Goal: Task Accomplishment & Management: Manage account settings

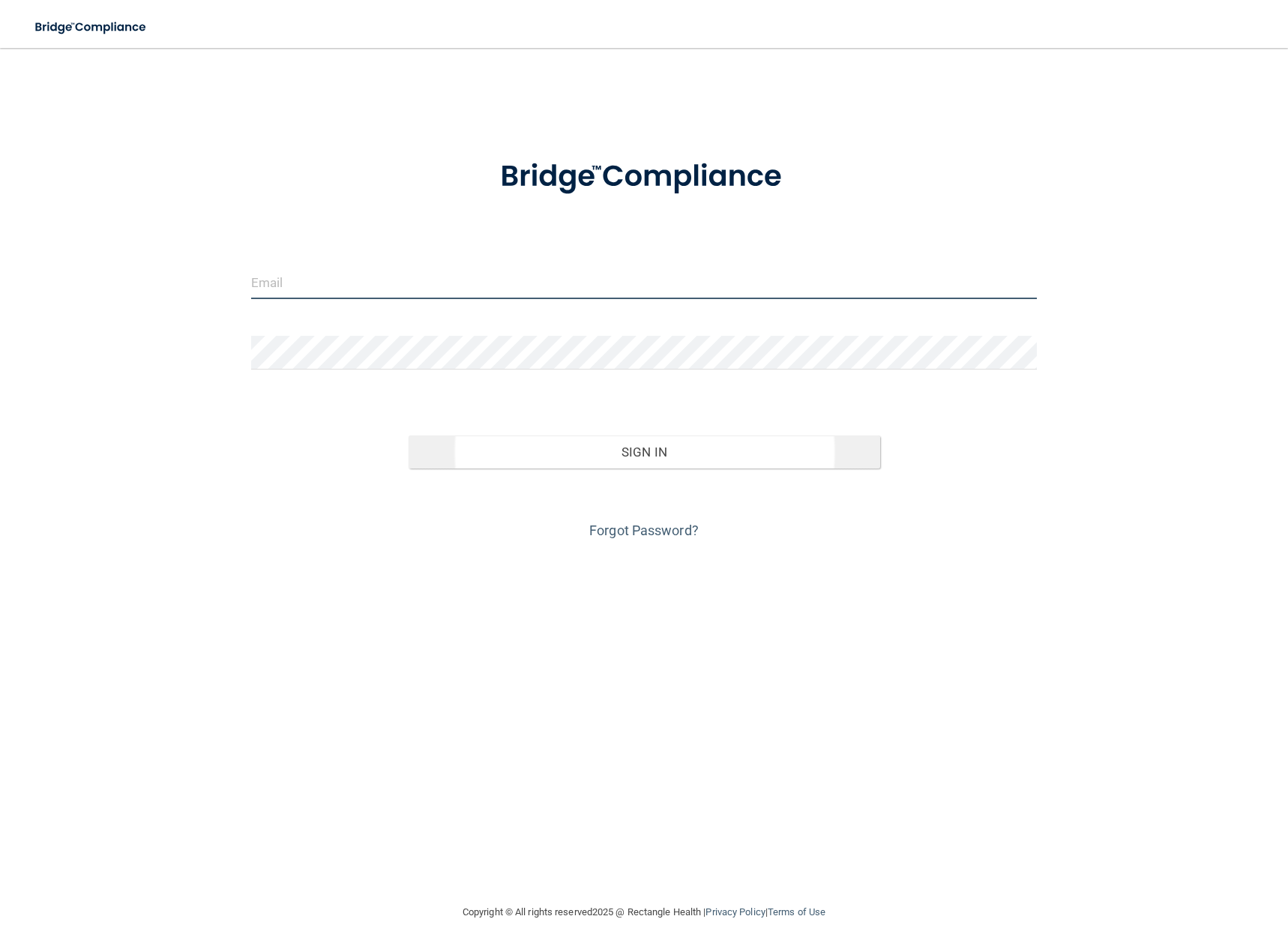
type input "[EMAIL_ADDRESS][DOMAIN_NAME]"
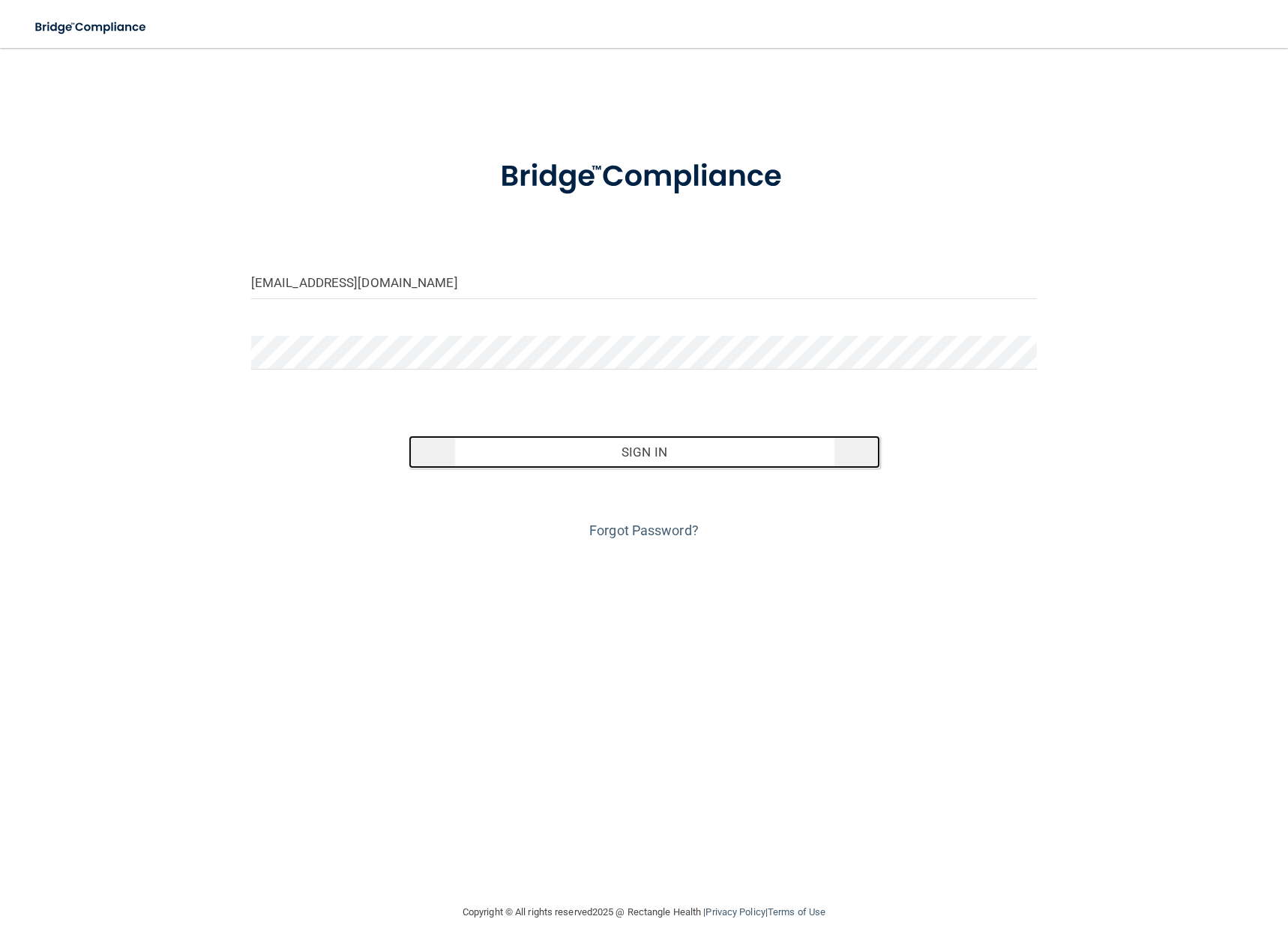
click at [621, 449] on button "Sign In" at bounding box center [644, 451] width 472 height 33
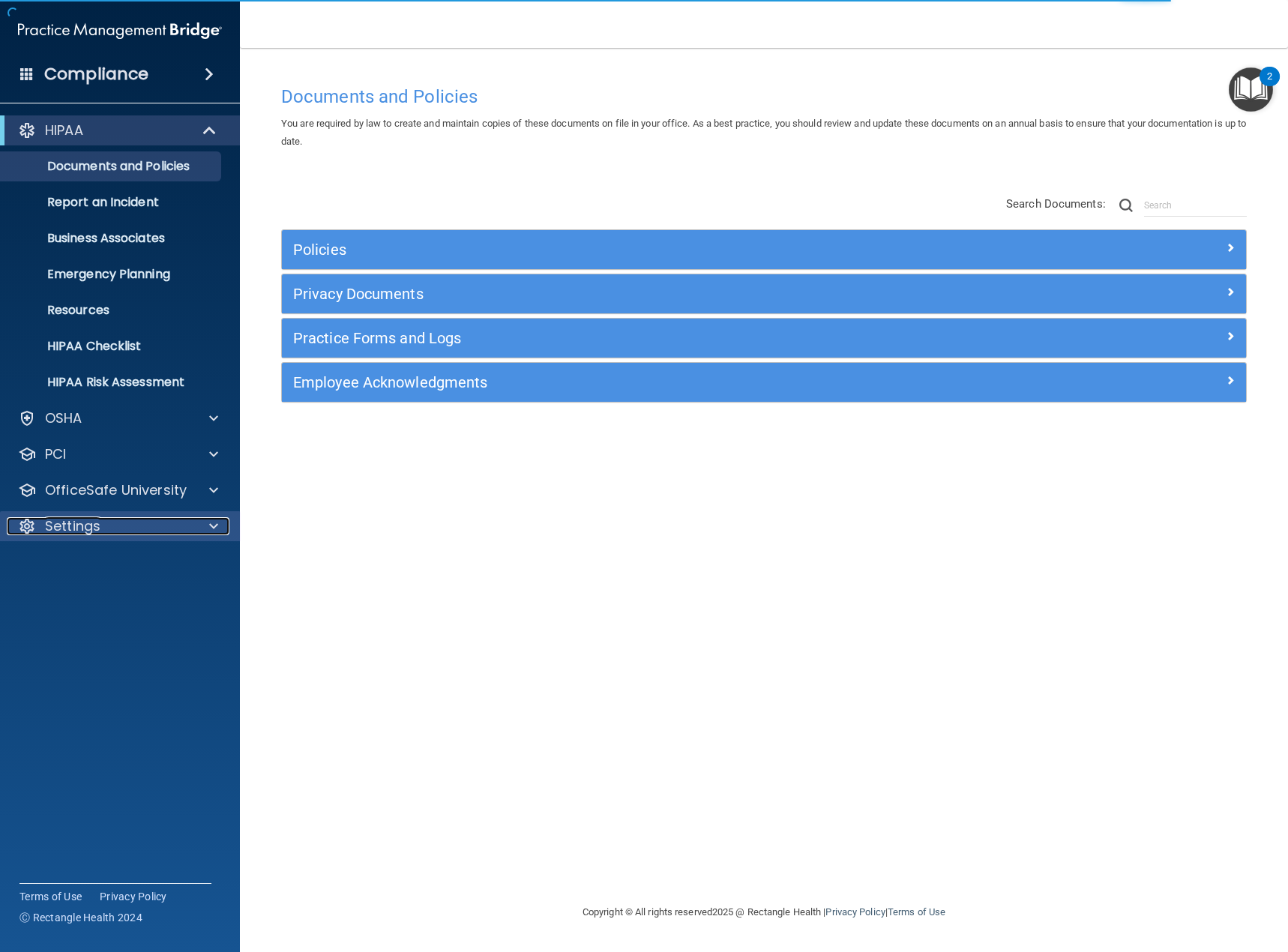
click at [96, 533] on p "Settings" at bounding box center [73, 526] width 56 height 18
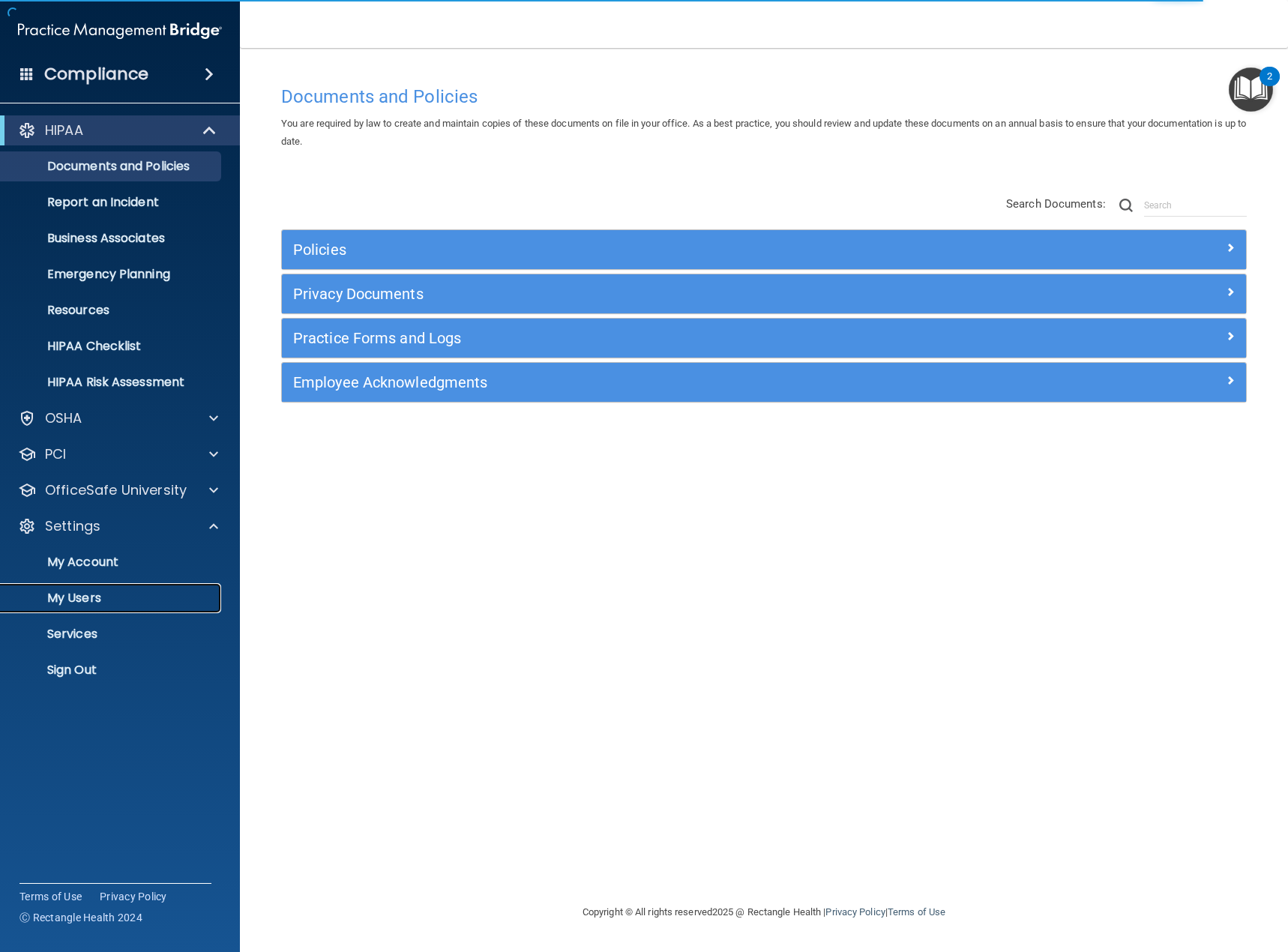
click at [99, 596] on p "My Users" at bounding box center [111, 598] width 204 height 15
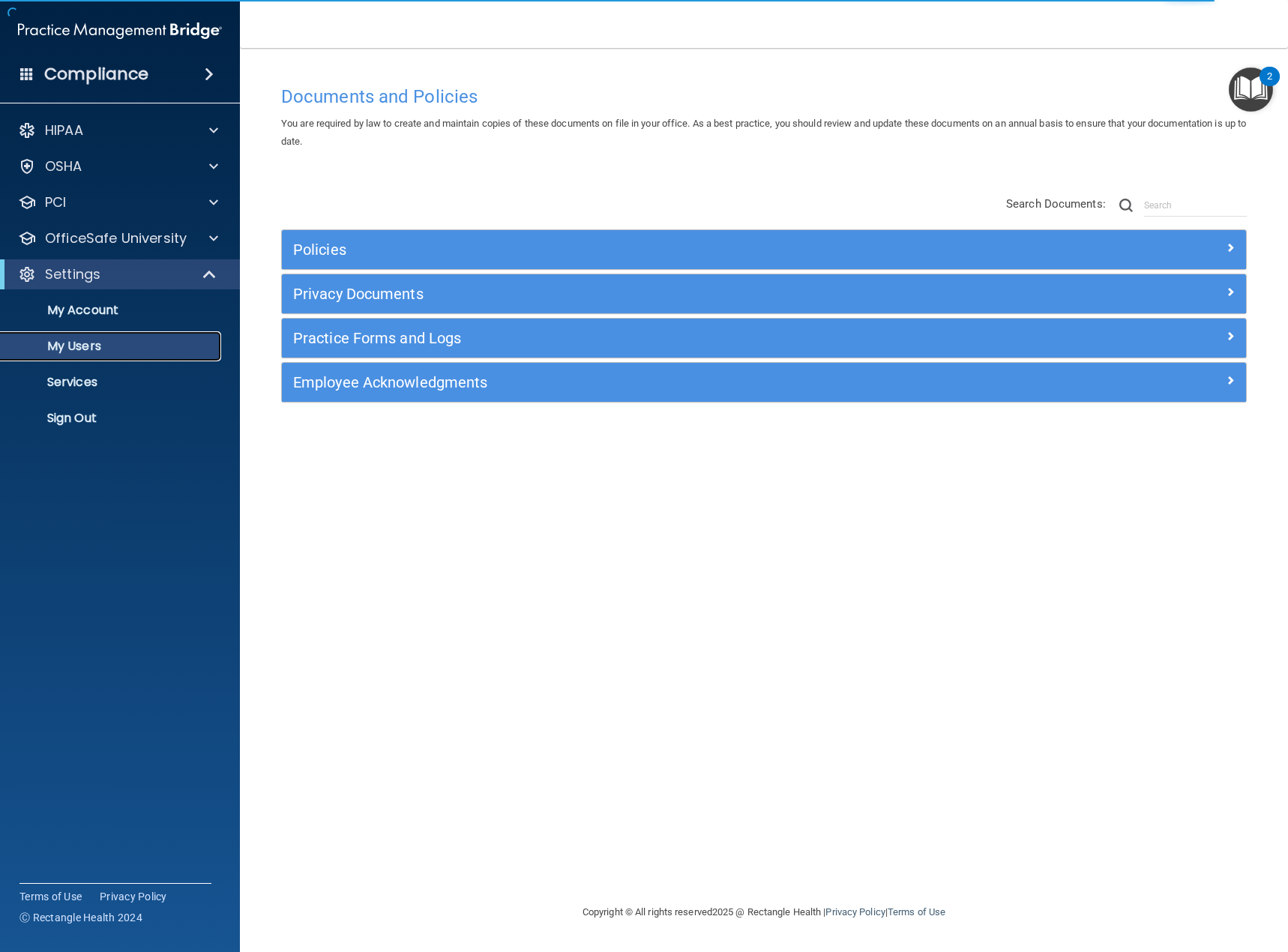
select select "20"
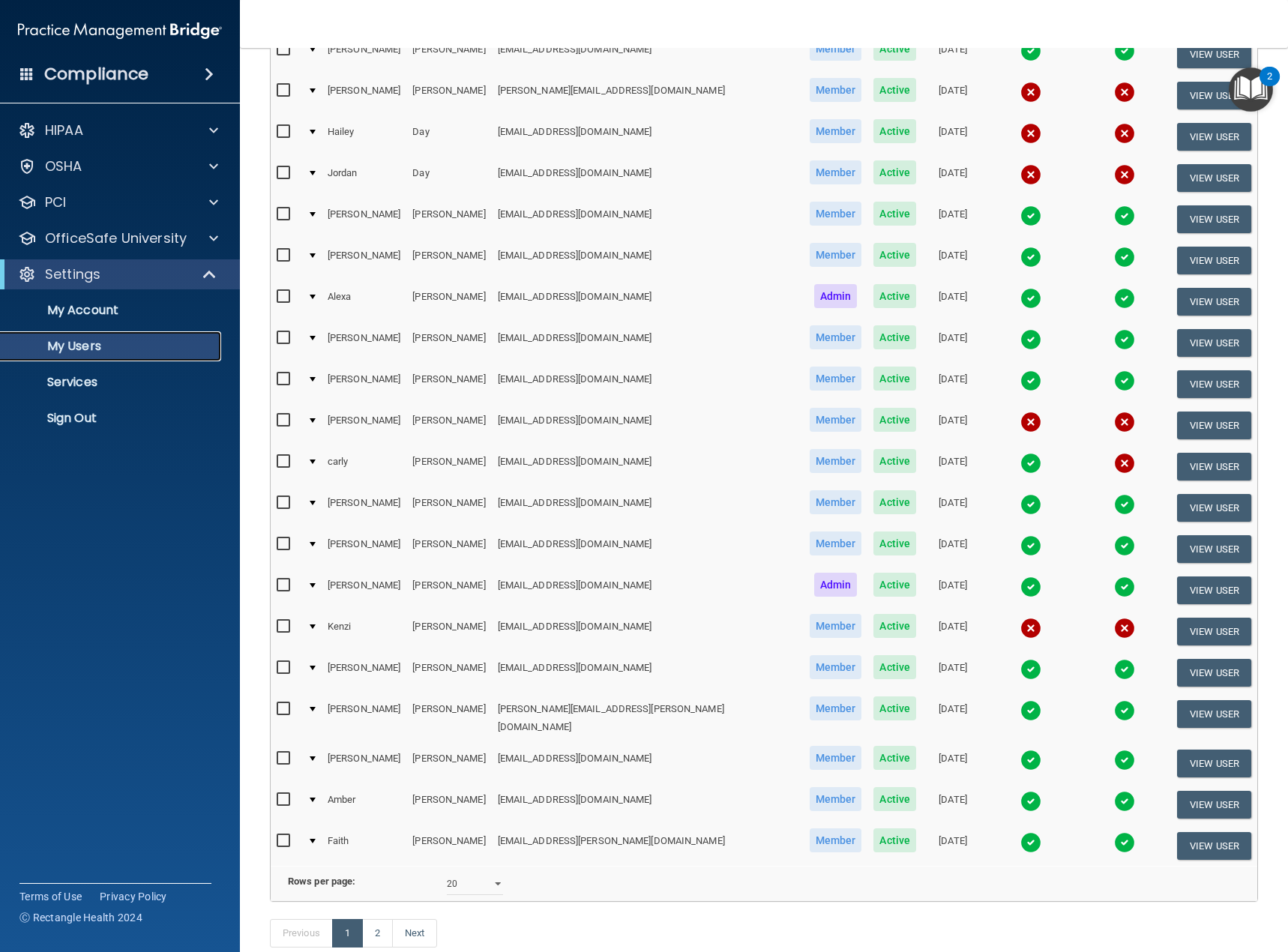
scroll to position [288, 0]
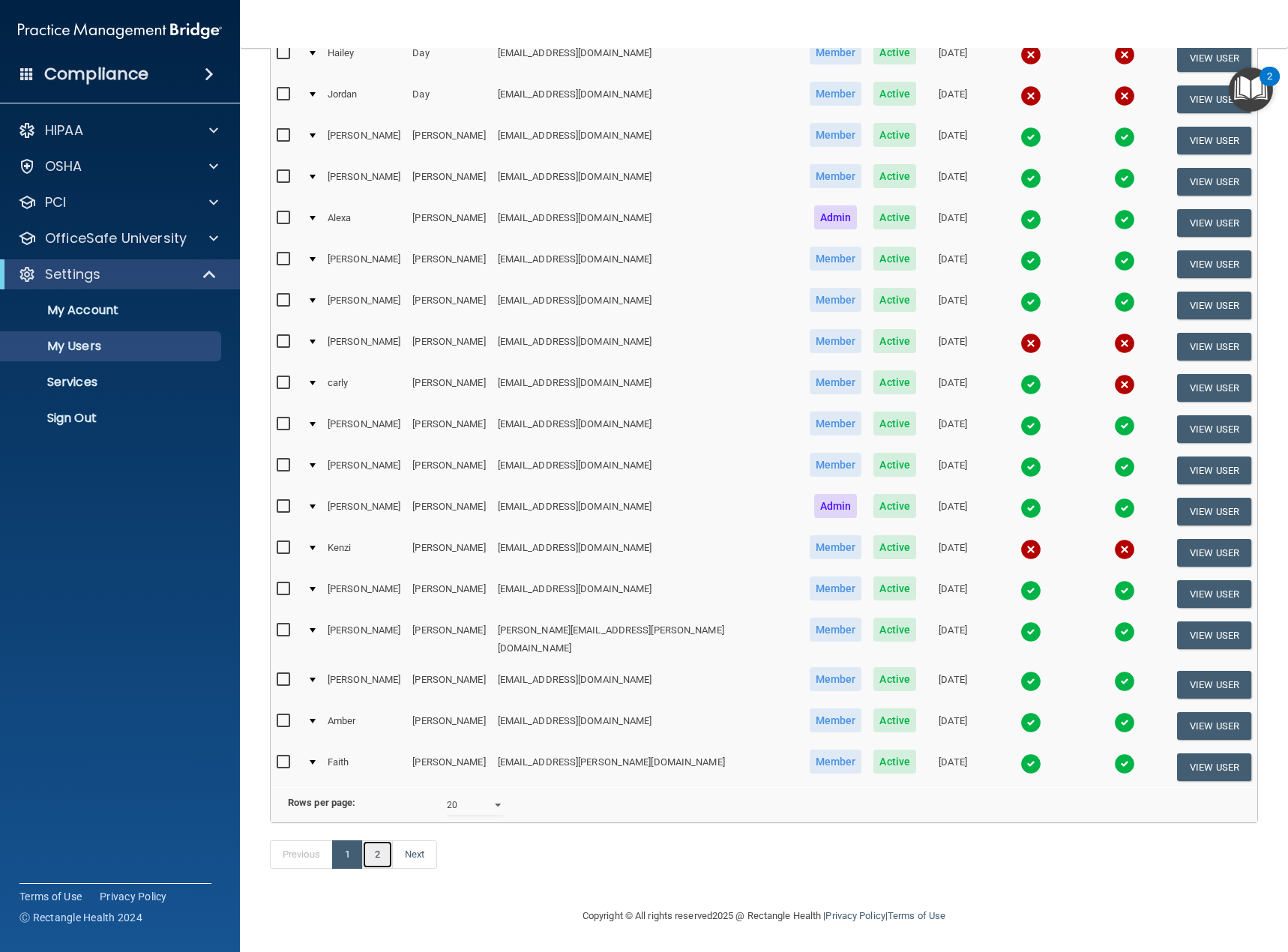
click at [372, 853] on link "2" at bounding box center [377, 855] width 31 height 28
select select "20"
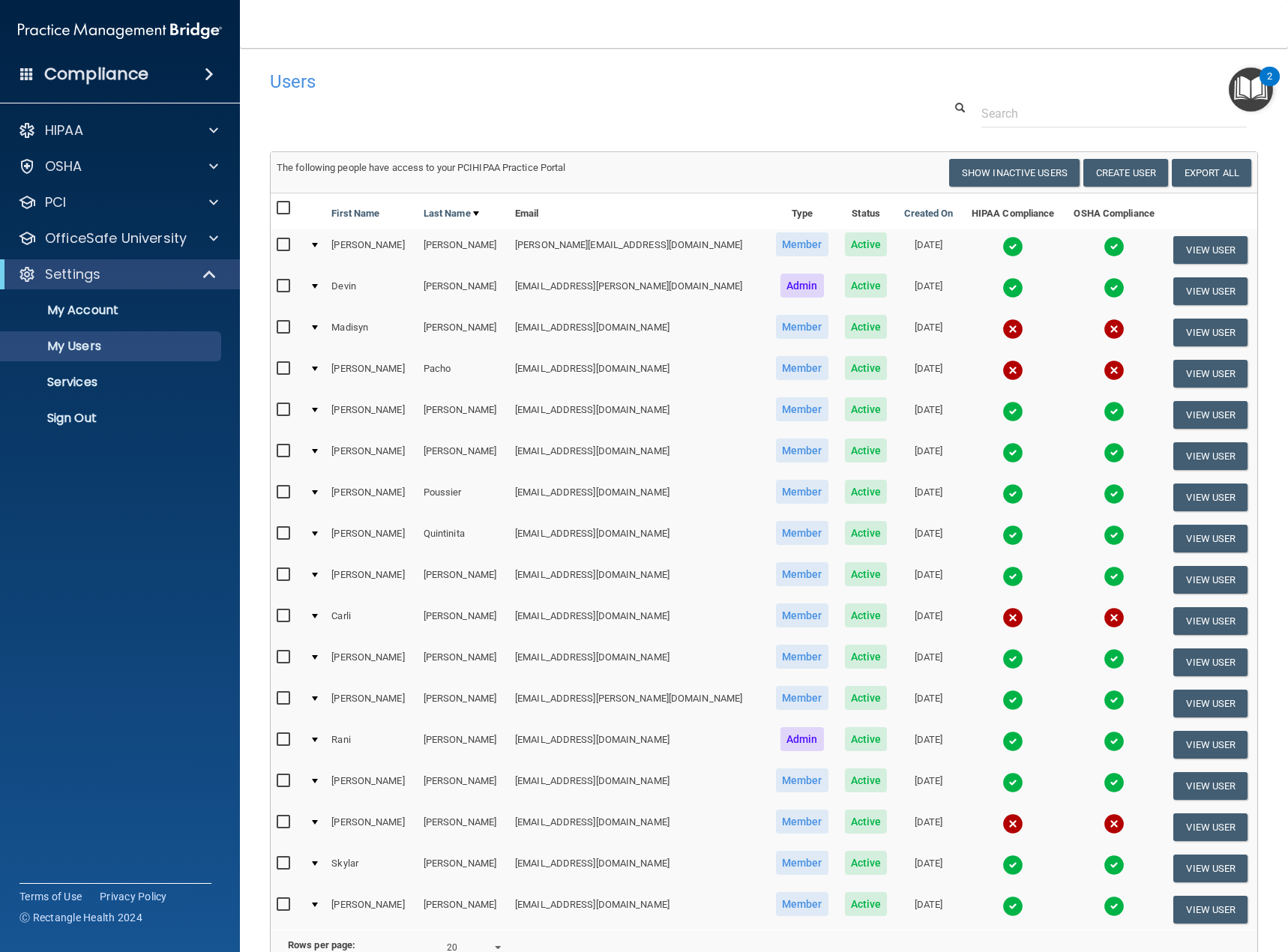
drag, startPoint x: 283, startPoint y: 617, endPoint x: 303, endPoint y: 597, distance: 28.3
click at [283, 615] on input "checkbox" at bounding box center [285, 617] width 17 height 12
checkbox input "true"
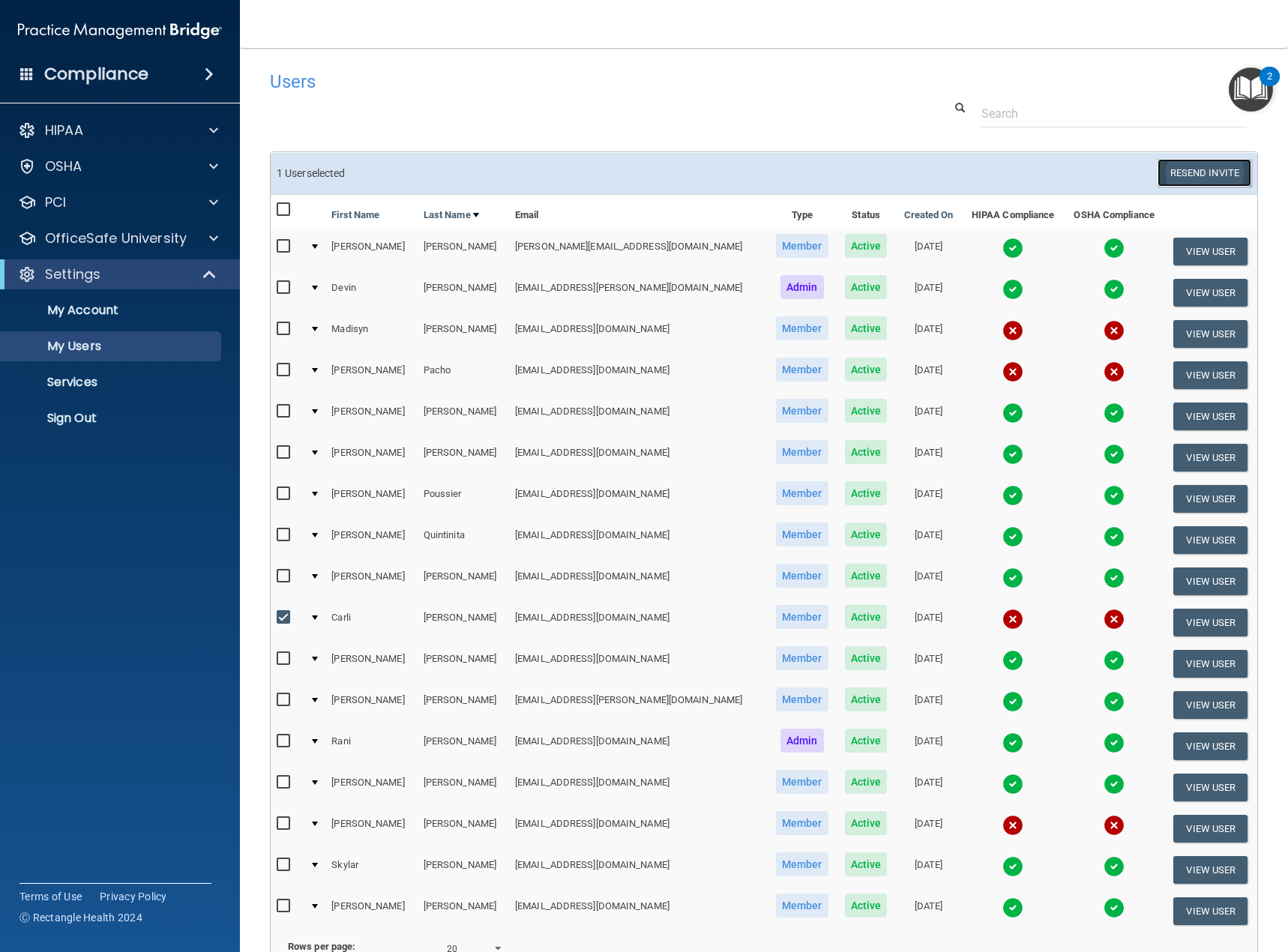
click at [1197, 174] on button "Resend Invite" at bounding box center [1205, 173] width 94 height 27
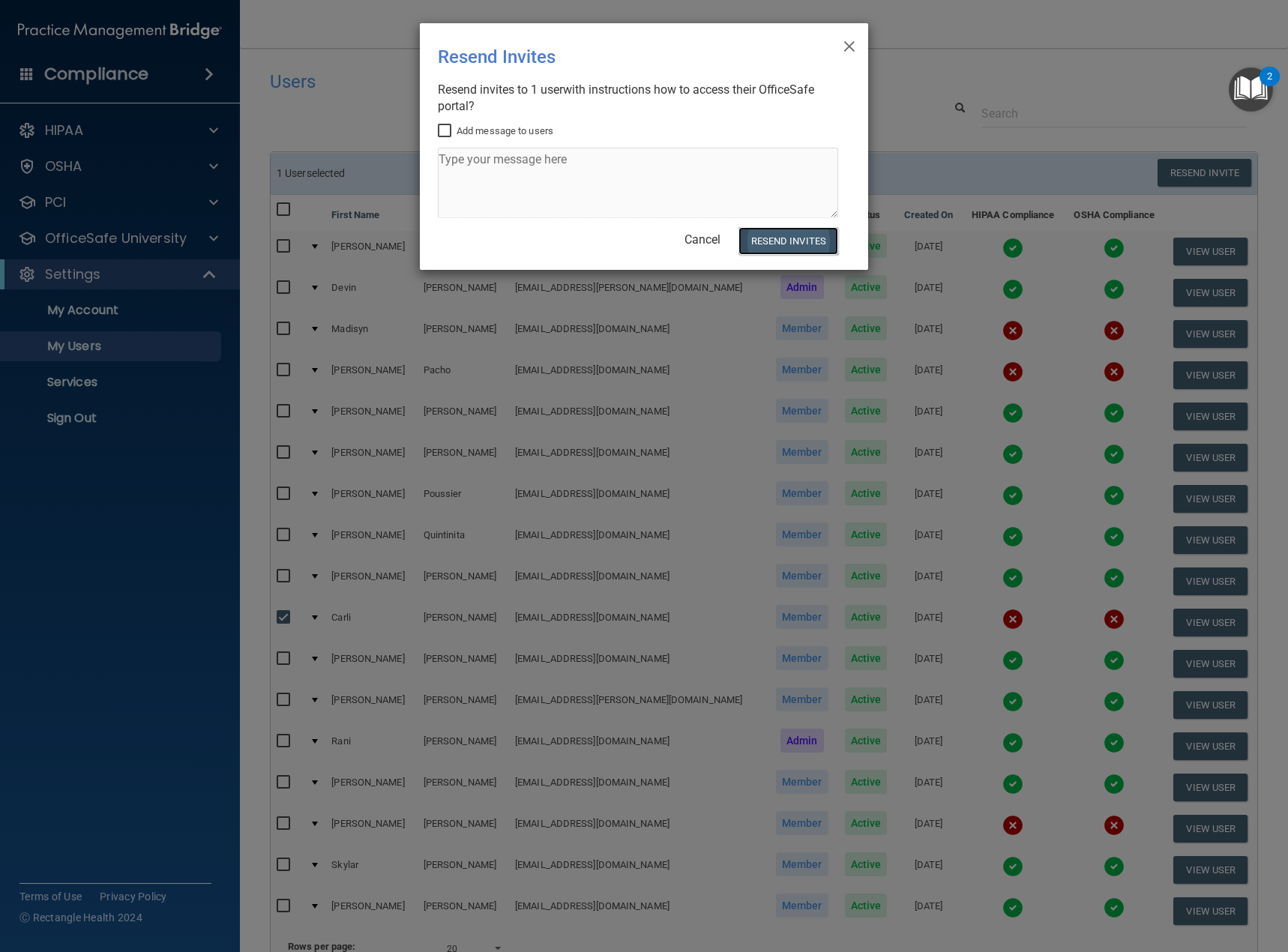
click at [807, 239] on button "Resend Invites" at bounding box center [788, 241] width 100 height 27
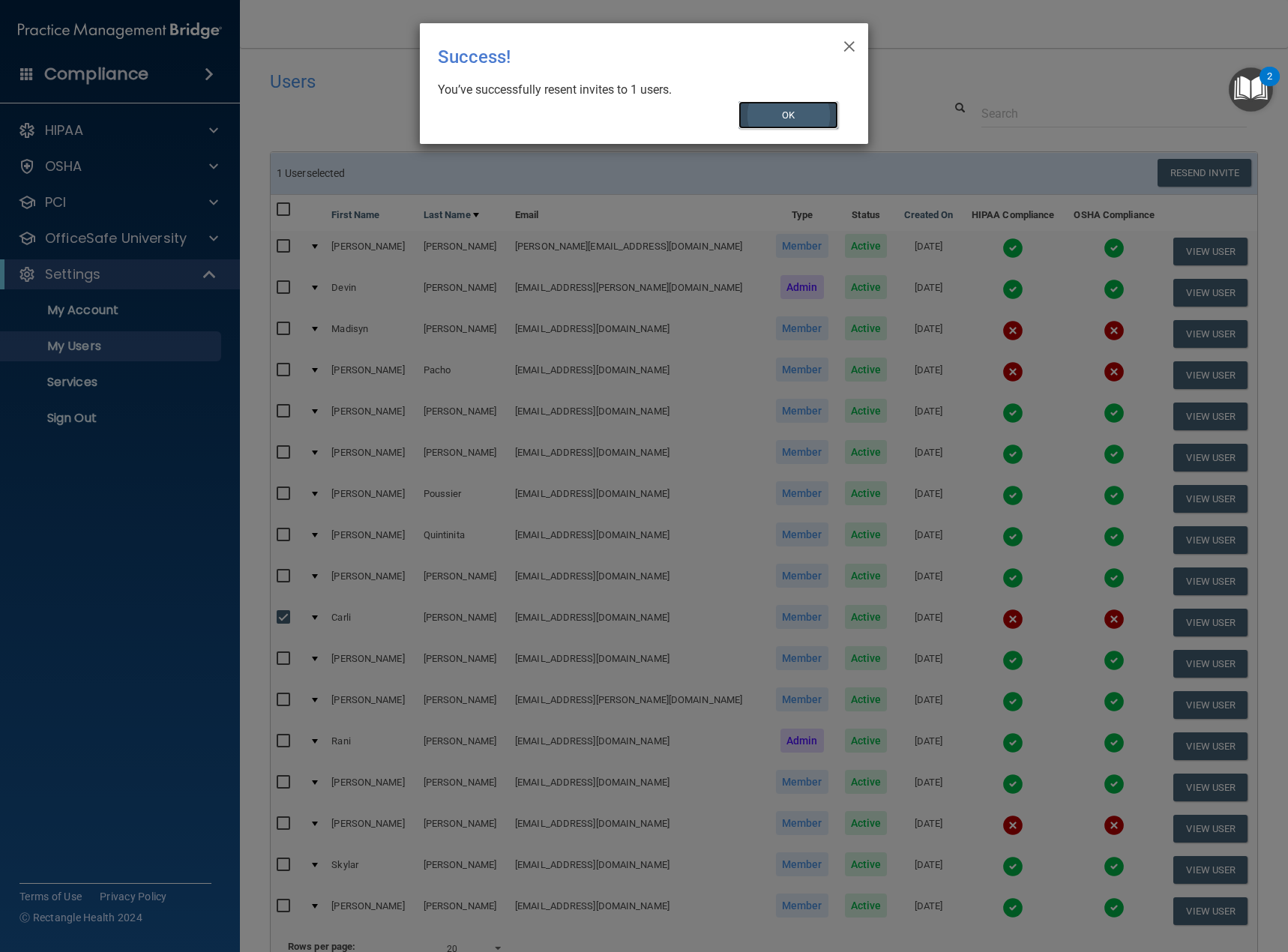
click at [783, 115] on button "OK" at bounding box center [789, 114] width 101 height 27
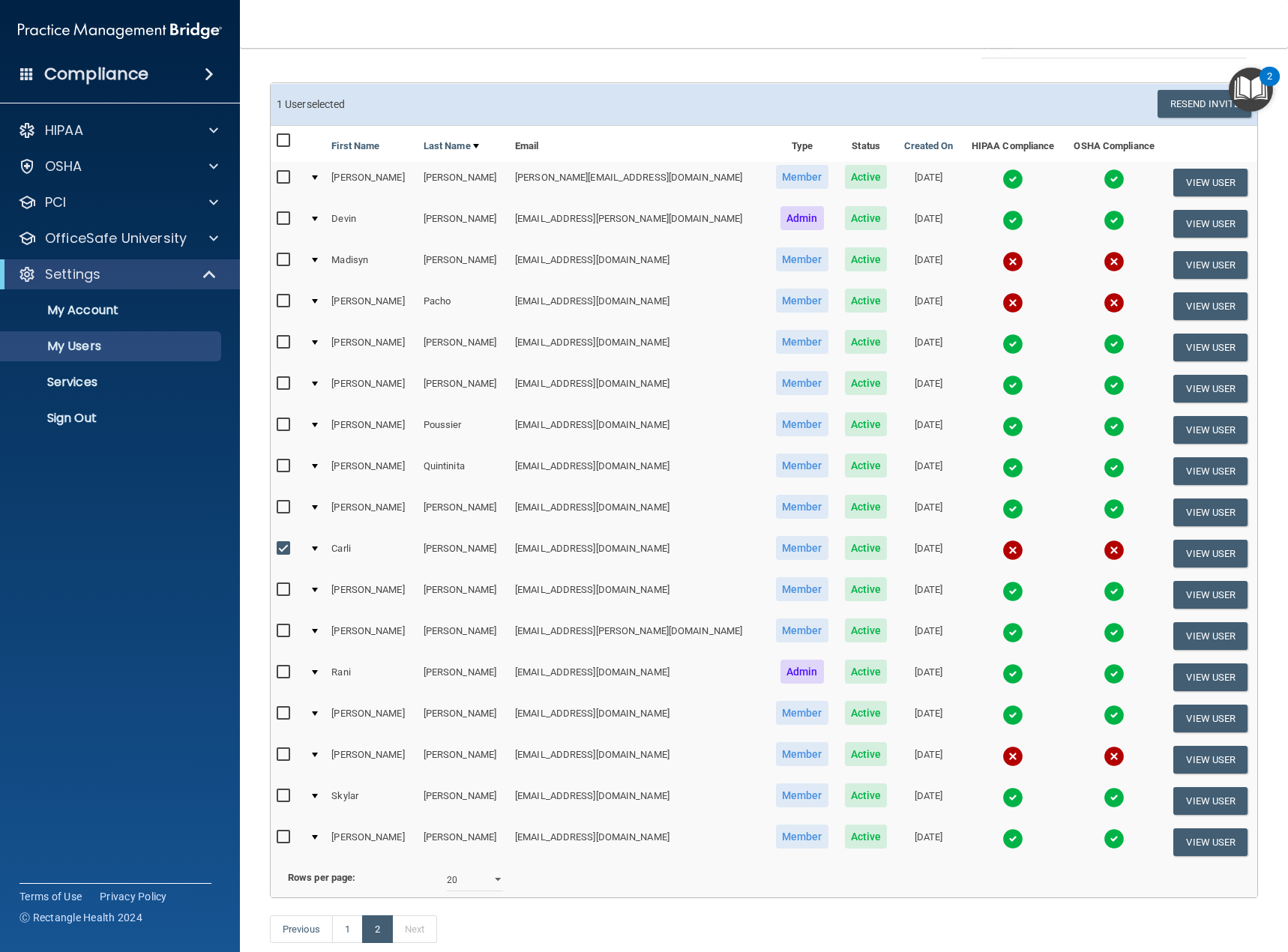
scroll to position [150, 0]
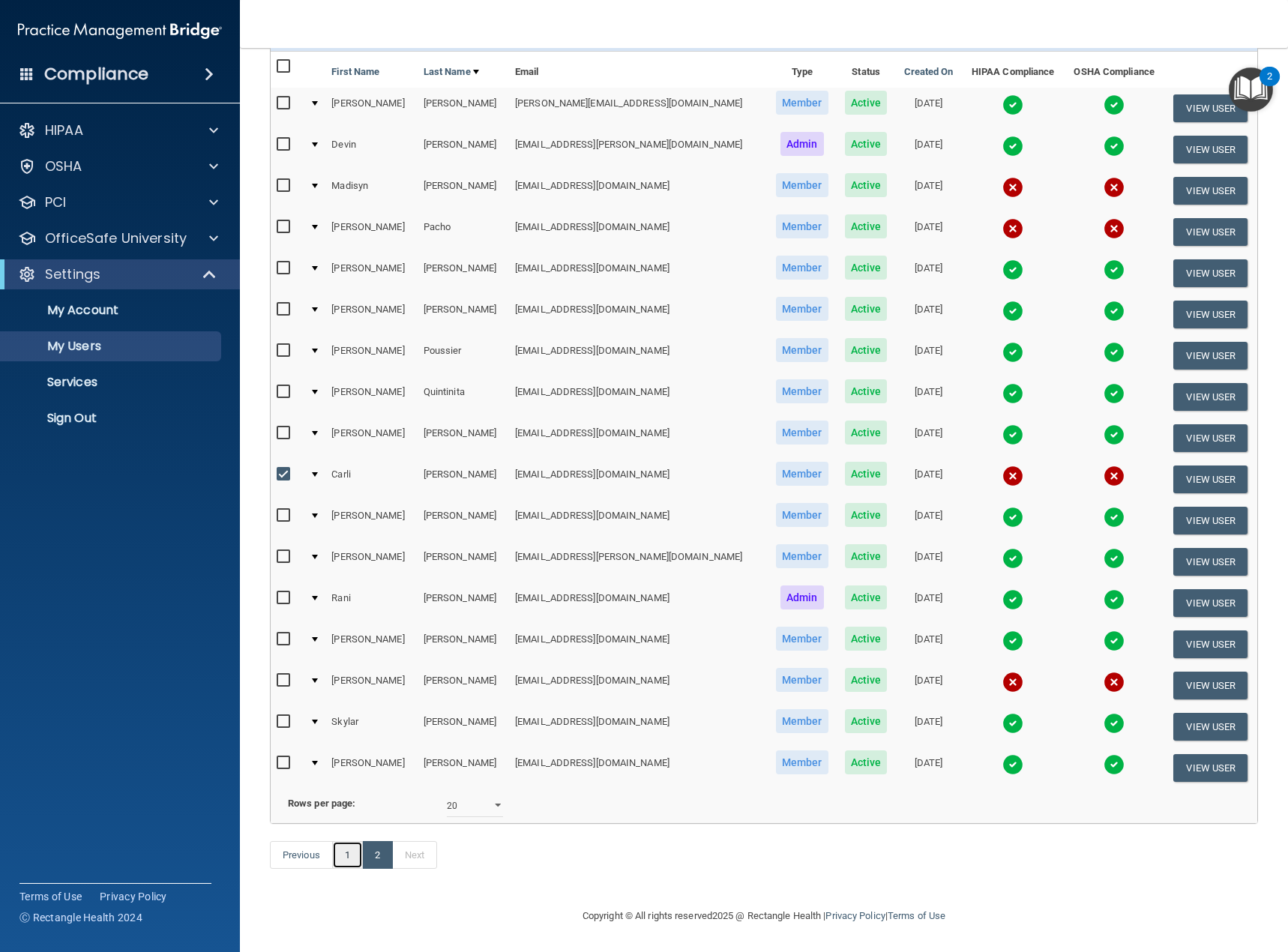
click at [345, 868] on link "1" at bounding box center [347, 856] width 31 height 28
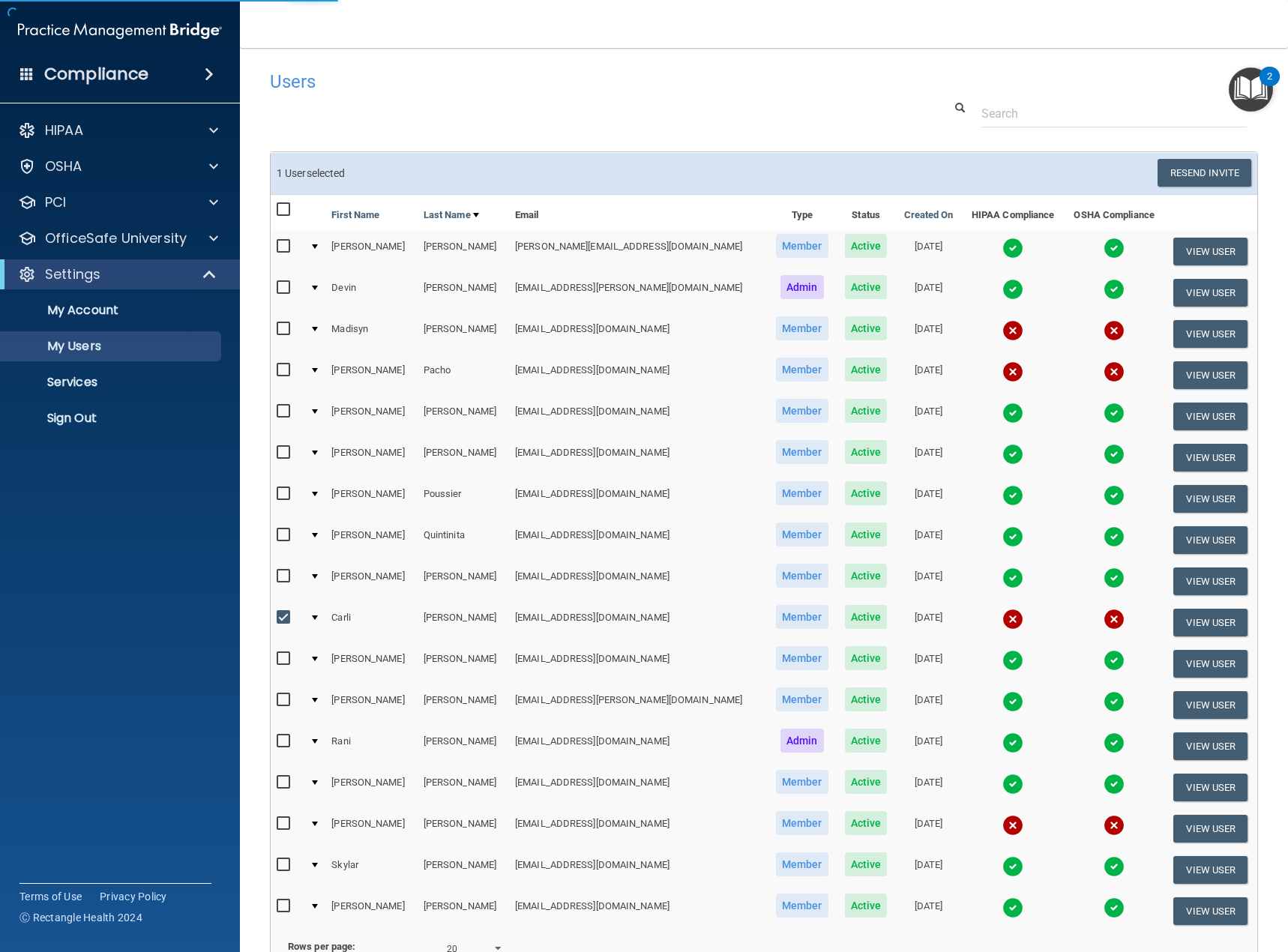
select select "20"
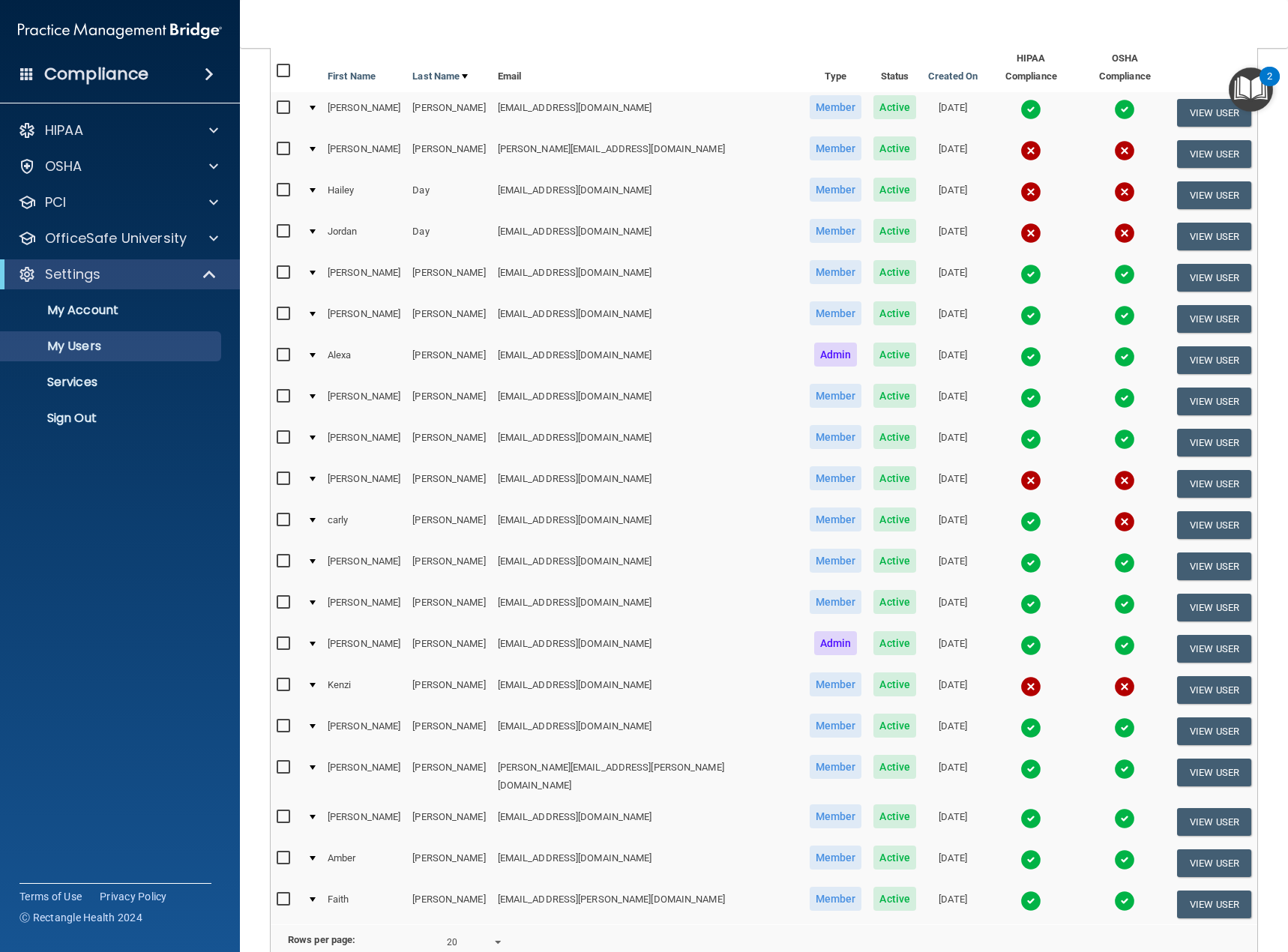
scroll to position [225, 0]
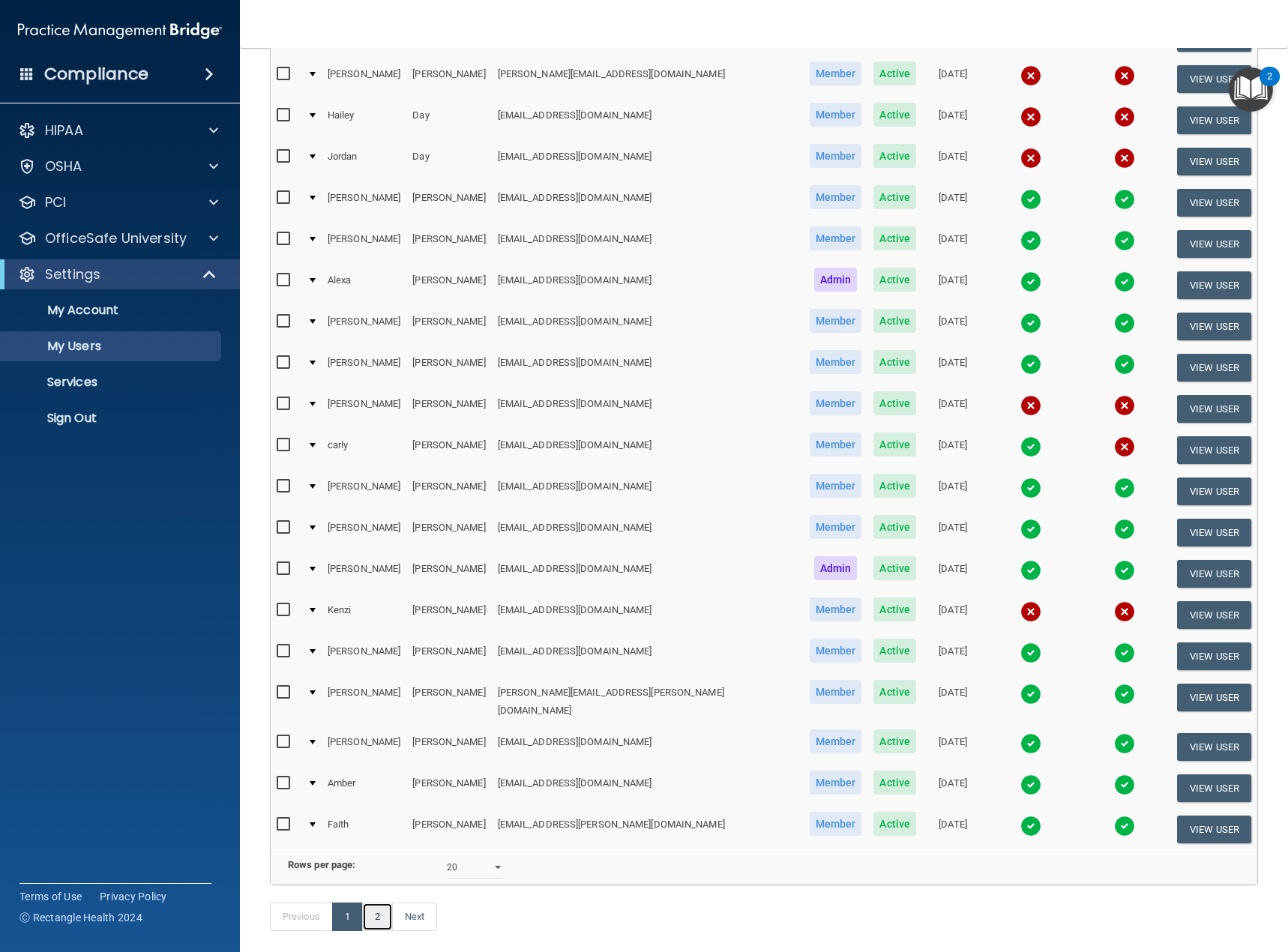
click at [378, 917] on link "2" at bounding box center [377, 917] width 31 height 28
select select "20"
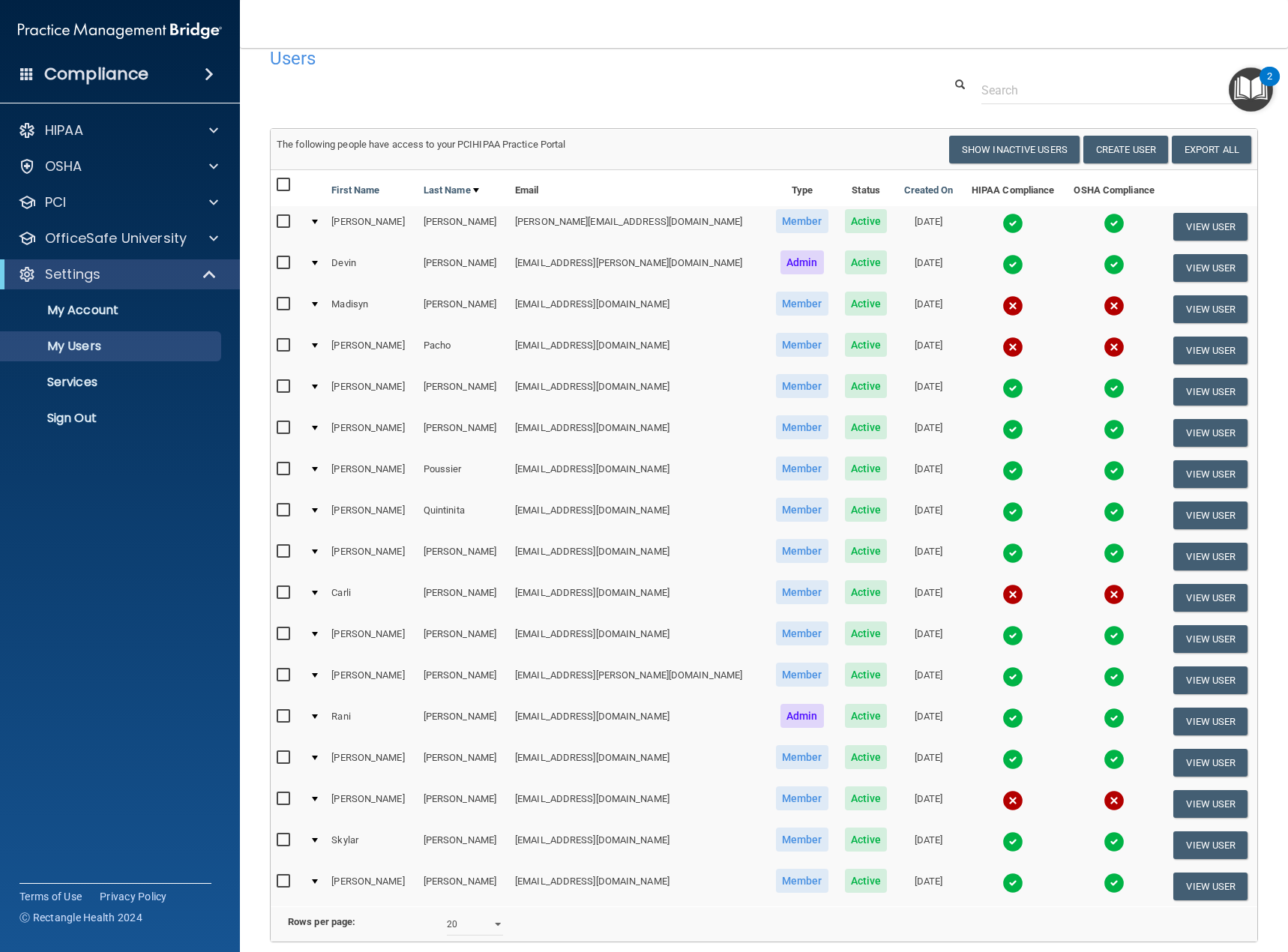
scroll to position [15, 0]
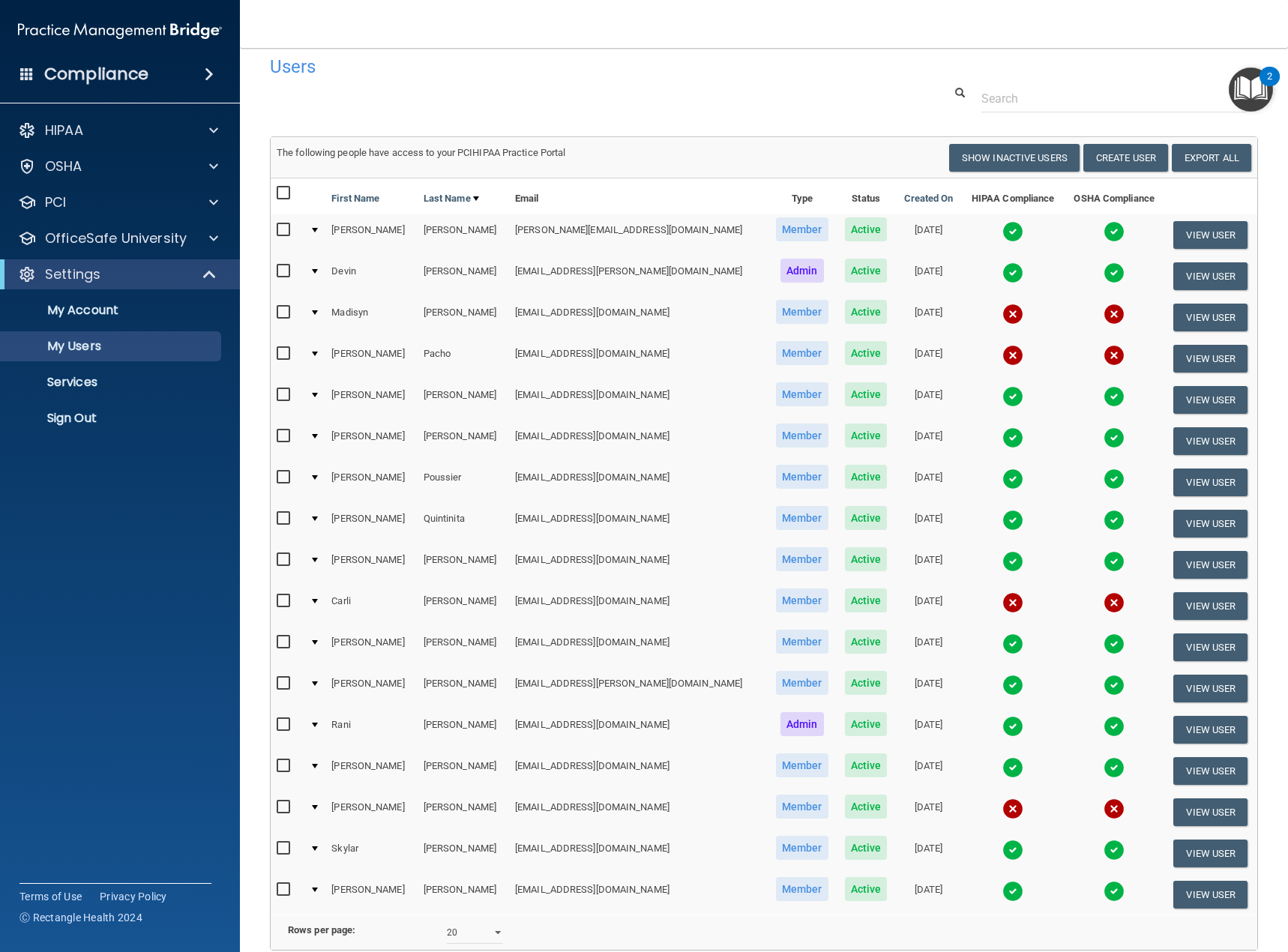
click at [283, 350] on input "checkbox" at bounding box center [285, 354] width 17 height 12
checkbox input "true"
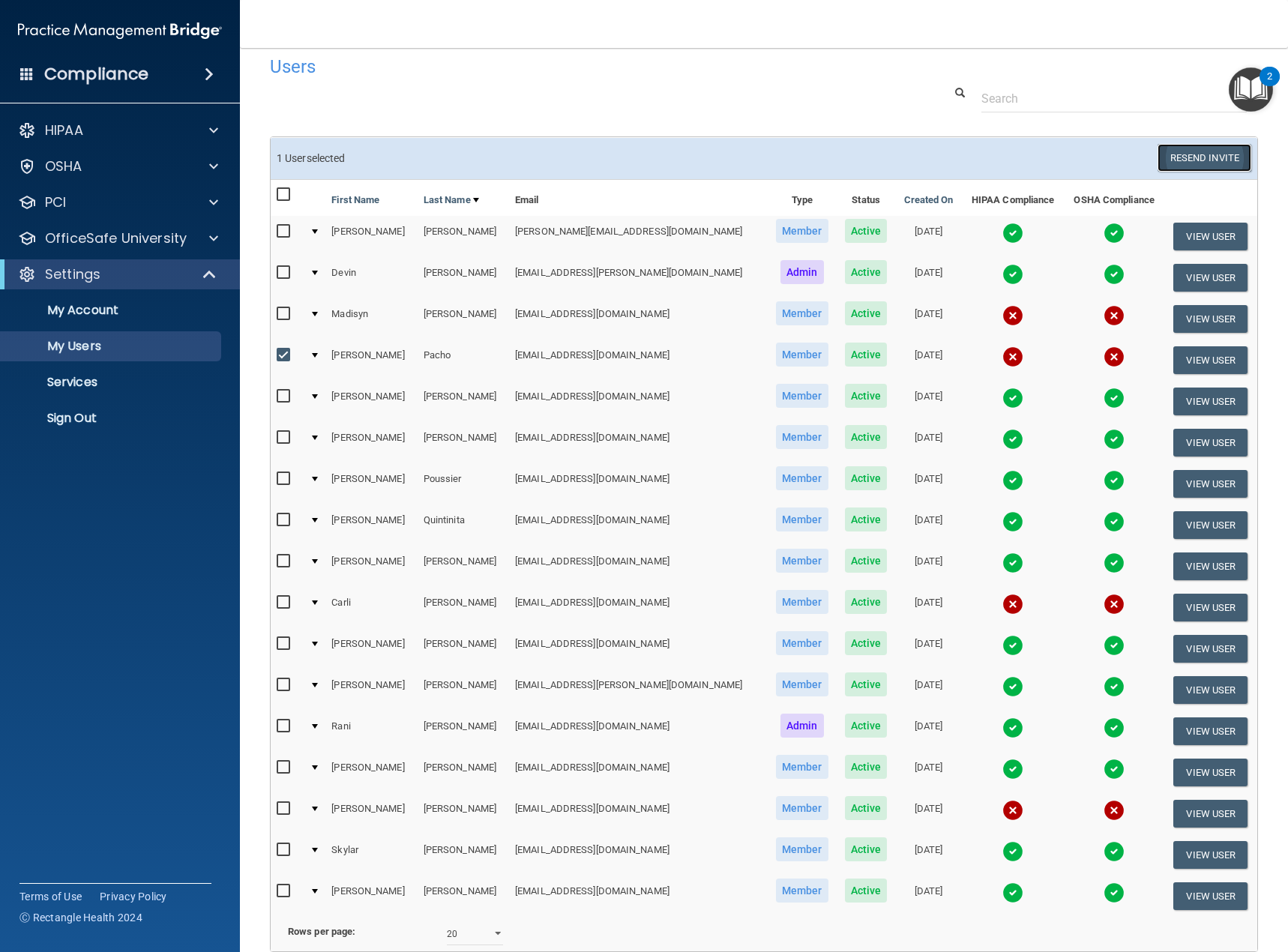
click at [1202, 155] on button "Resend Invite" at bounding box center [1205, 157] width 94 height 27
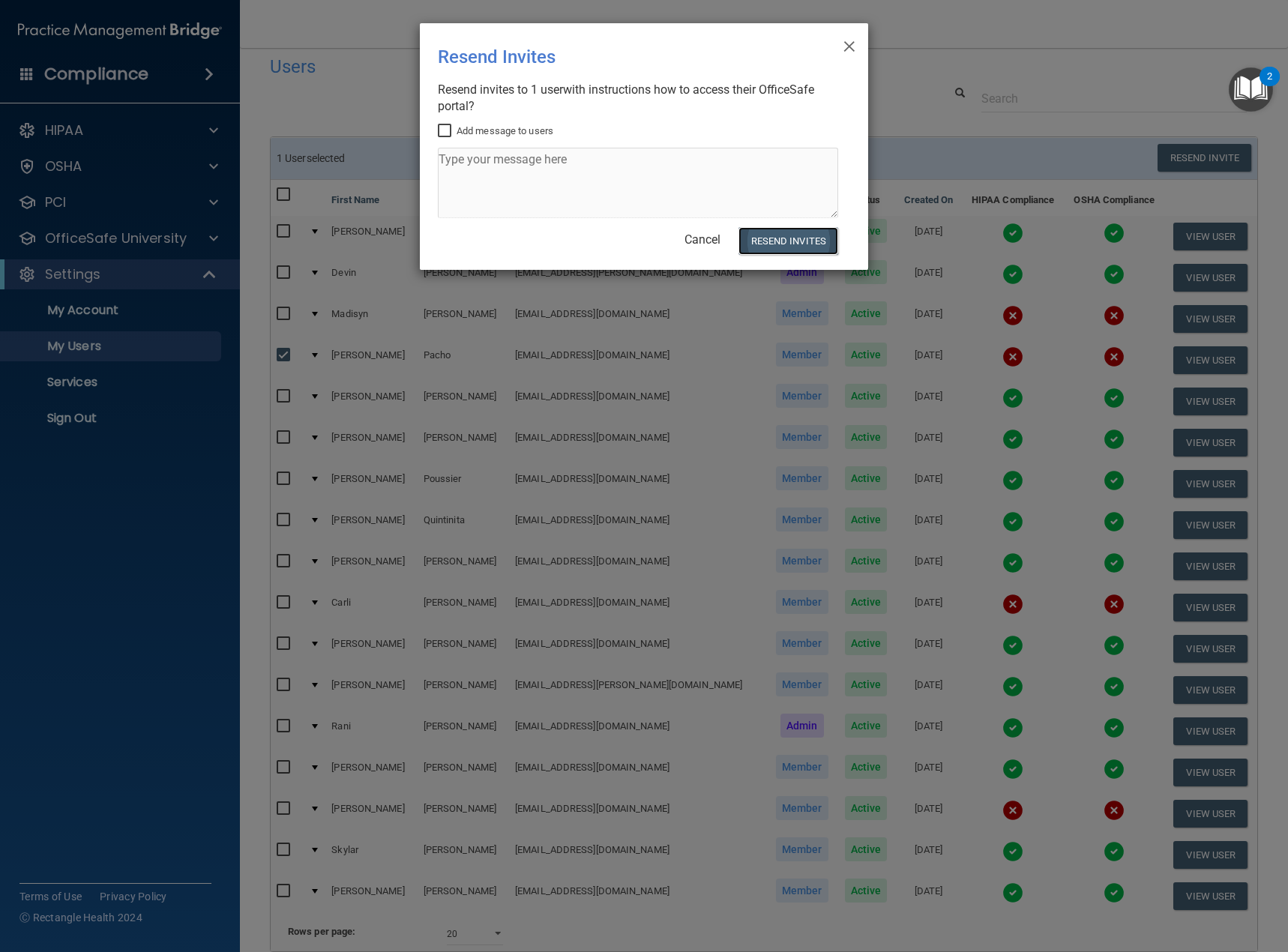
click at [765, 239] on button "Resend Invites" at bounding box center [788, 241] width 100 height 27
click at [852, 41] on span "×" at bounding box center [849, 44] width 13 height 30
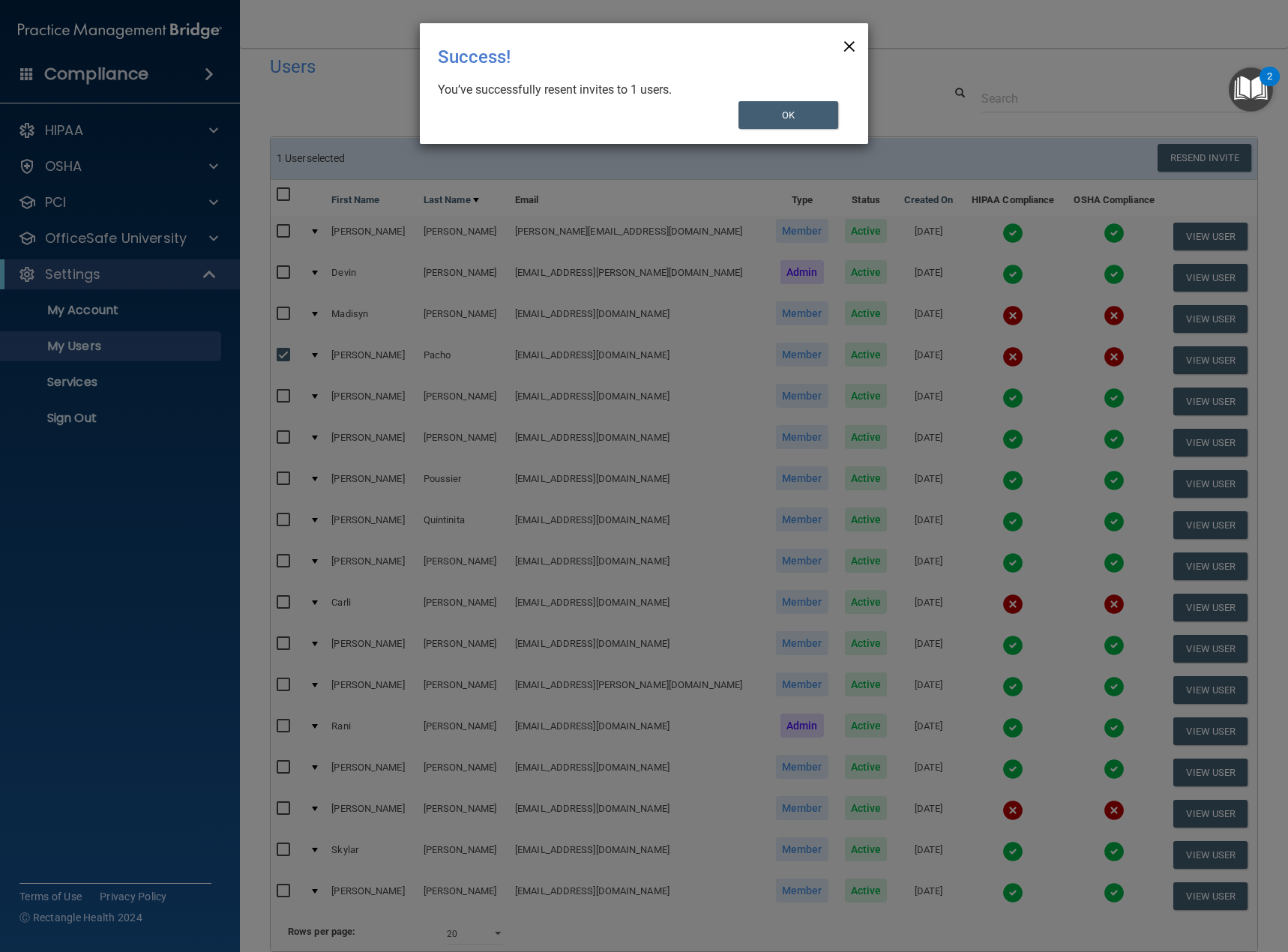
click at [852, 43] on span "×" at bounding box center [849, 44] width 13 height 30
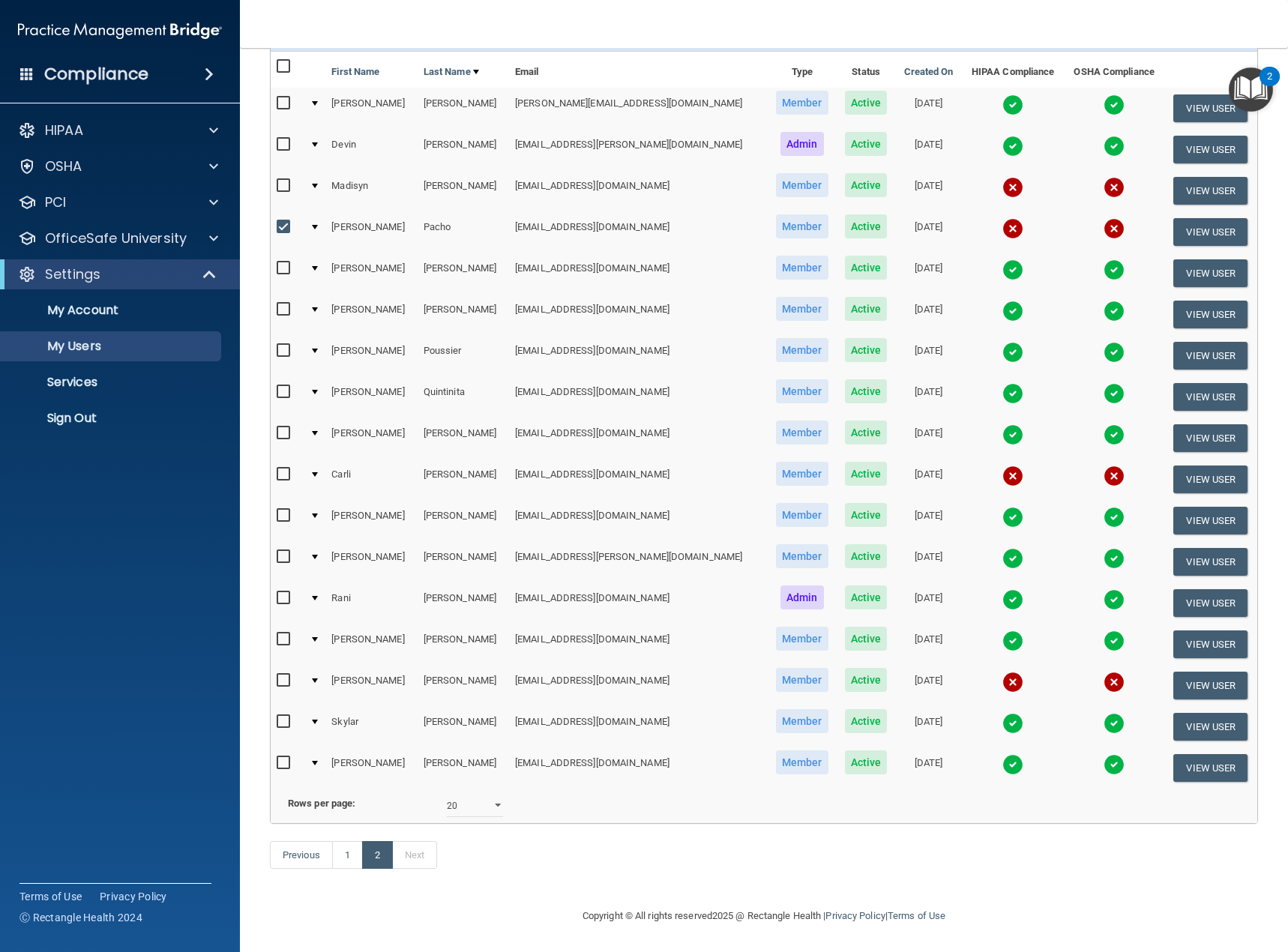
scroll to position [165, 0]
drag, startPoint x: 278, startPoint y: 656, endPoint x: 284, endPoint y: 649, distance: 9.2
click at [279, 675] on input "checkbox" at bounding box center [285, 681] width 17 height 12
checkbox input "true"
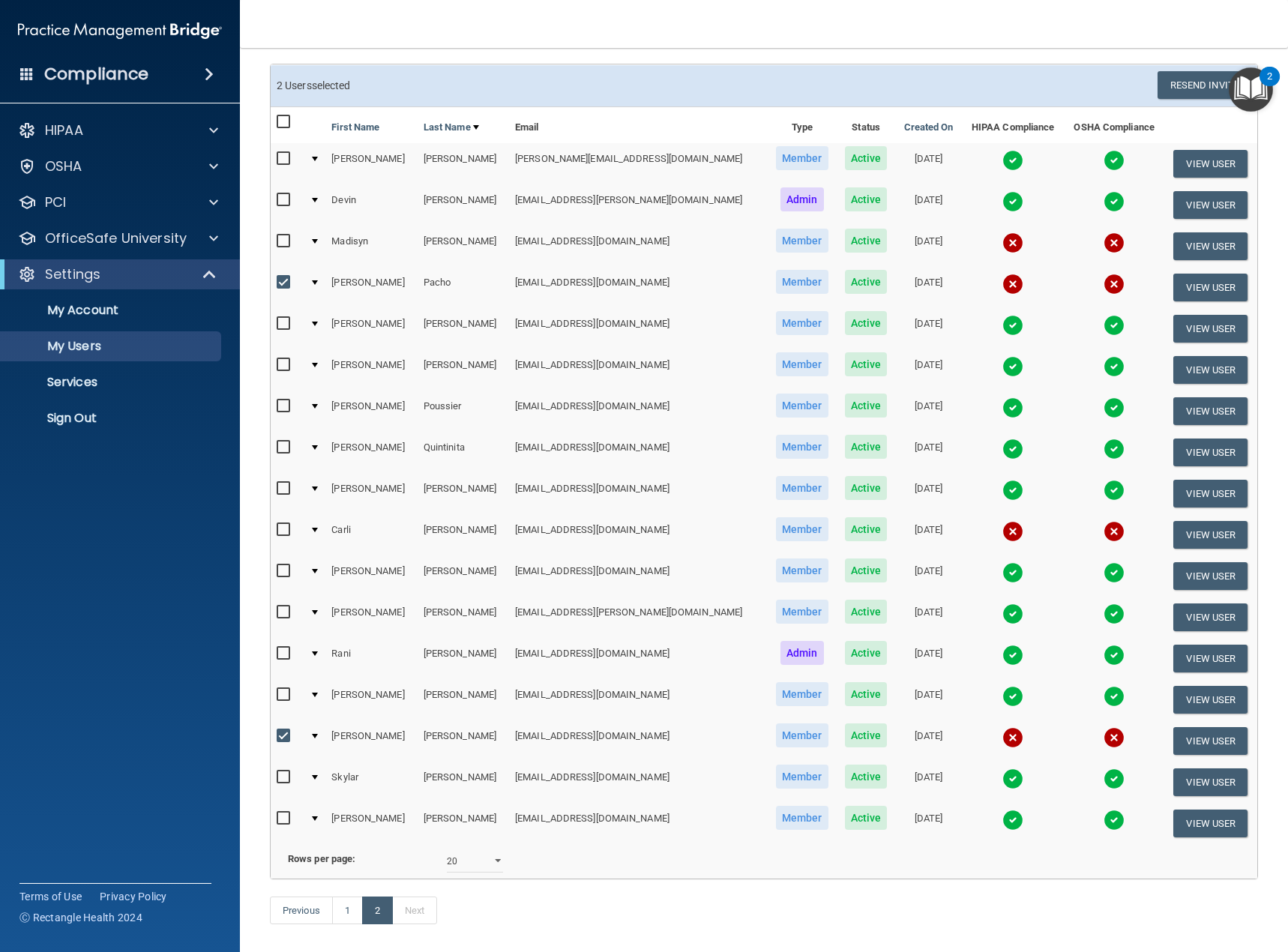
scroll to position [0, 0]
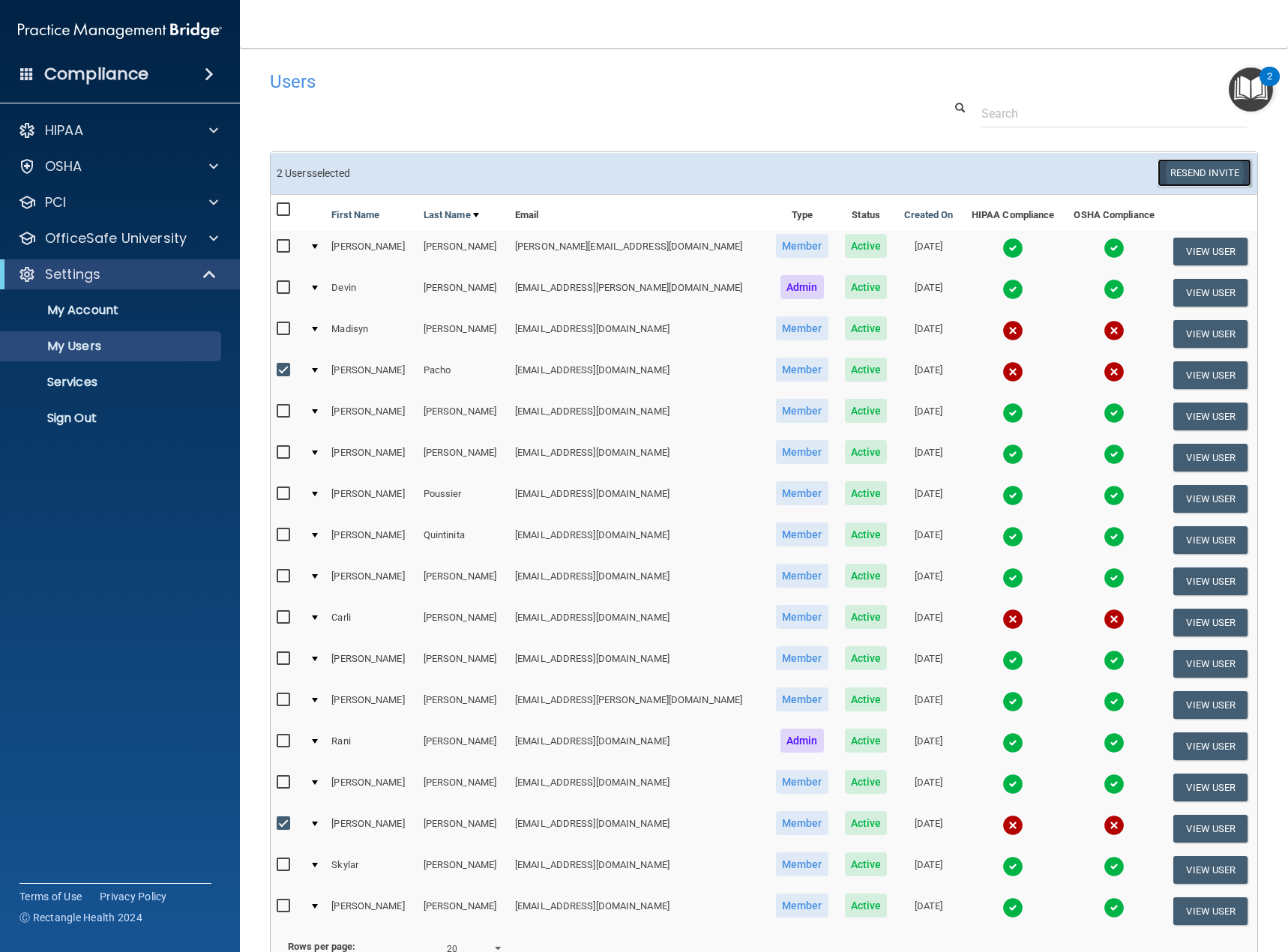
click at [1175, 174] on button "Resend Invite" at bounding box center [1205, 173] width 94 height 27
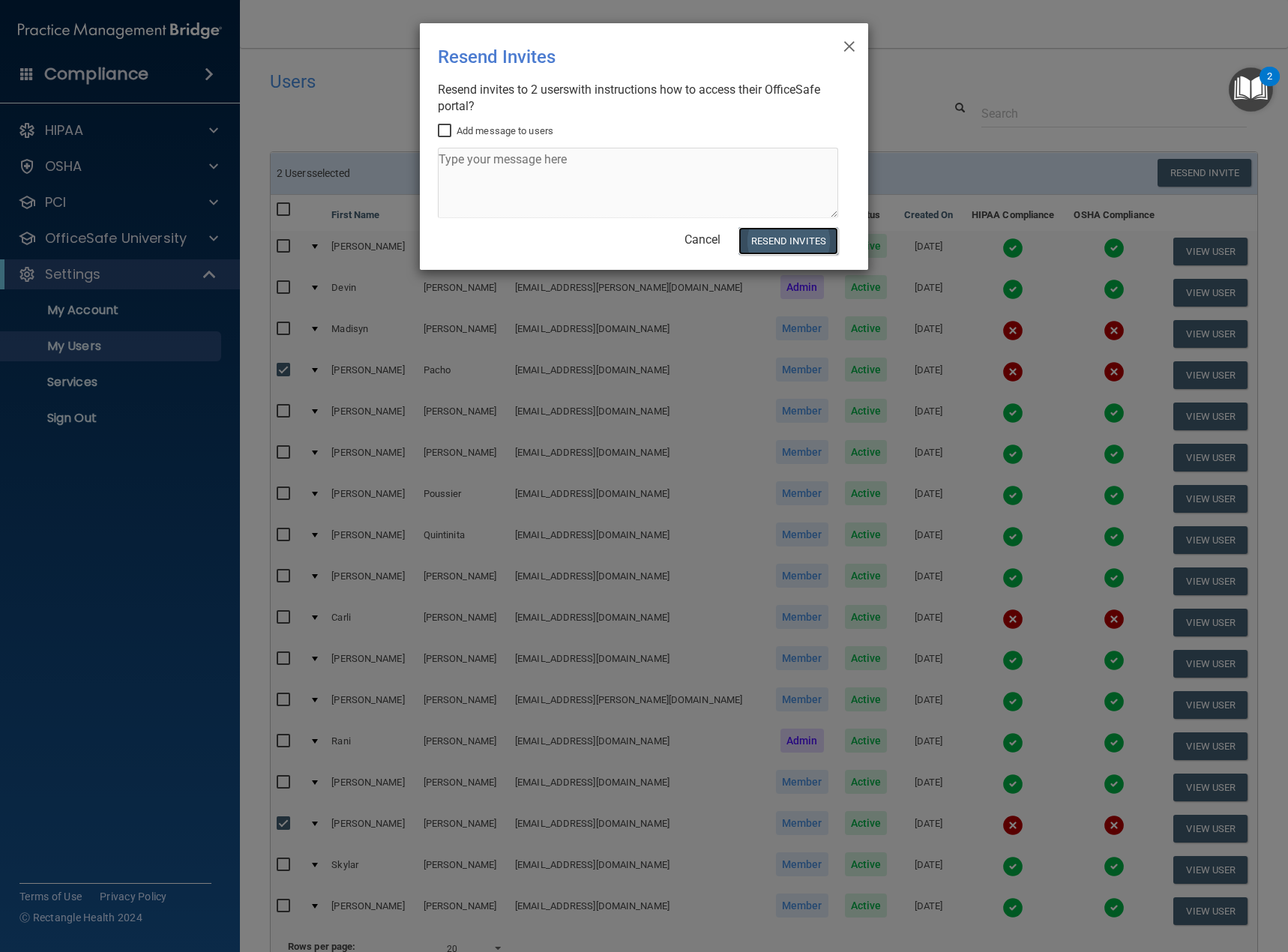
click at [794, 231] on button "Resend Invites" at bounding box center [788, 241] width 100 height 27
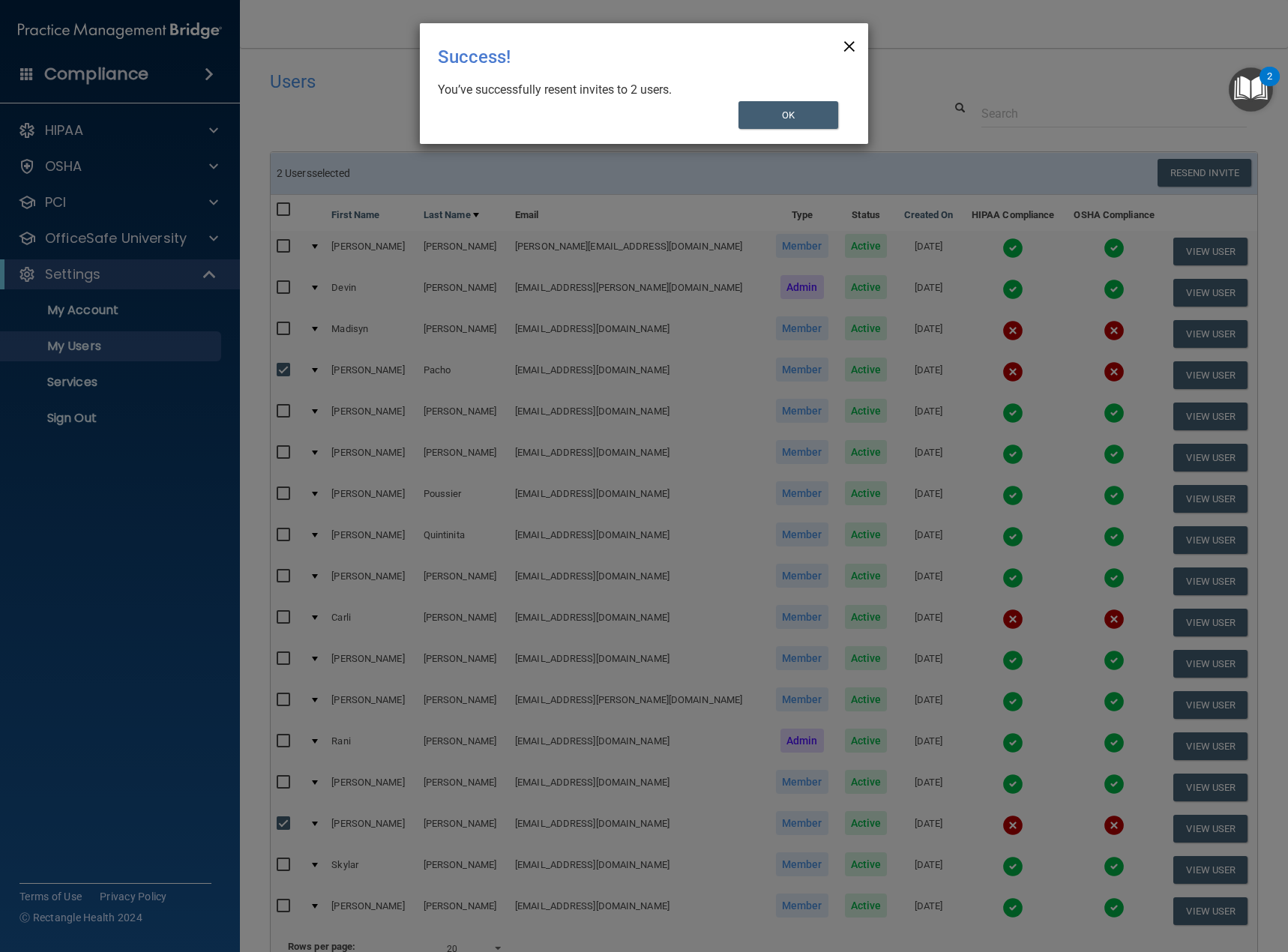
click at [847, 39] on span "×" at bounding box center [849, 44] width 13 height 30
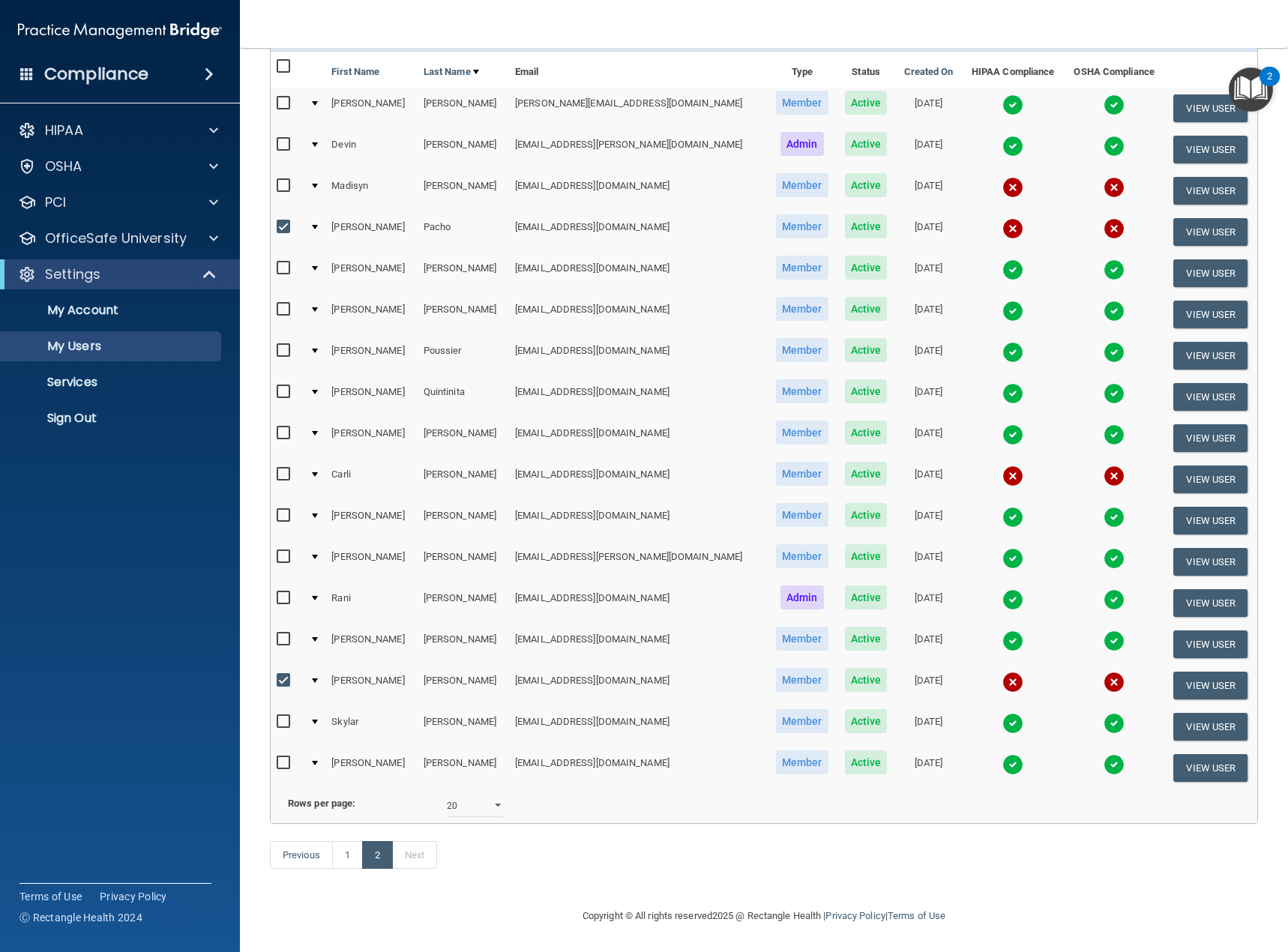
scroll to position [165, 0]
click at [346, 856] on link "1" at bounding box center [347, 856] width 31 height 28
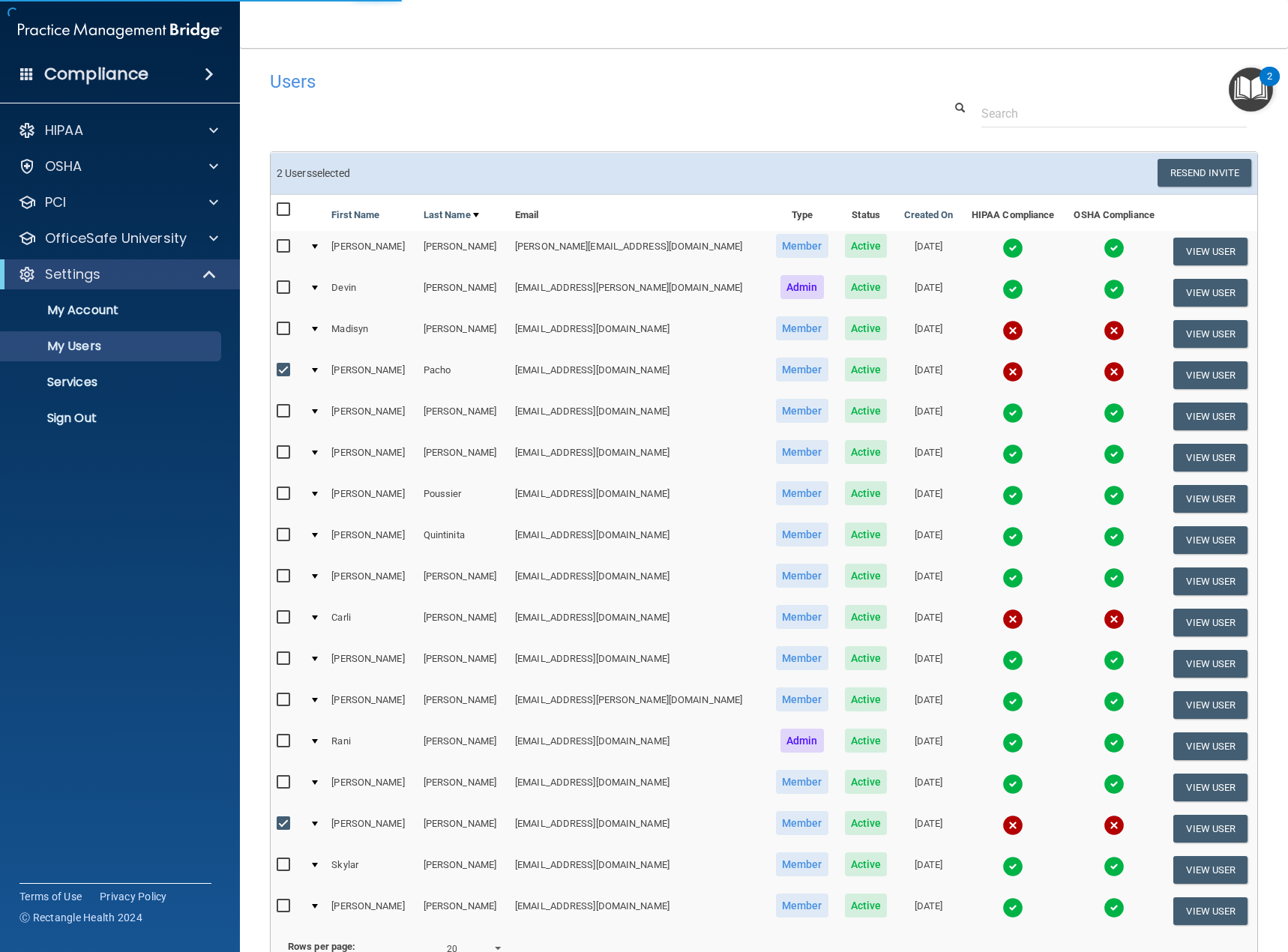
select select "20"
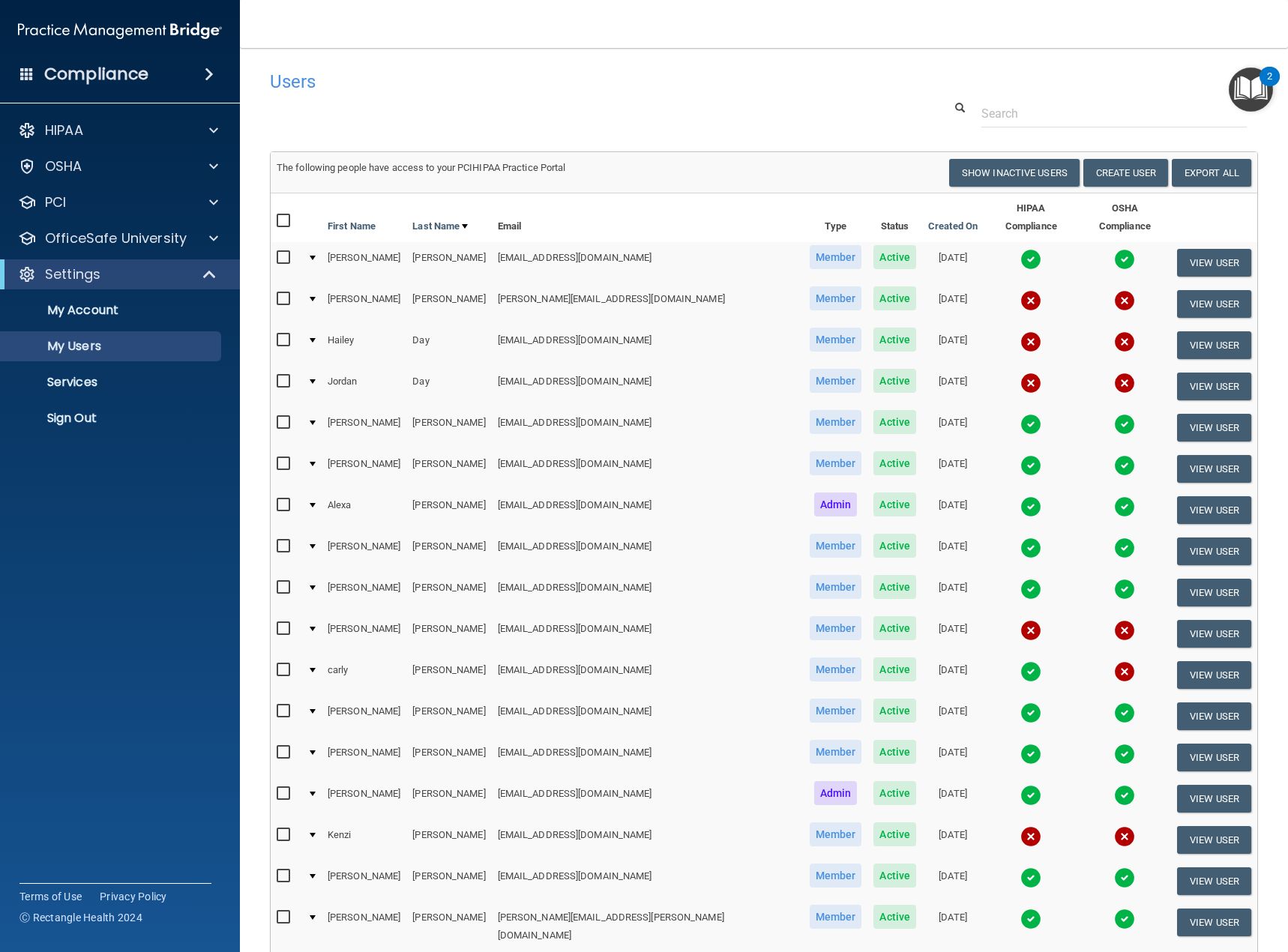
drag, startPoint x: 280, startPoint y: 283, endPoint x: 296, endPoint y: 307, distance: 28.8
click at [280, 293] on input "checkbox" at bounding box center [285, 299] width 17 height 12
checkbox input "true"
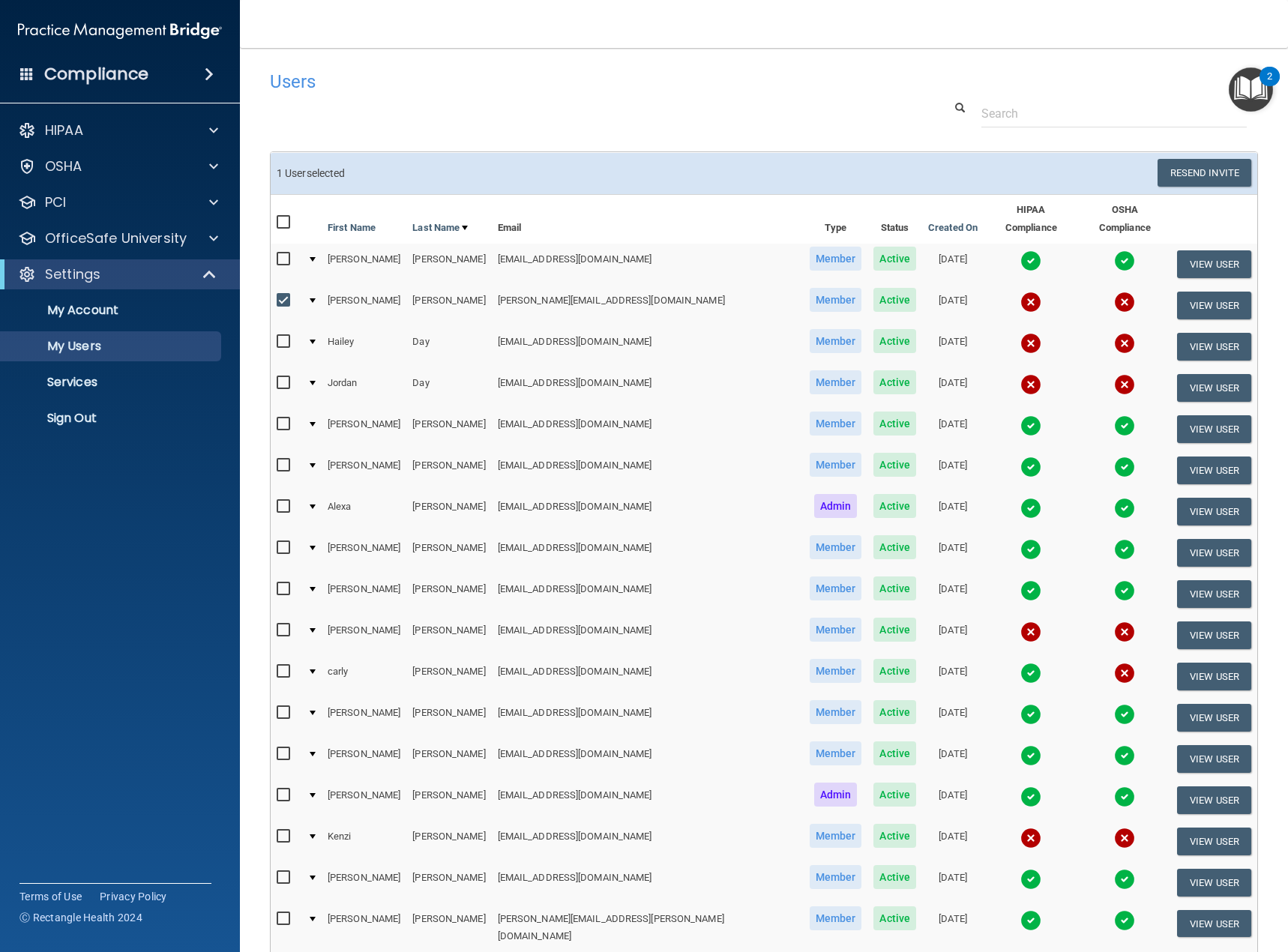
click at [280, 336] on input "checkbox" at bounding box center [285, 342] width 17 height 12
checkbox input "true"
click at [280, 377] on input "checkbox" at bounding box center [285, 383] width 17 height 12
checkbox input "true"
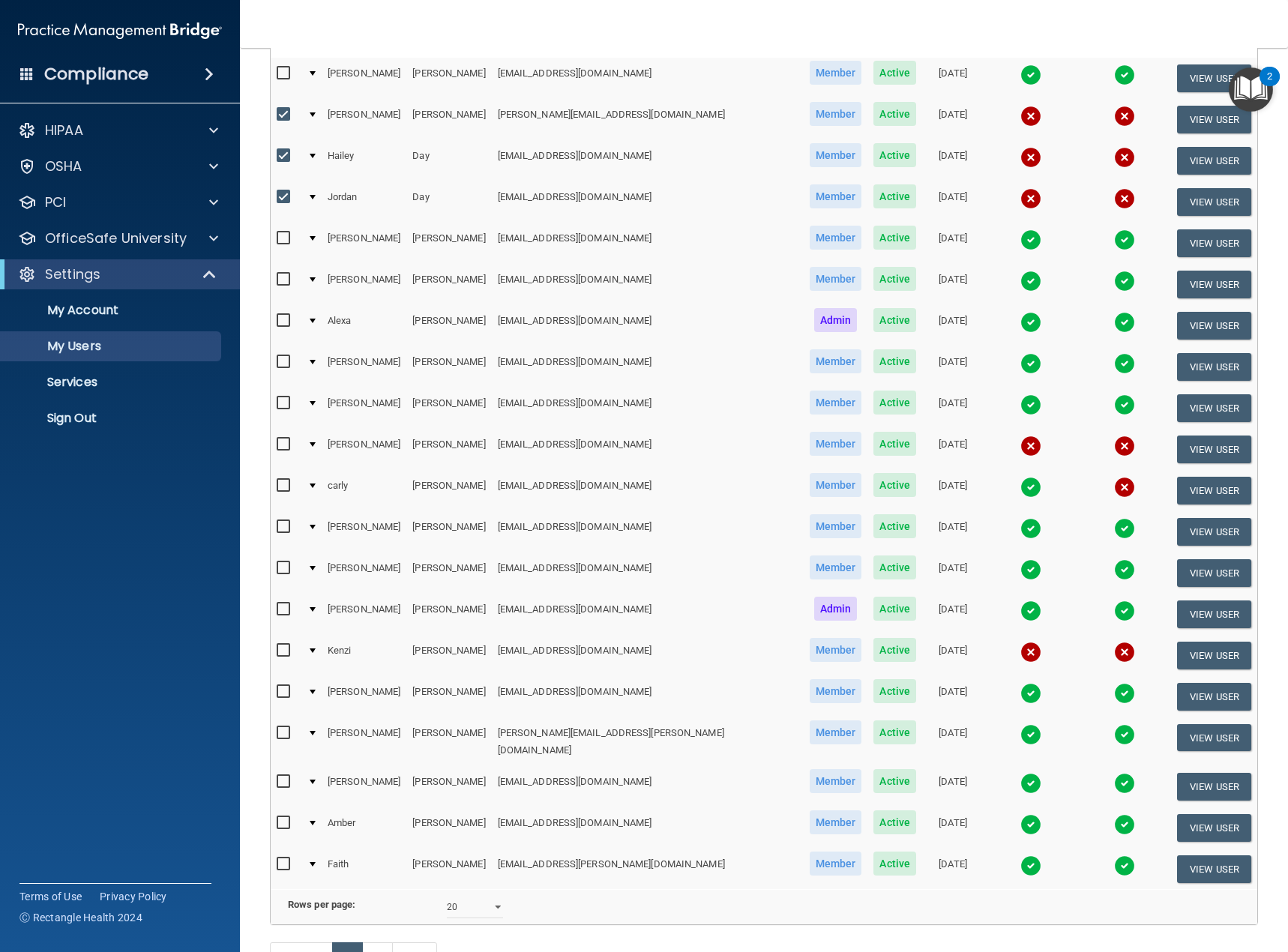
scroll to position [225, 0]
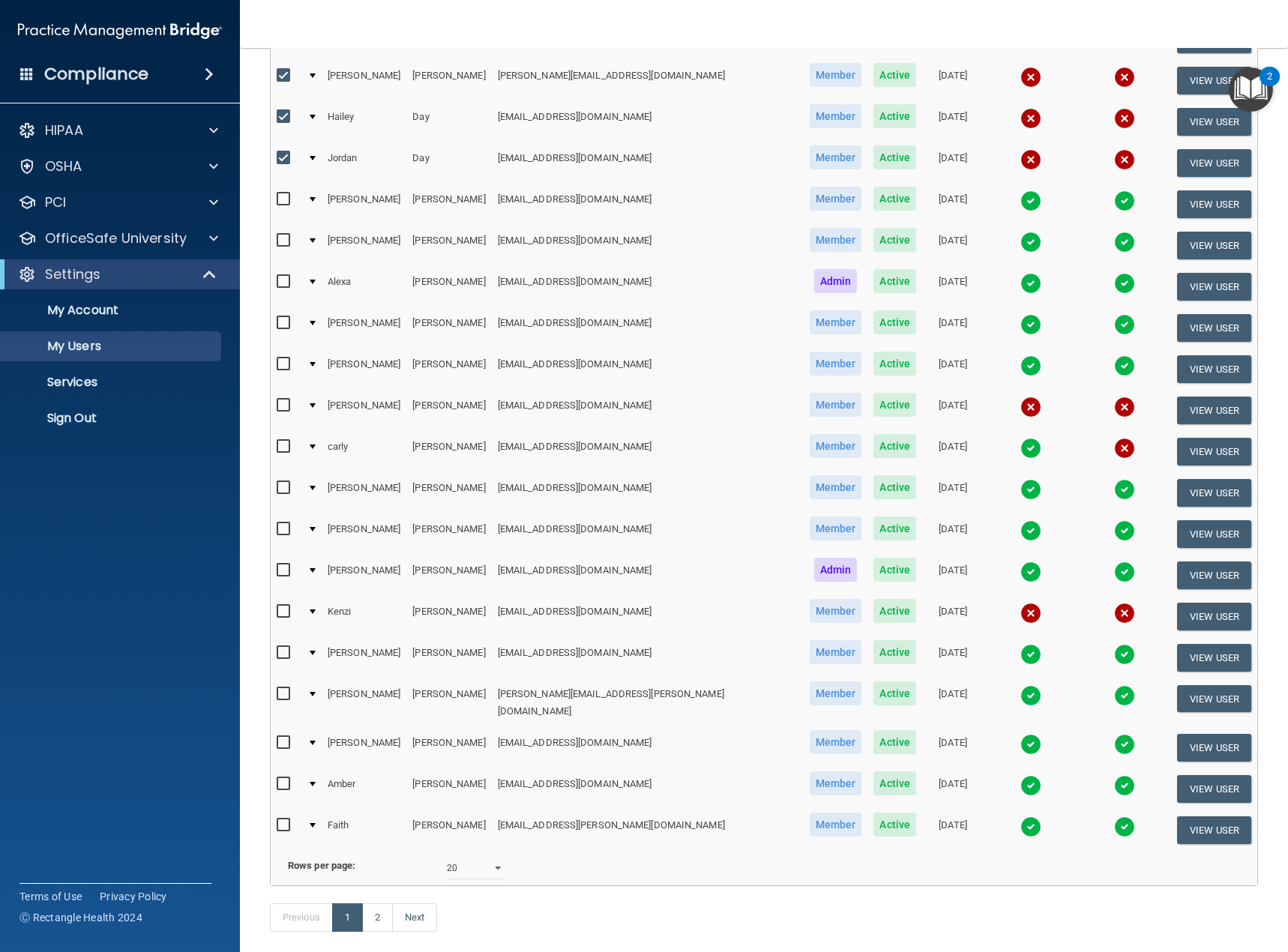
click at [288, 400] on input "checkbox" at bounding box center [285, 406] width 17 height 12
checkbox input "true"
click at [285, 441] on input "checkbox" at bounding box center [285, 447] width 17 height 12
checkbox input "true"
click at [282, 606] on input "checkbox" at bounding box center [285, 612] width 17 height 12
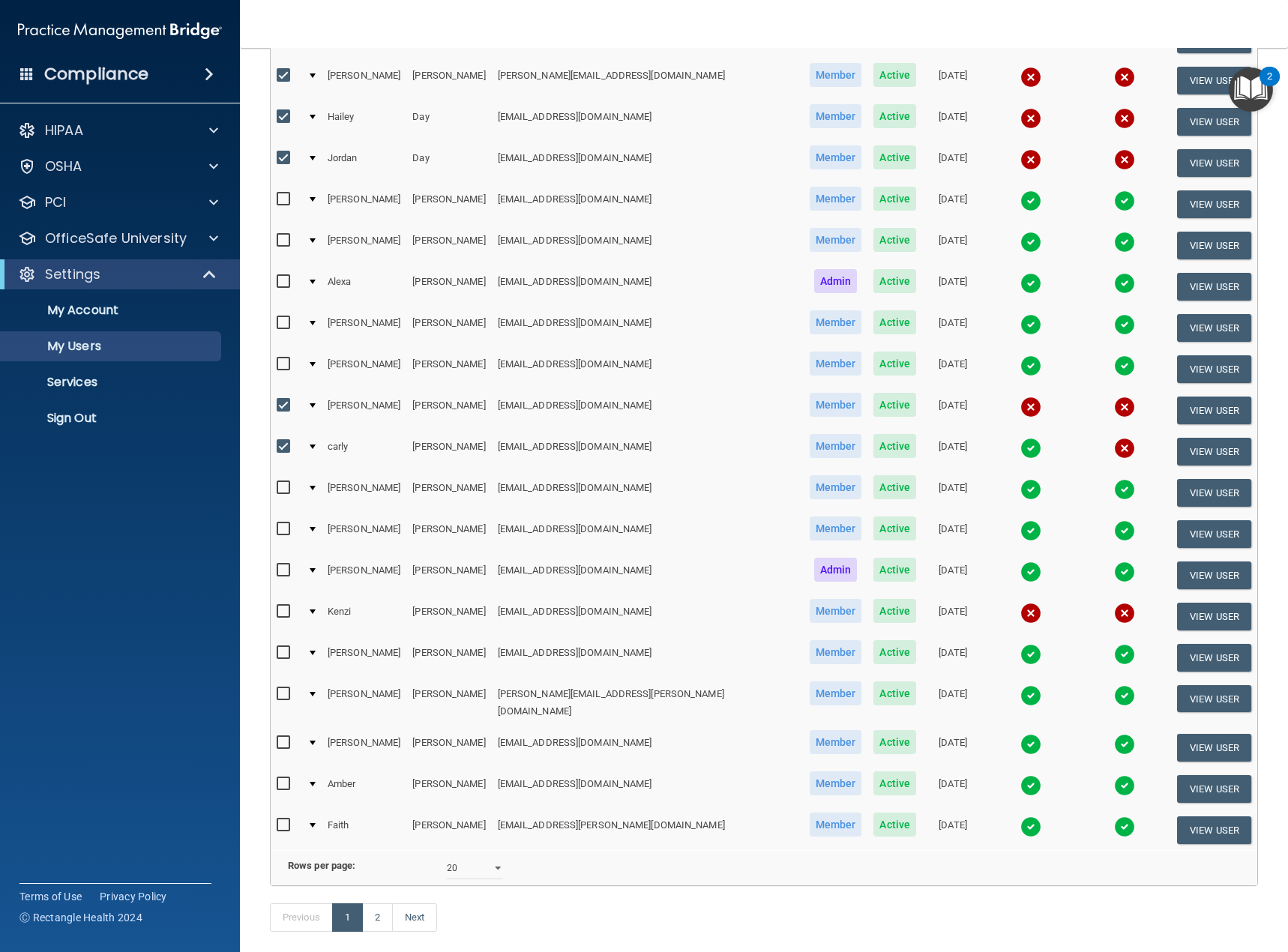
checkbox input "true"
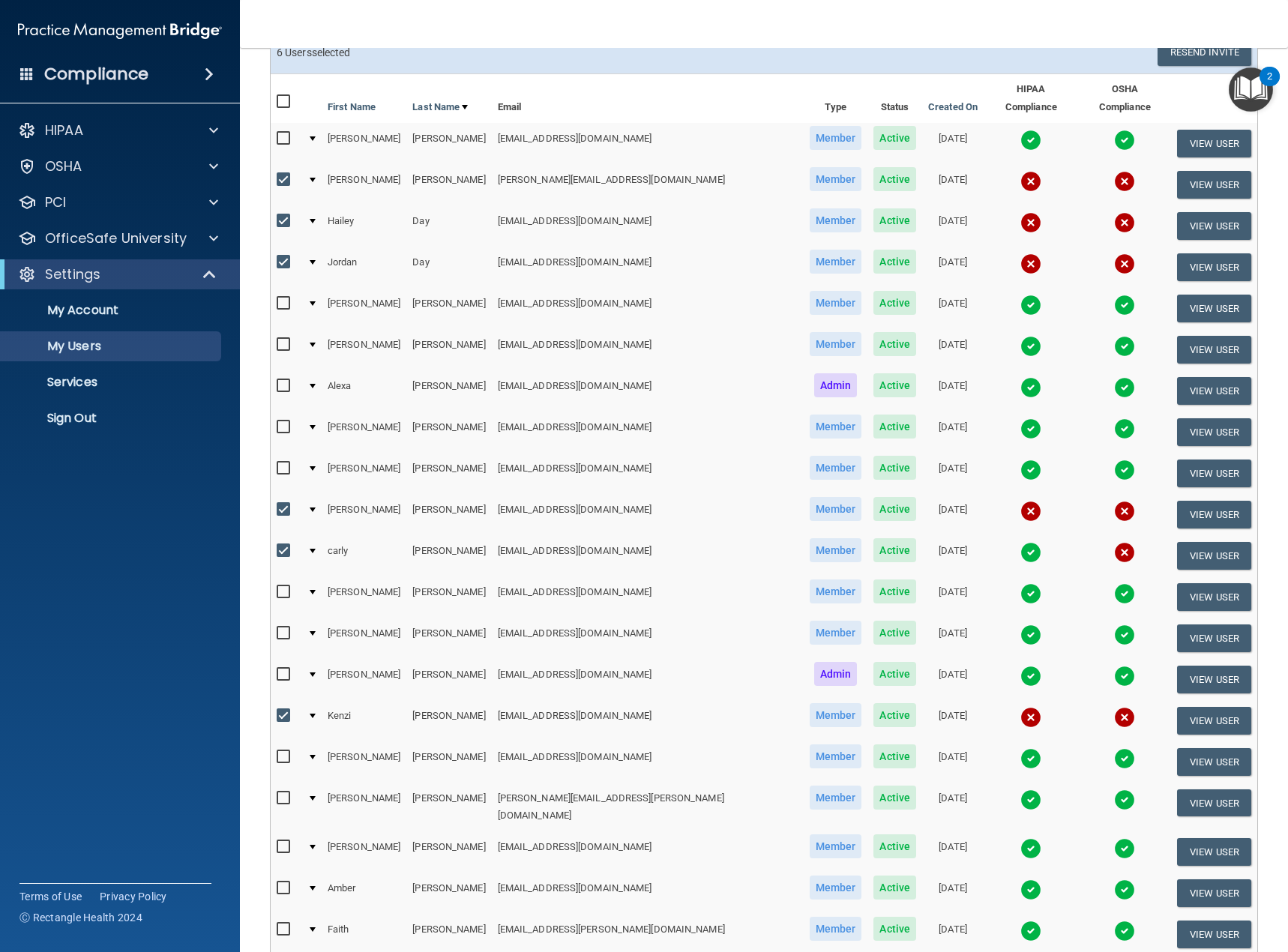
scroll to position [0, 0]
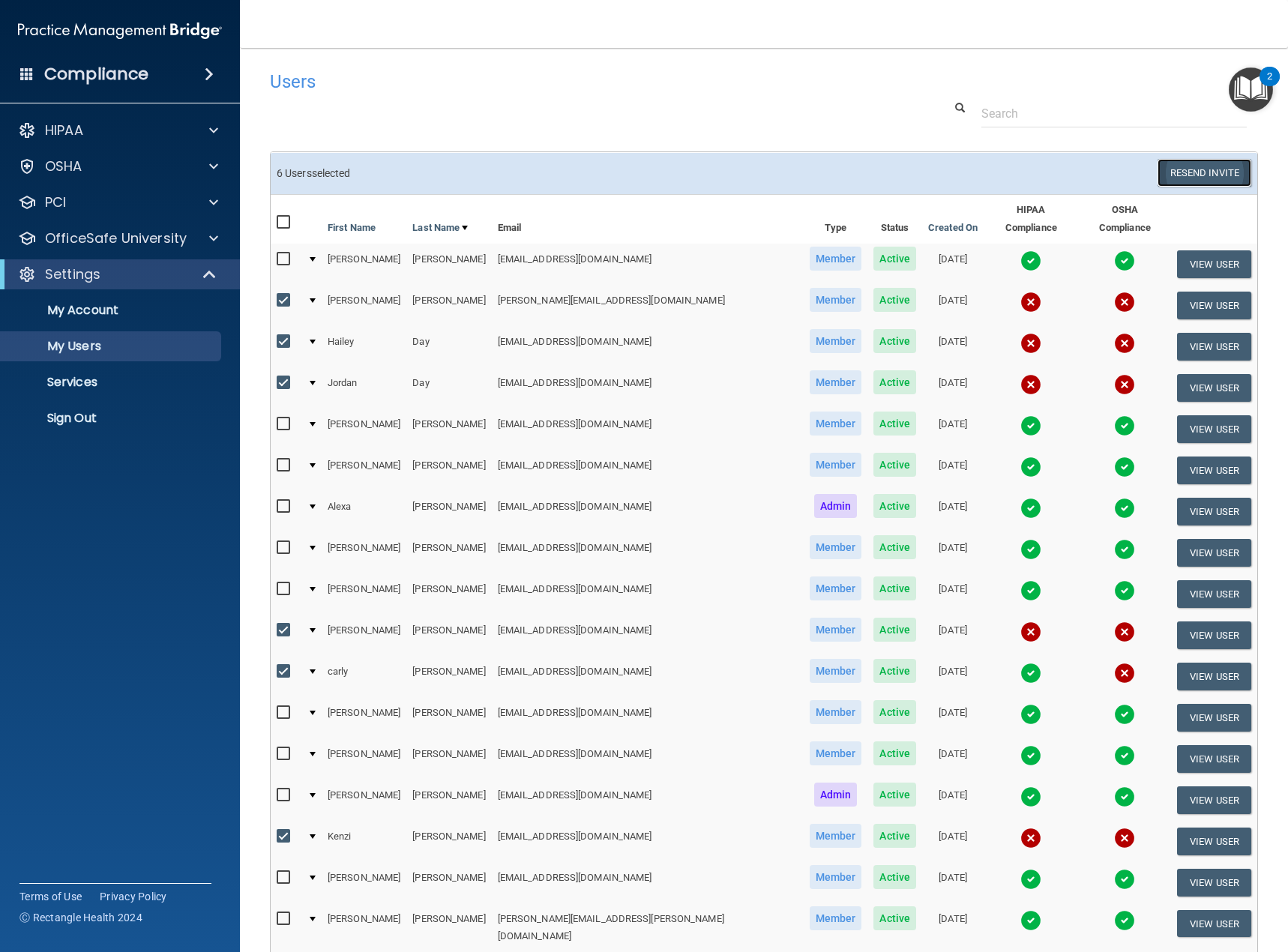
click at [1196, 170] on button "Resend Invite" at bounding box center [1205, 173] width 94 height 27
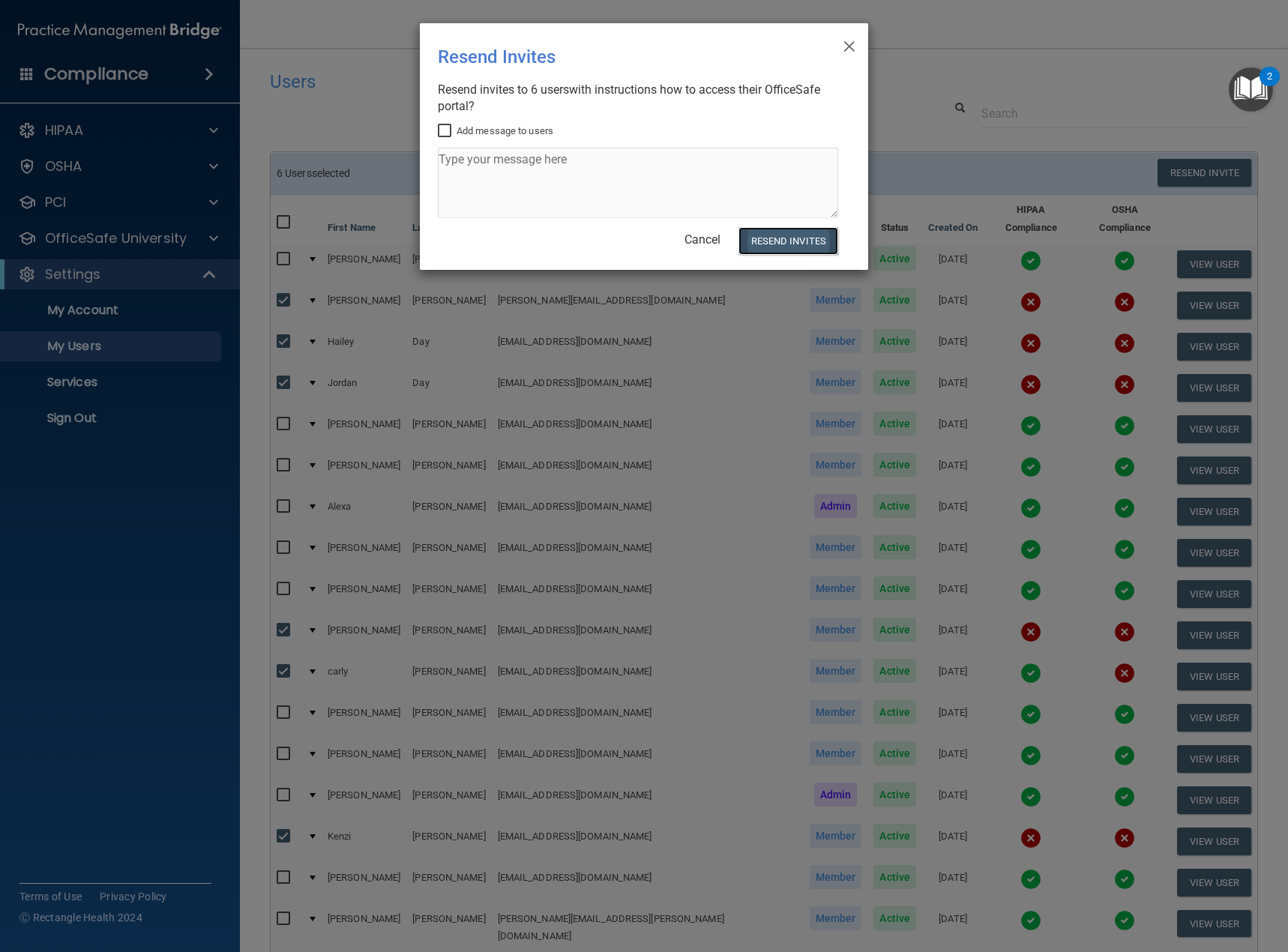
click at [803, 239] on button "Resend Invites" at bounding box center [788, 241] width 100 height 27
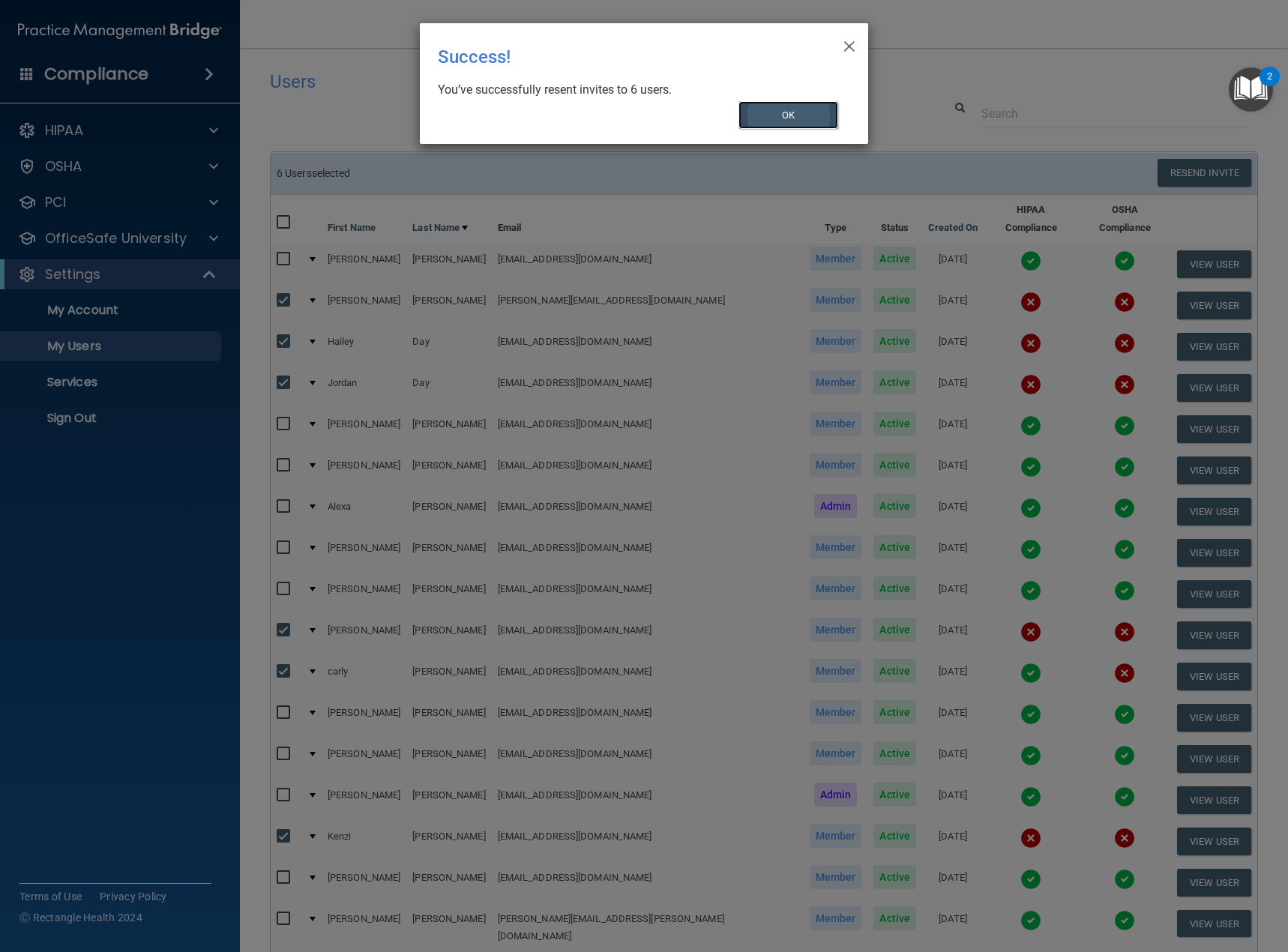
click at [770, 115] on button "OK" at bounding box center [789, 114] width 101 height 27
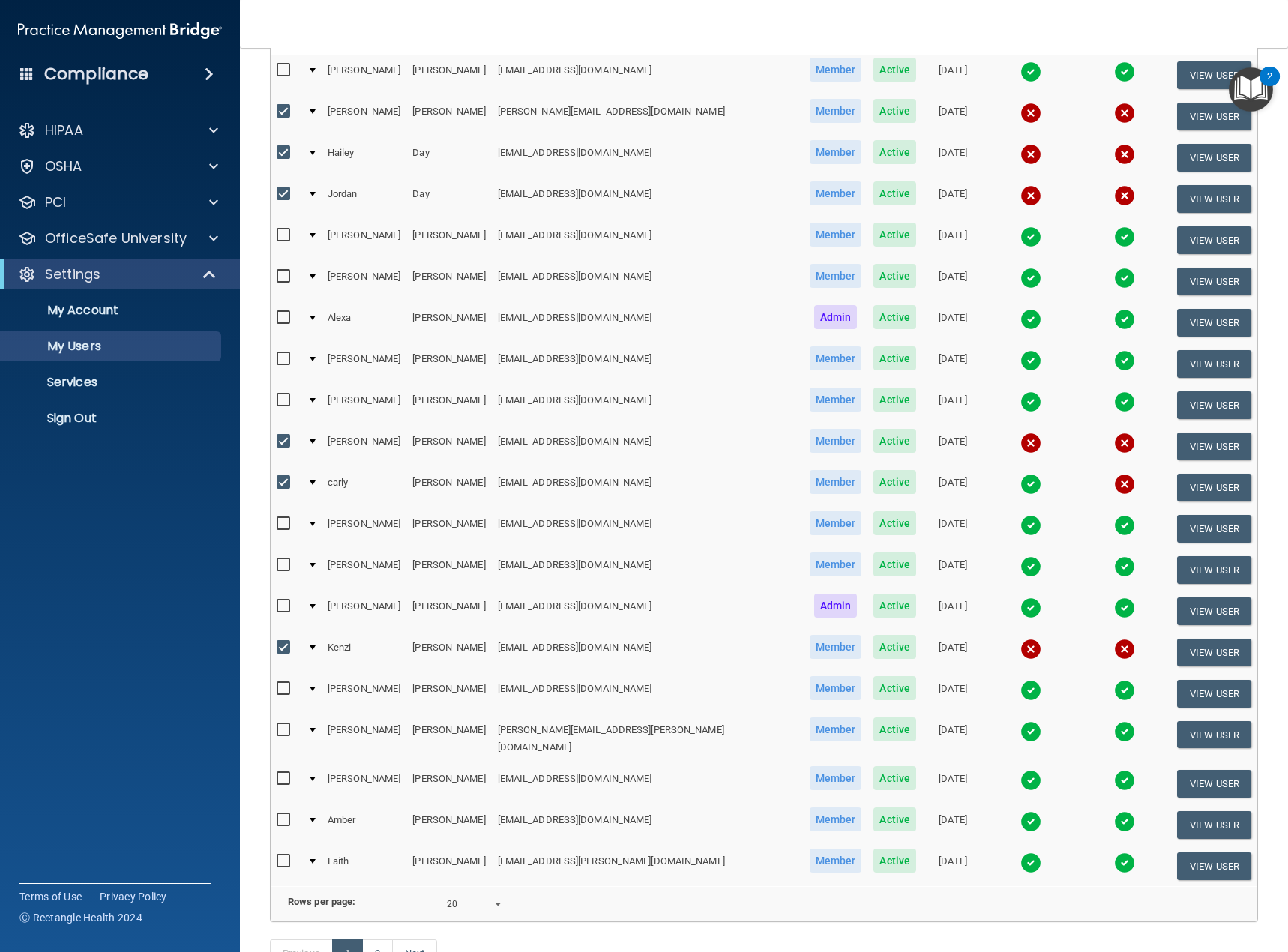
scroll to position [225, 0]
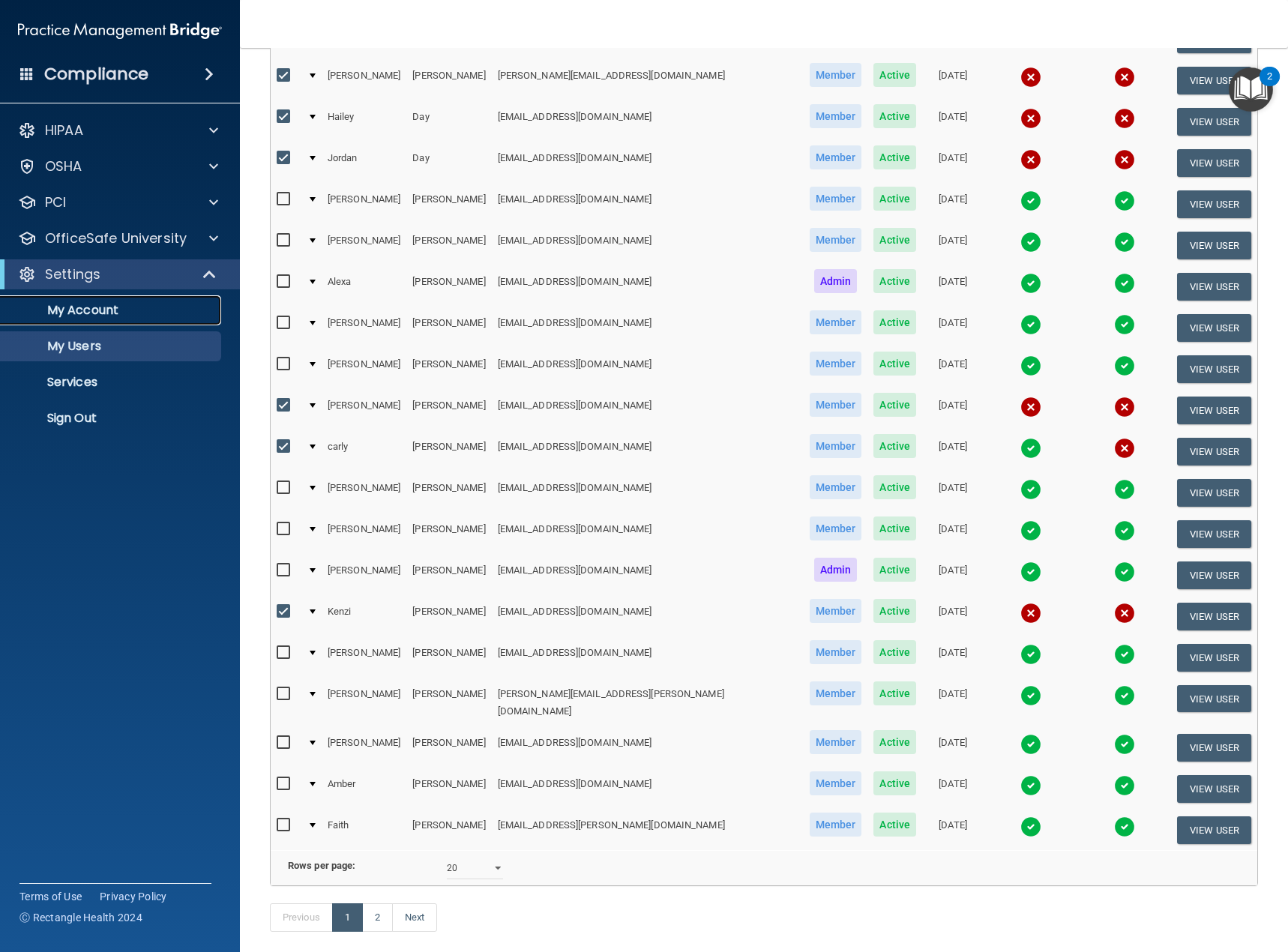
click at [73, 308] on p "My Account" at bounding box center [111, 310] width 204 height 15
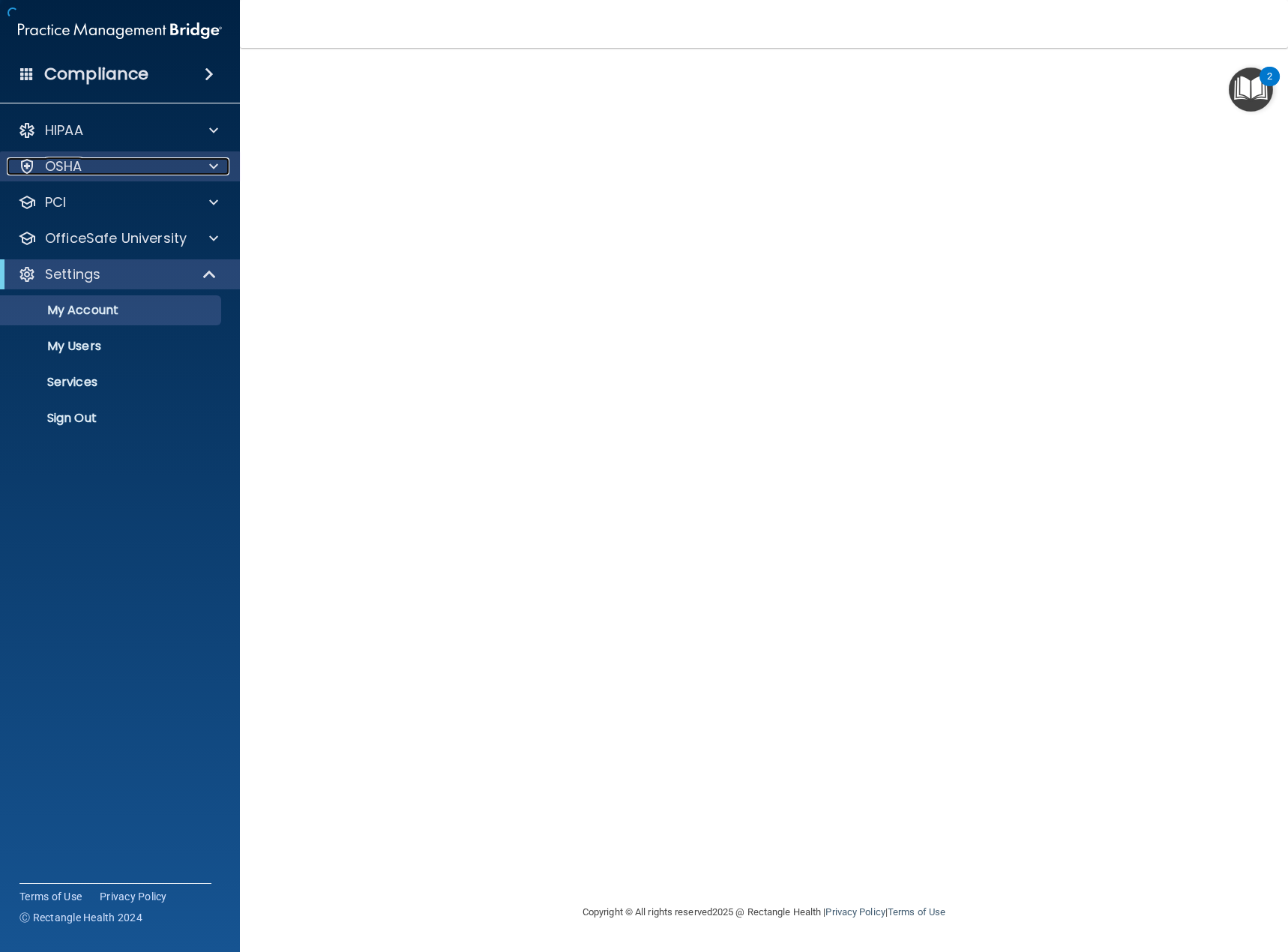
click at [104, 169] on div "OSHA" at bounding box center [100, 166] width 186 height 18
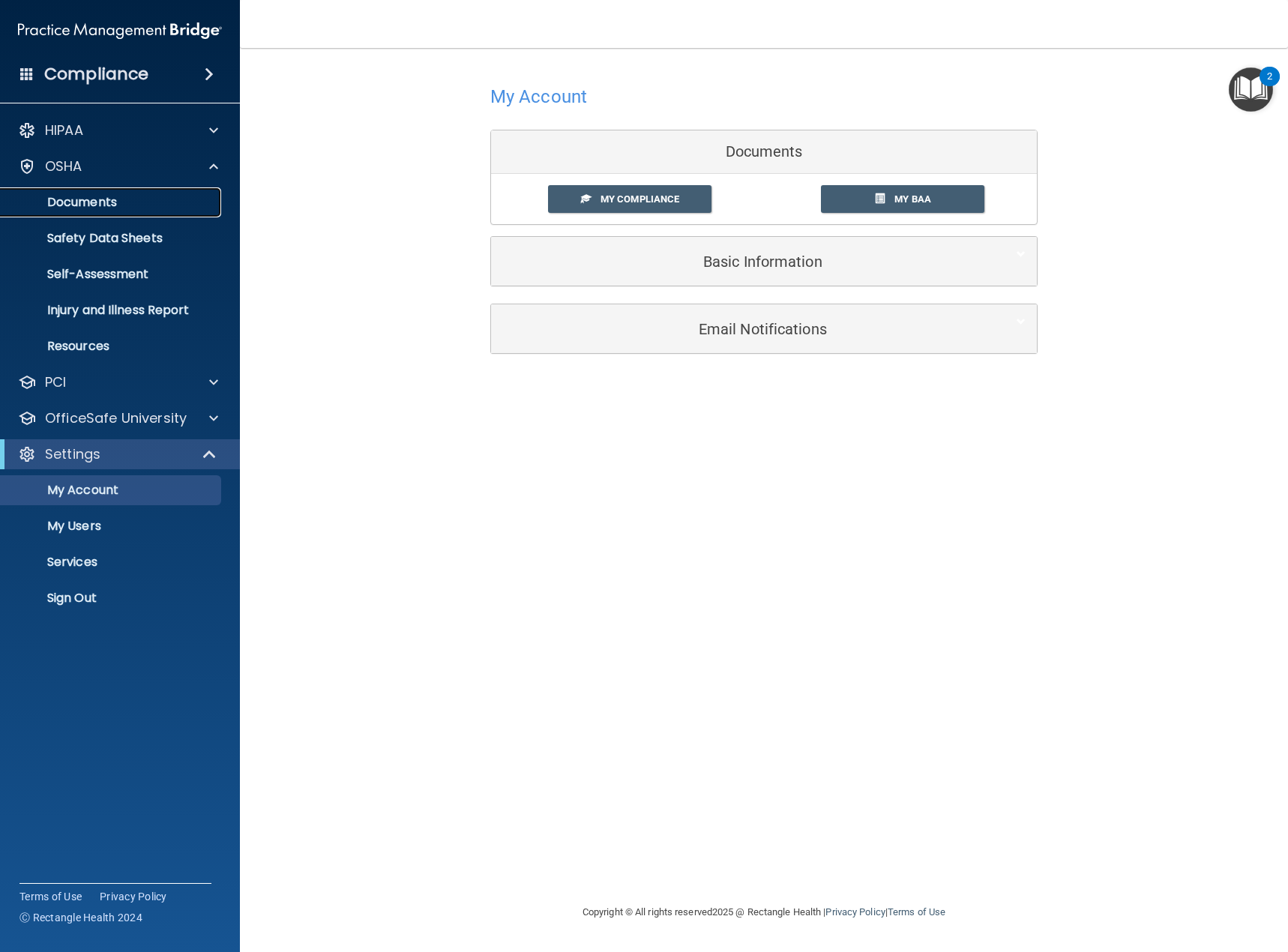
click at [124, 207] on p "Documents" at bounding box center [111, 202] width 204 height 15
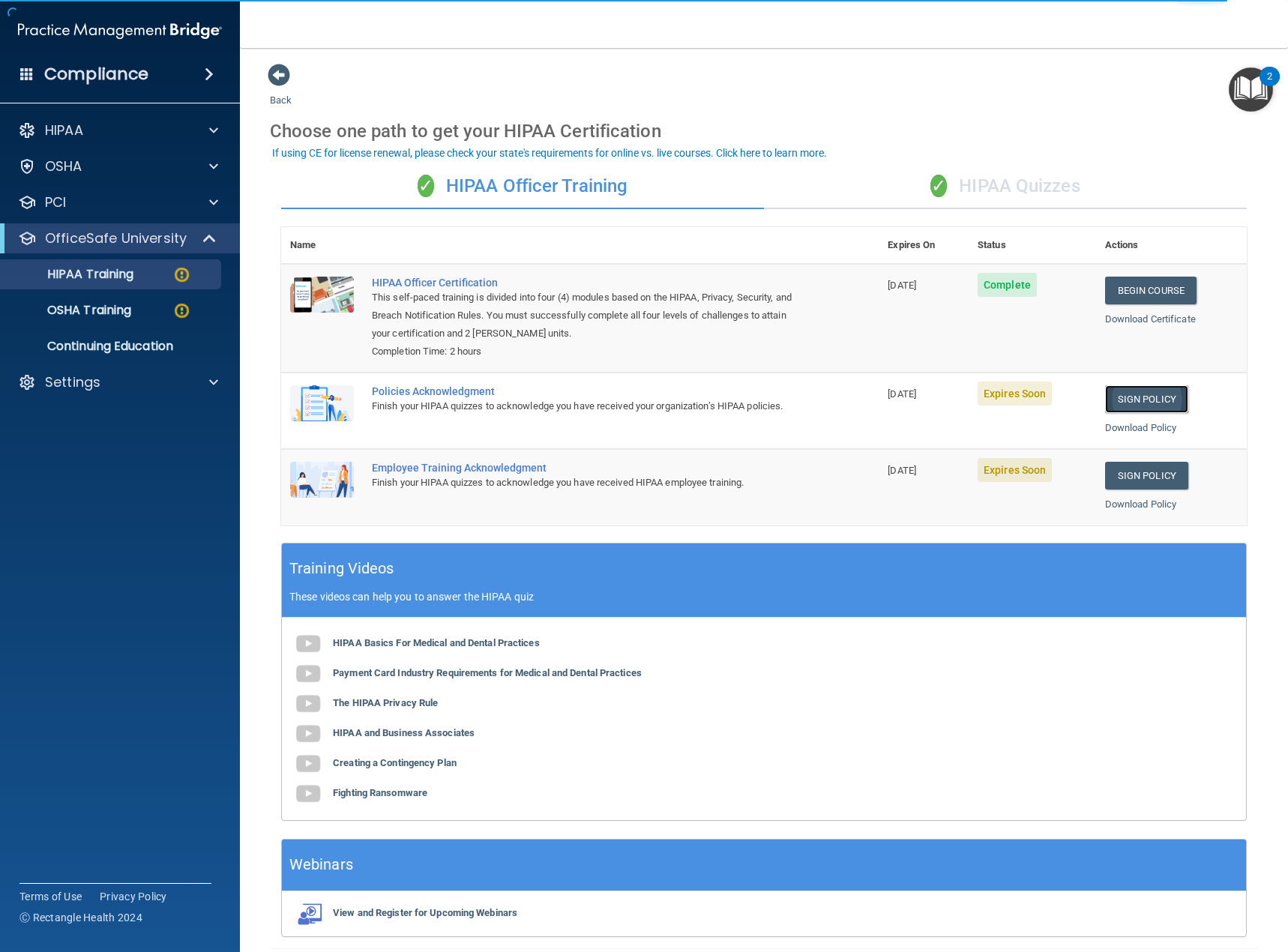
click at [1120, 401] on link "Sign Policy" at bounding box center [1146, 399] width 83 height 27
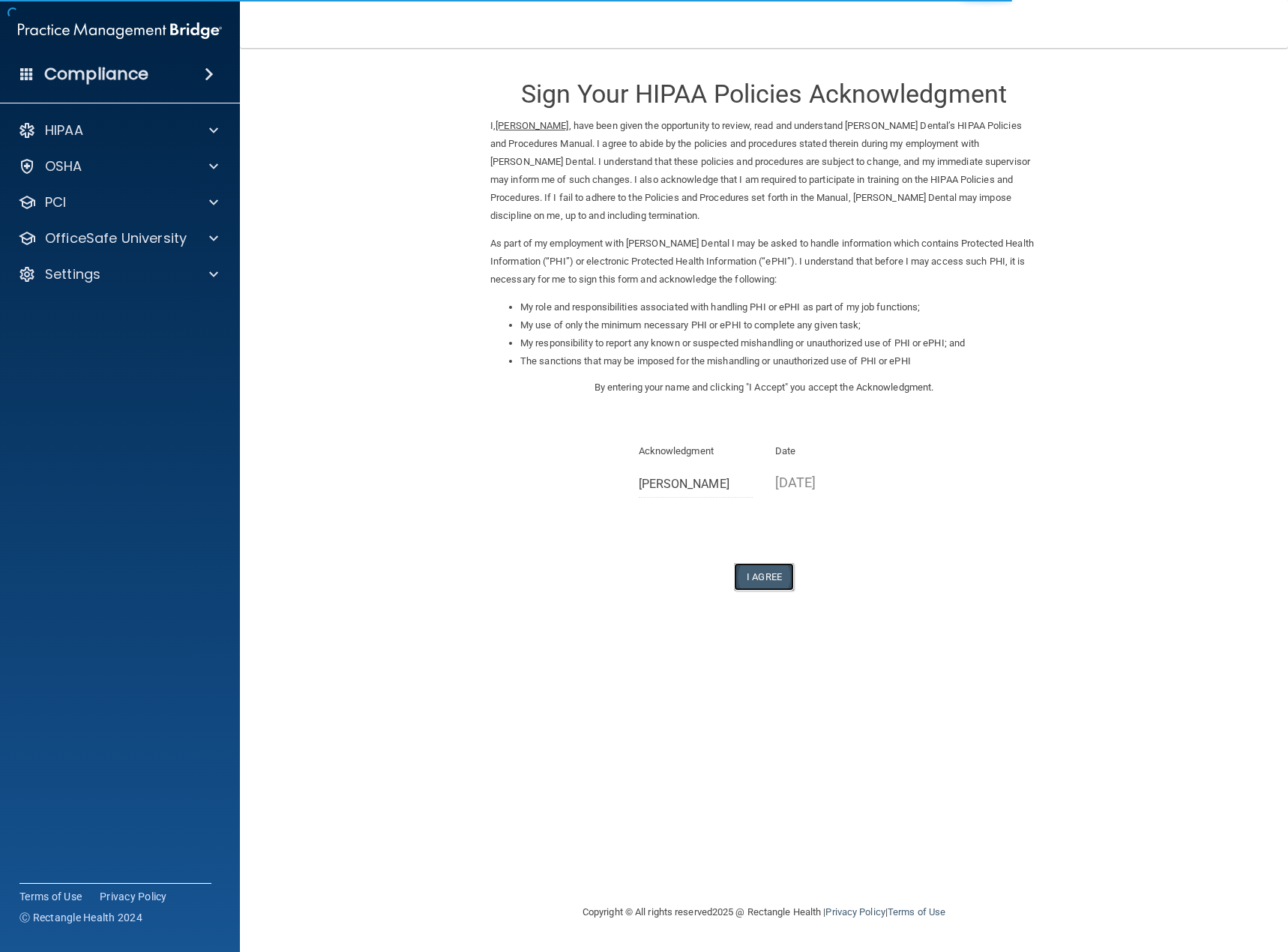
click at [773, 574] on button "I Agree" at bounding box center [764, 576] width 60 height 27
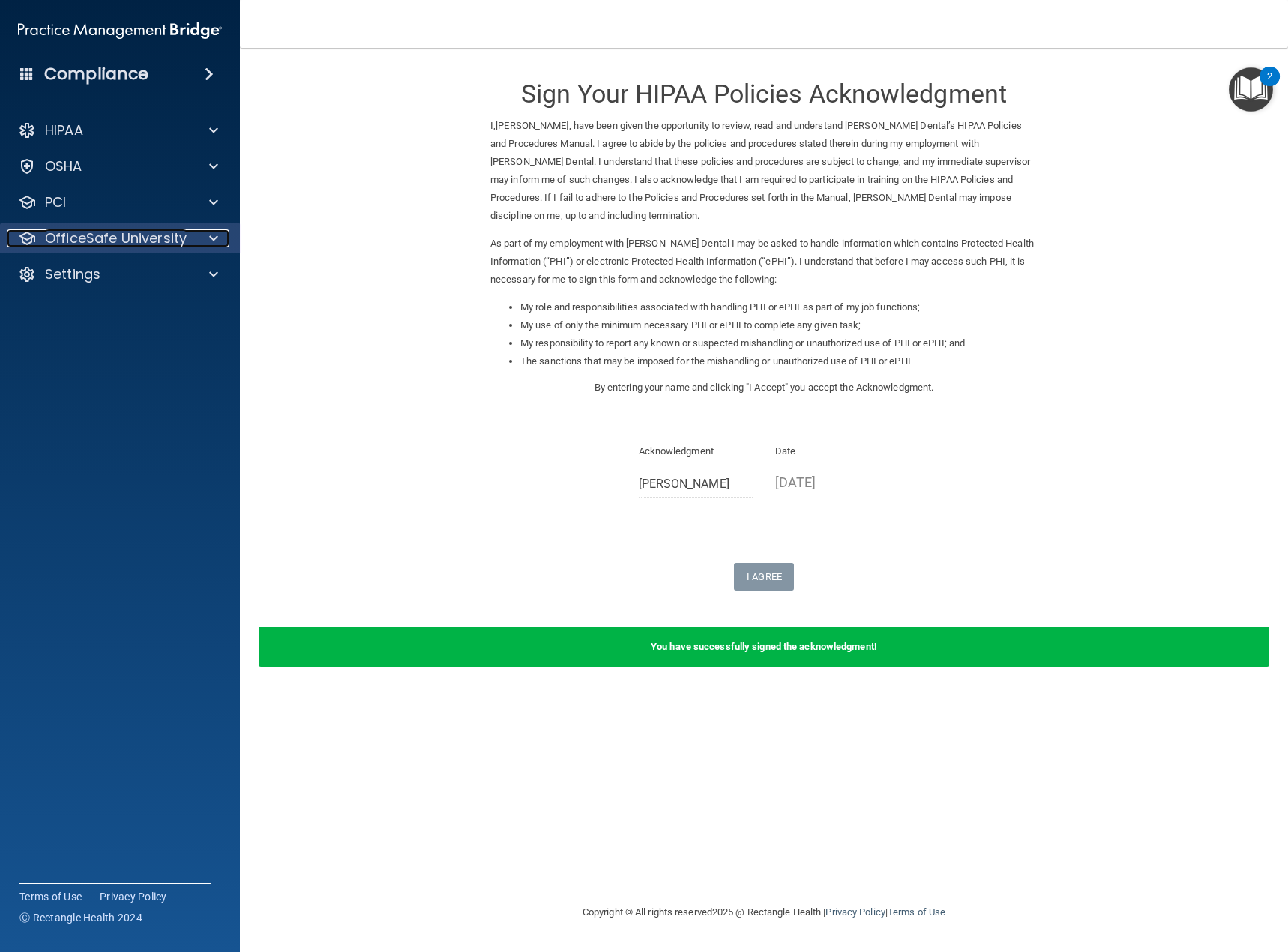
click at [148, 237] on p "OfficeSafe University" at bounding box center [116, 238] width 142 height 18
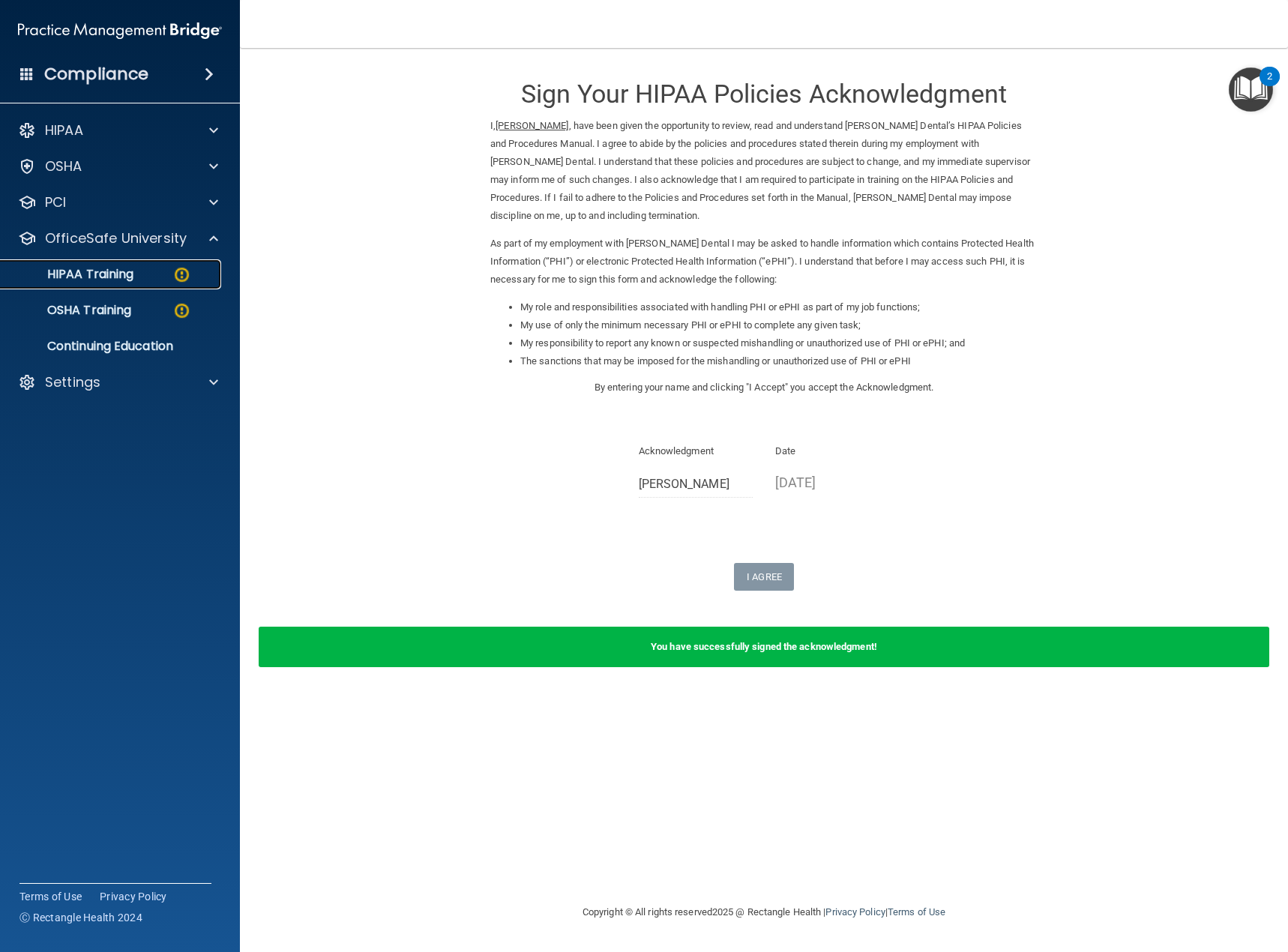
click at [165, 271] on div "HIPAA Training" at bounding box center [111, 274] width 204 height 15
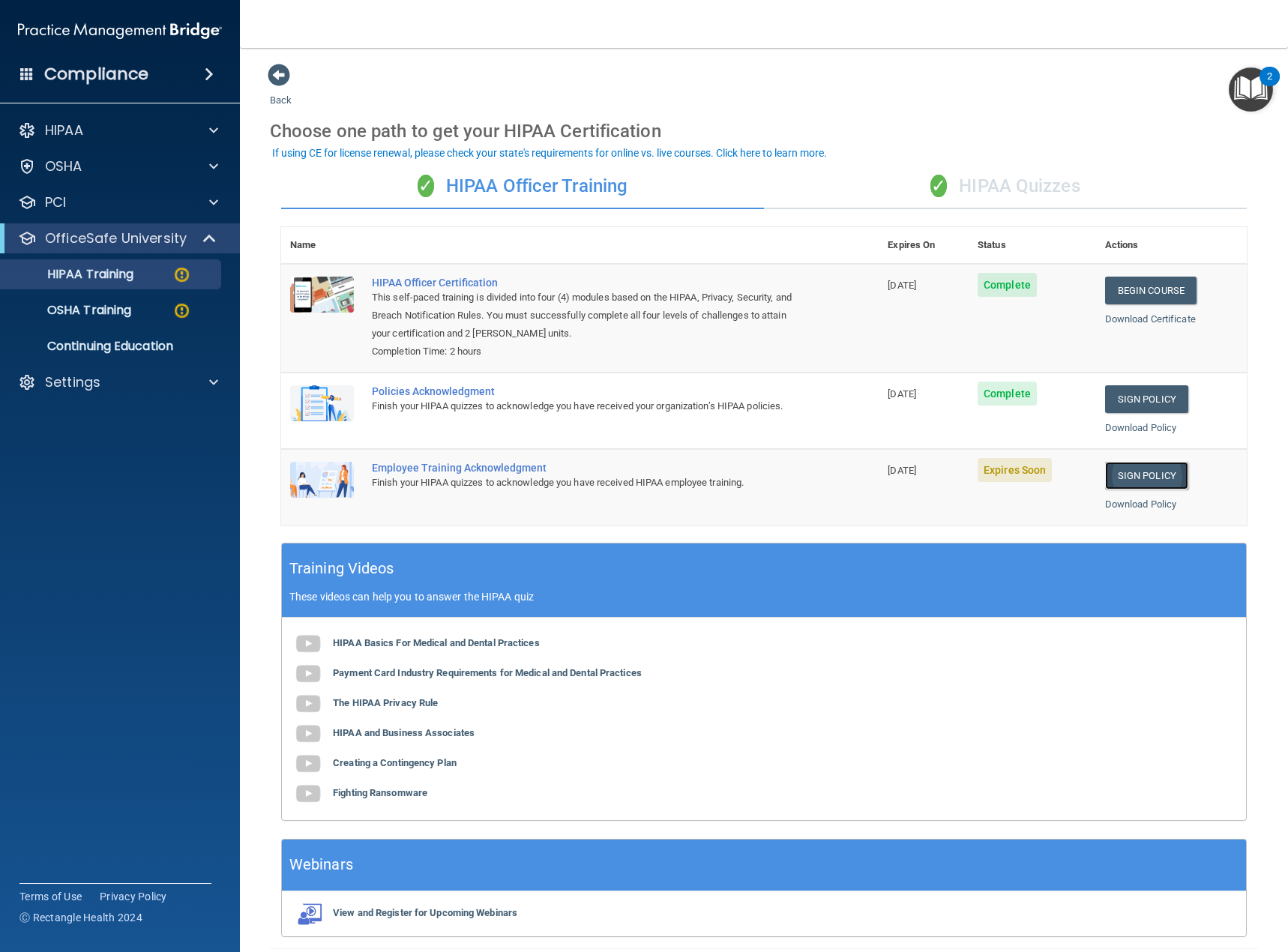
click at [1162, 480] on link "Sign Policy" at bounding box center [1146, 475] width 83 height 27
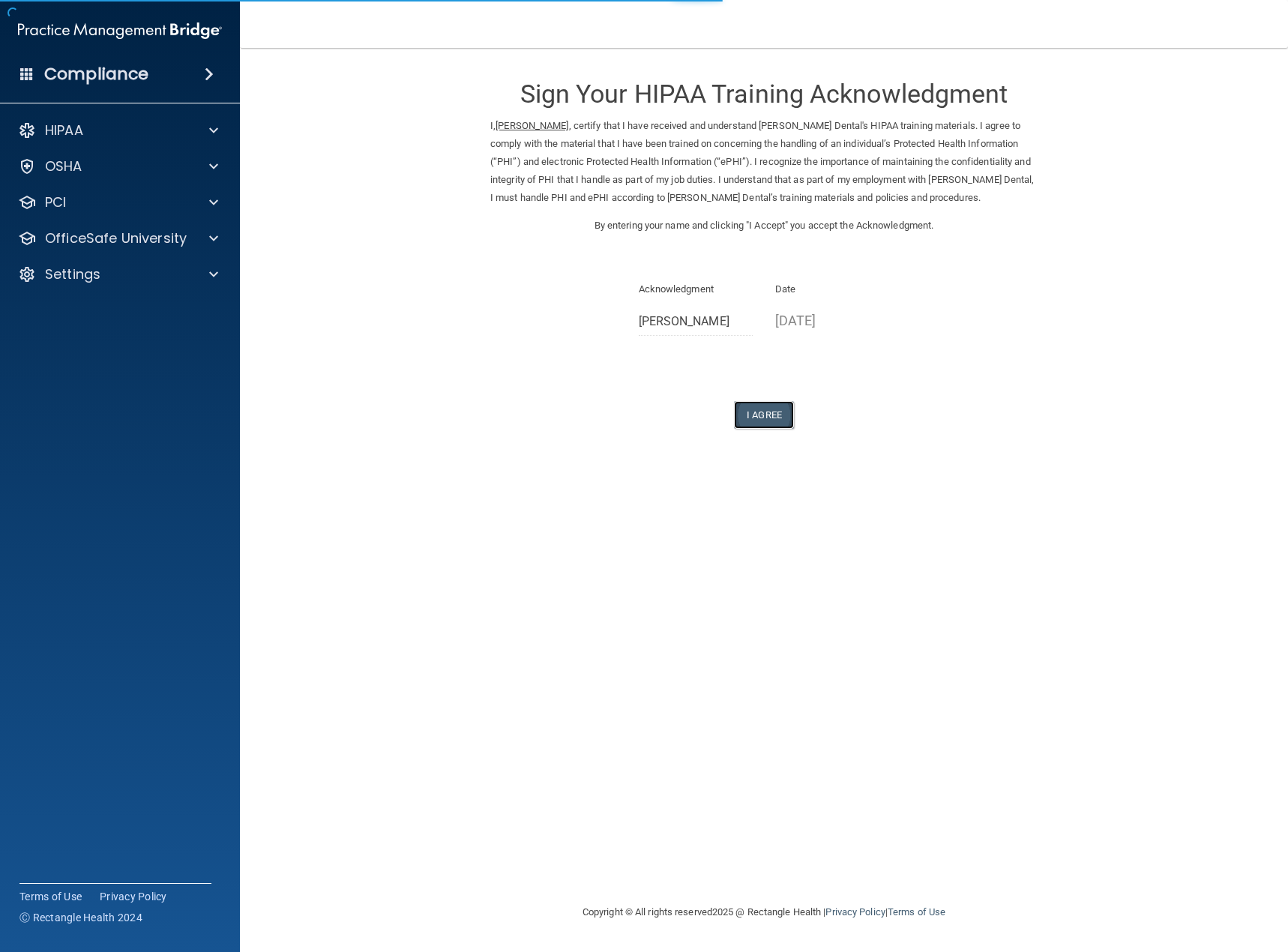
click at [775, 420] on button "I Agree" at bounding box center [764, 414] width 60 height 27
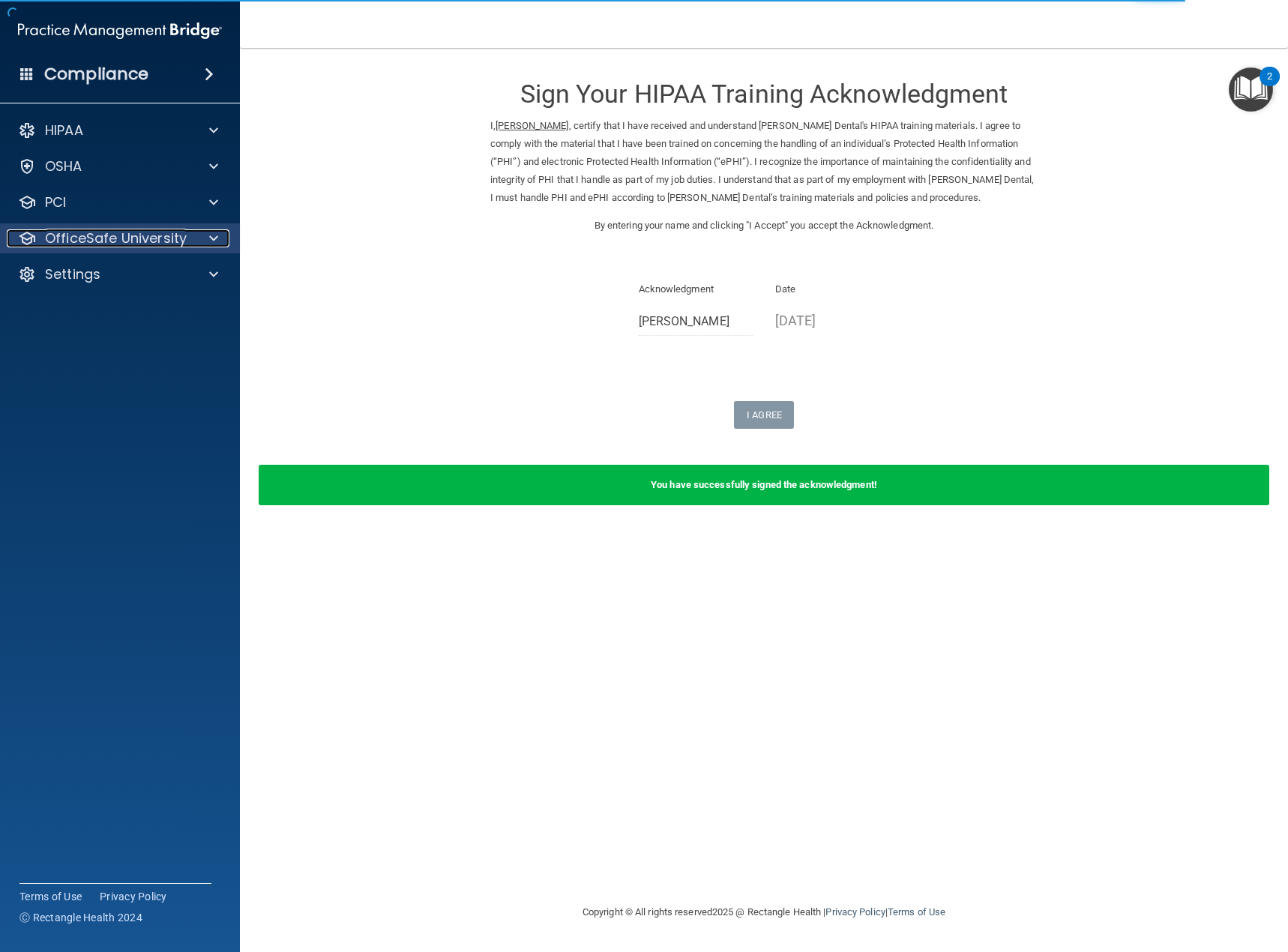
click at [101, 244] on p "OfficeSafe University" at bounding box center [116, 238] width 142 height 18
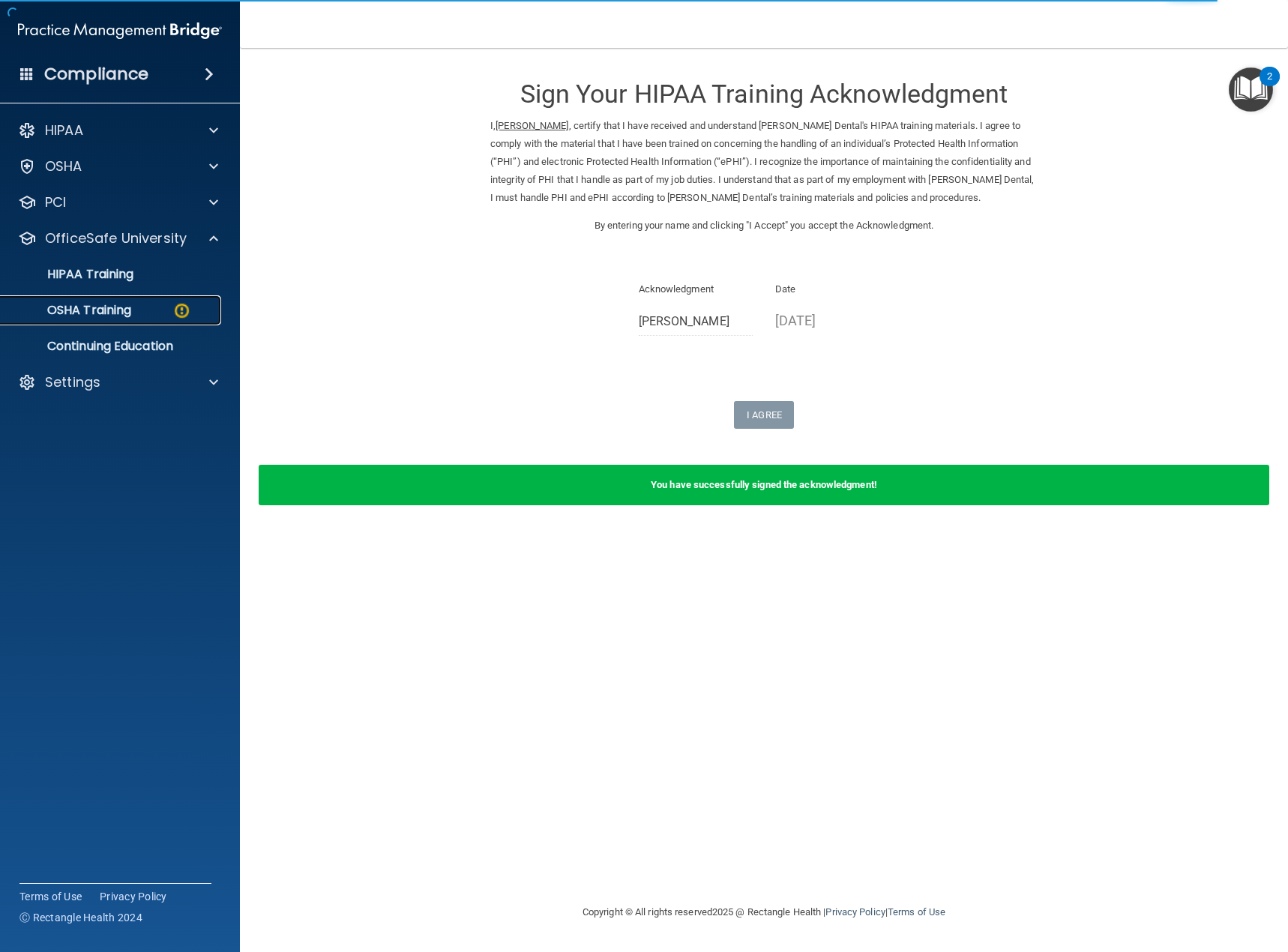
click at [111, 307] on p "OSHA Training" at bounding box center [70, 310] width 121 height 15
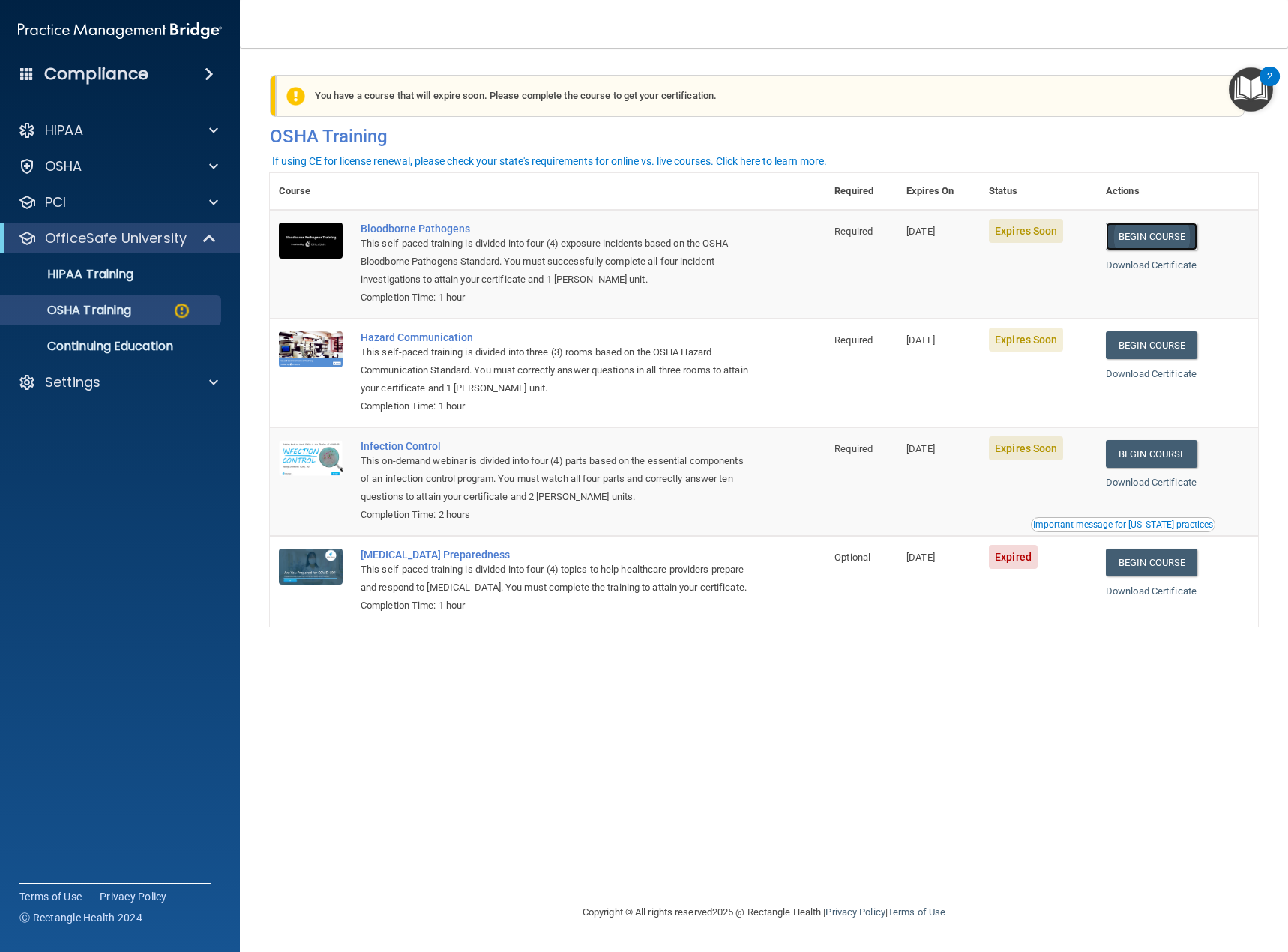
click at [1154, 234] on link "Begin Course" at bounding box center [1151, 236] width 91 height 27
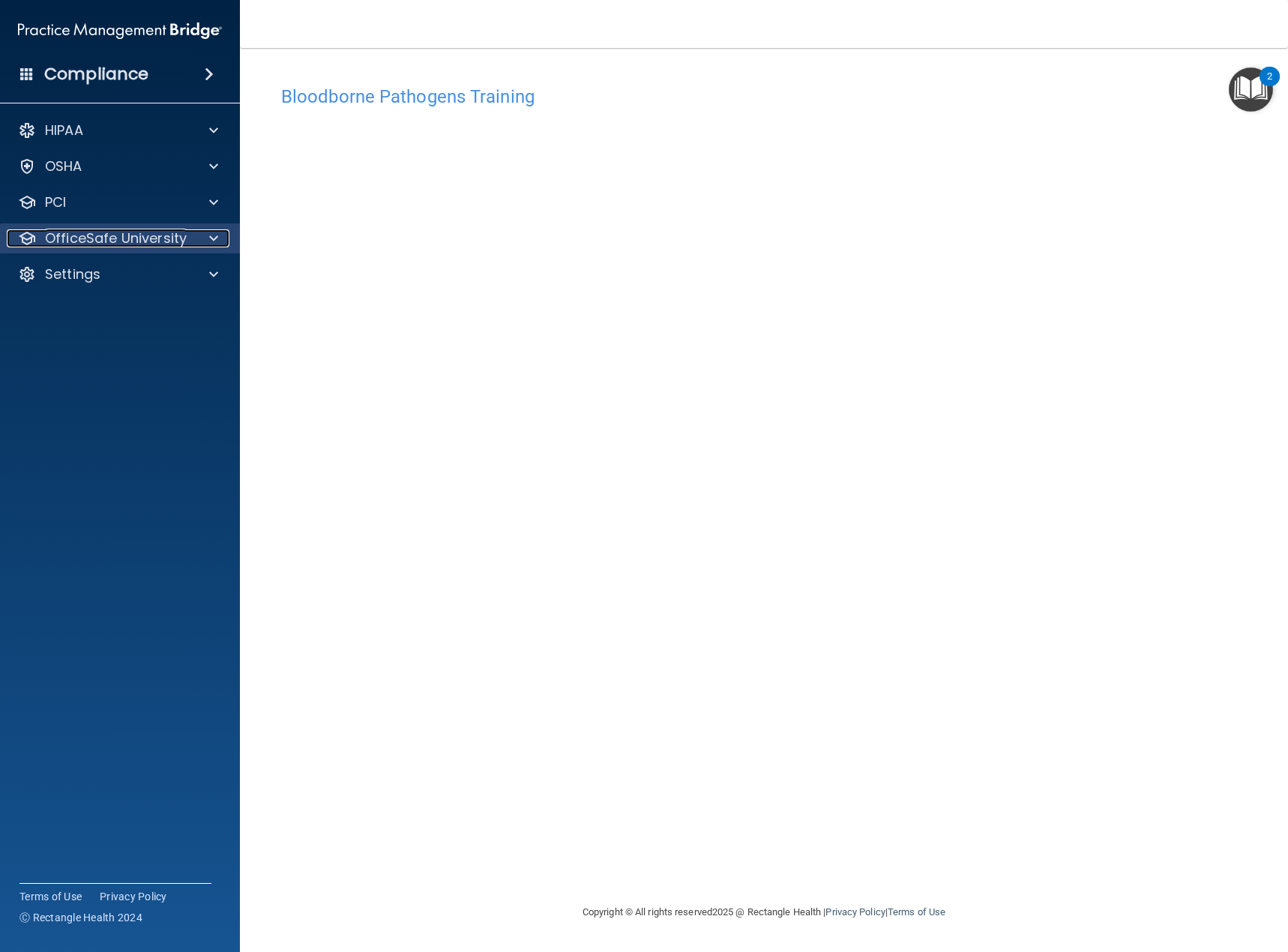
click at [111, 234] on p "OfficeSafe University" at bounding box center [116, 238] width 142 height 18
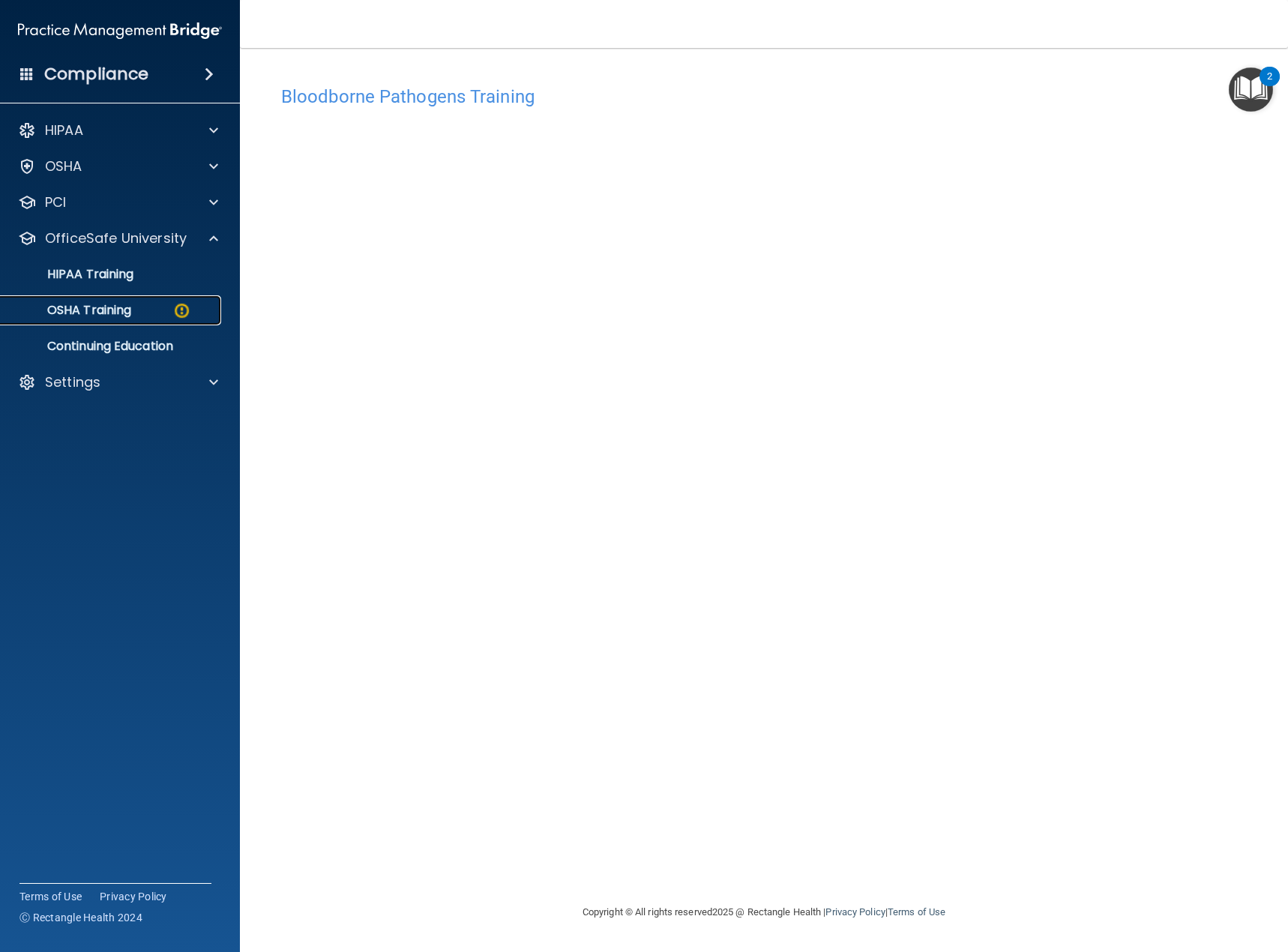
click at [126, 310] on p "OSHA Training" at bounding box center [70, 310] width 121 height 15
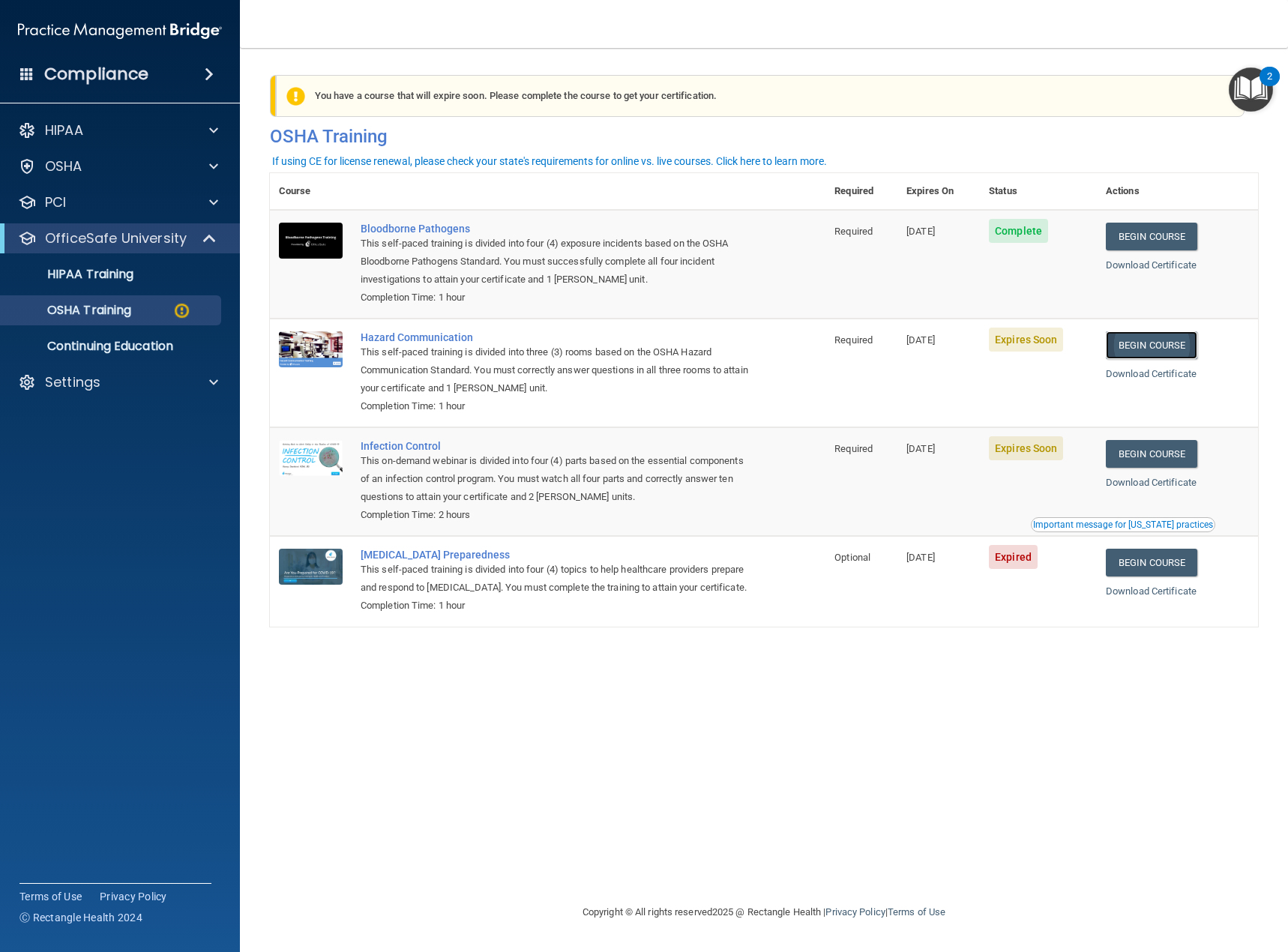
click at [1157, 341] on link "Begin Course" at bounding box center [1151, 345] width 91 height 27
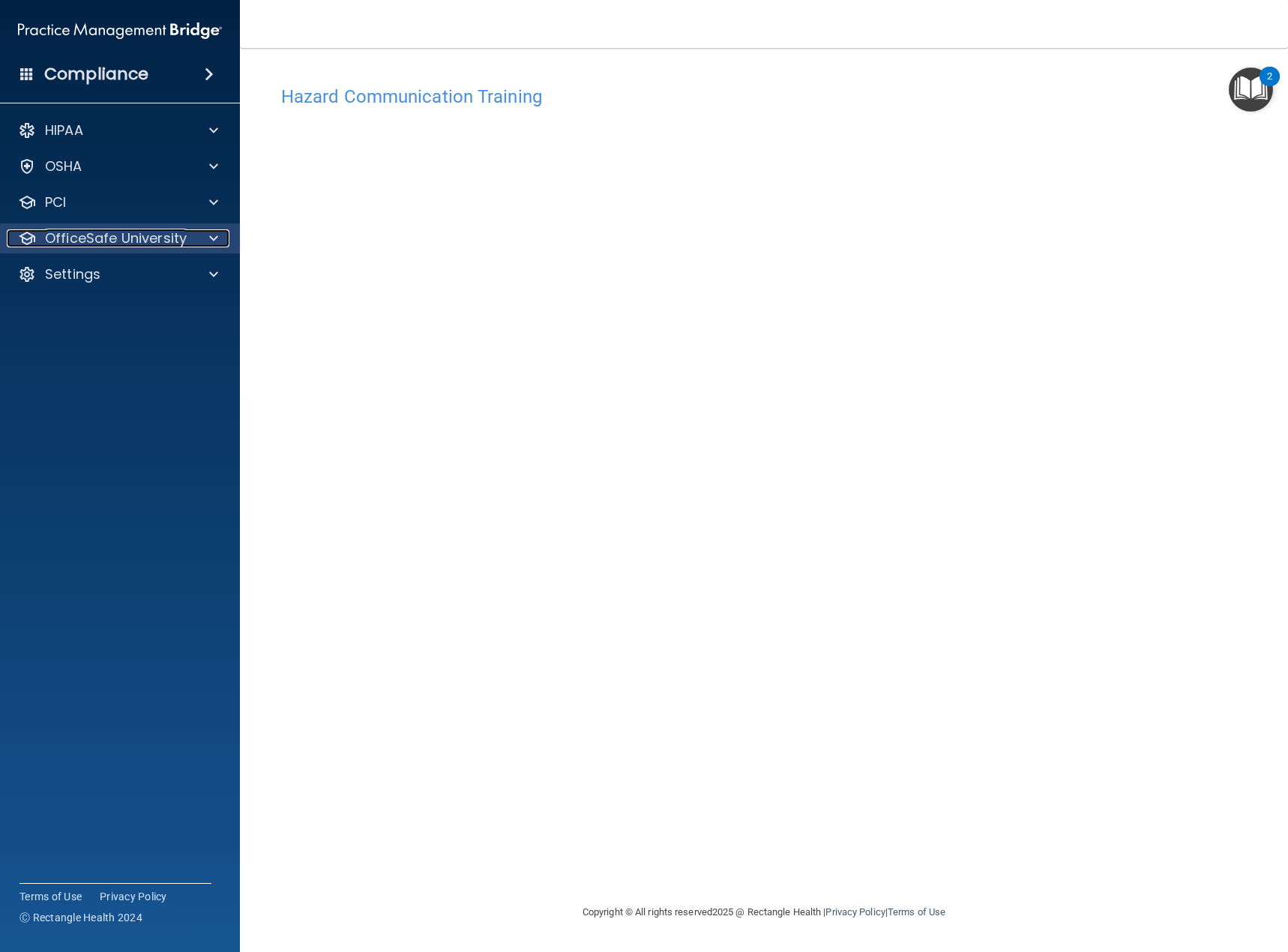
click at [133, 242] on p "OfficeSafe University" at bounding box center [116, 238] width 142 height 18
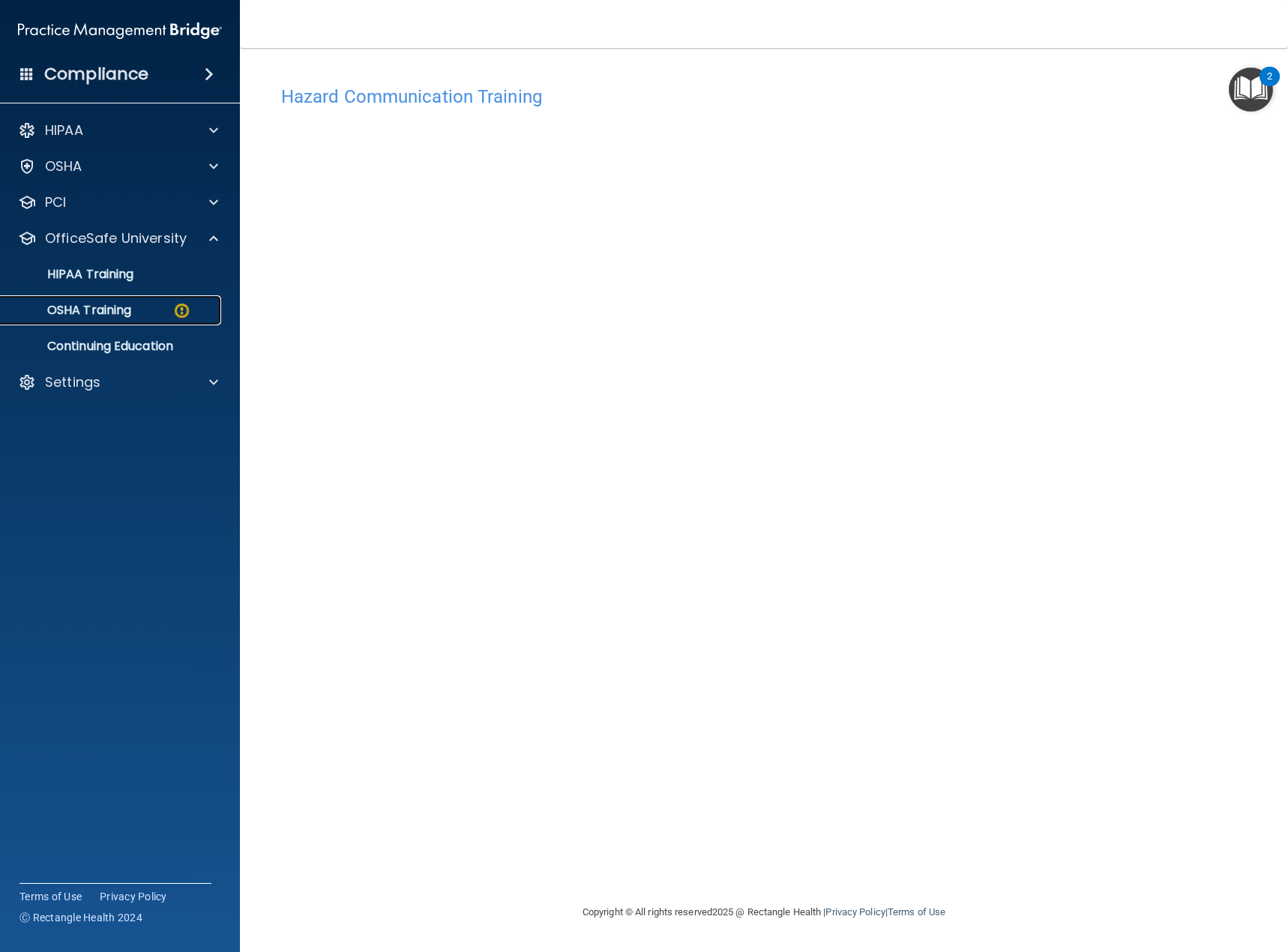
click at [150, 303] on div "OSHA Training" at bounding box center [111, 310] width 204 height 15
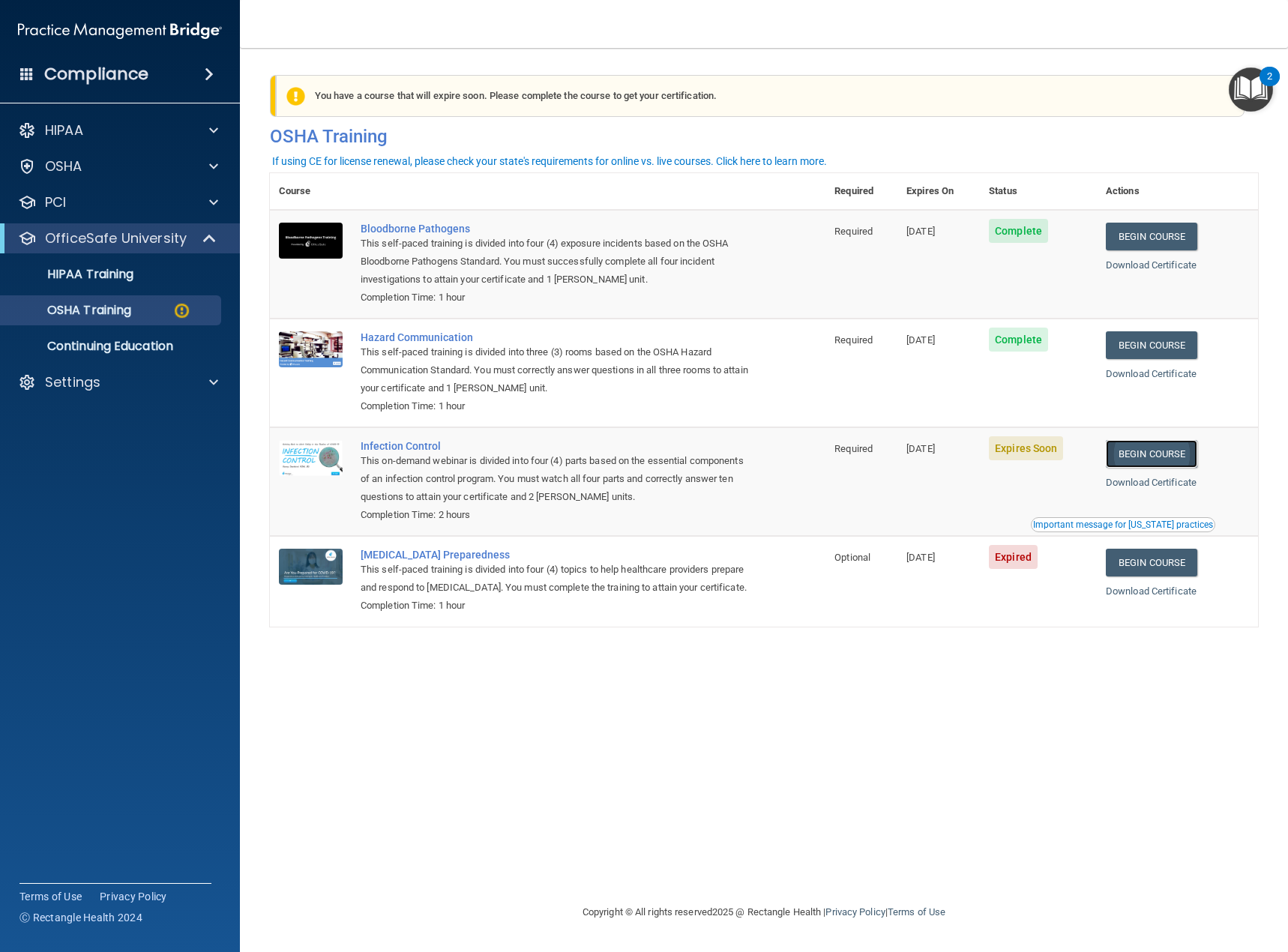
click at [1182, 455] on link "Begin Course" at bounding box center [1151, 453] width 91 height 27
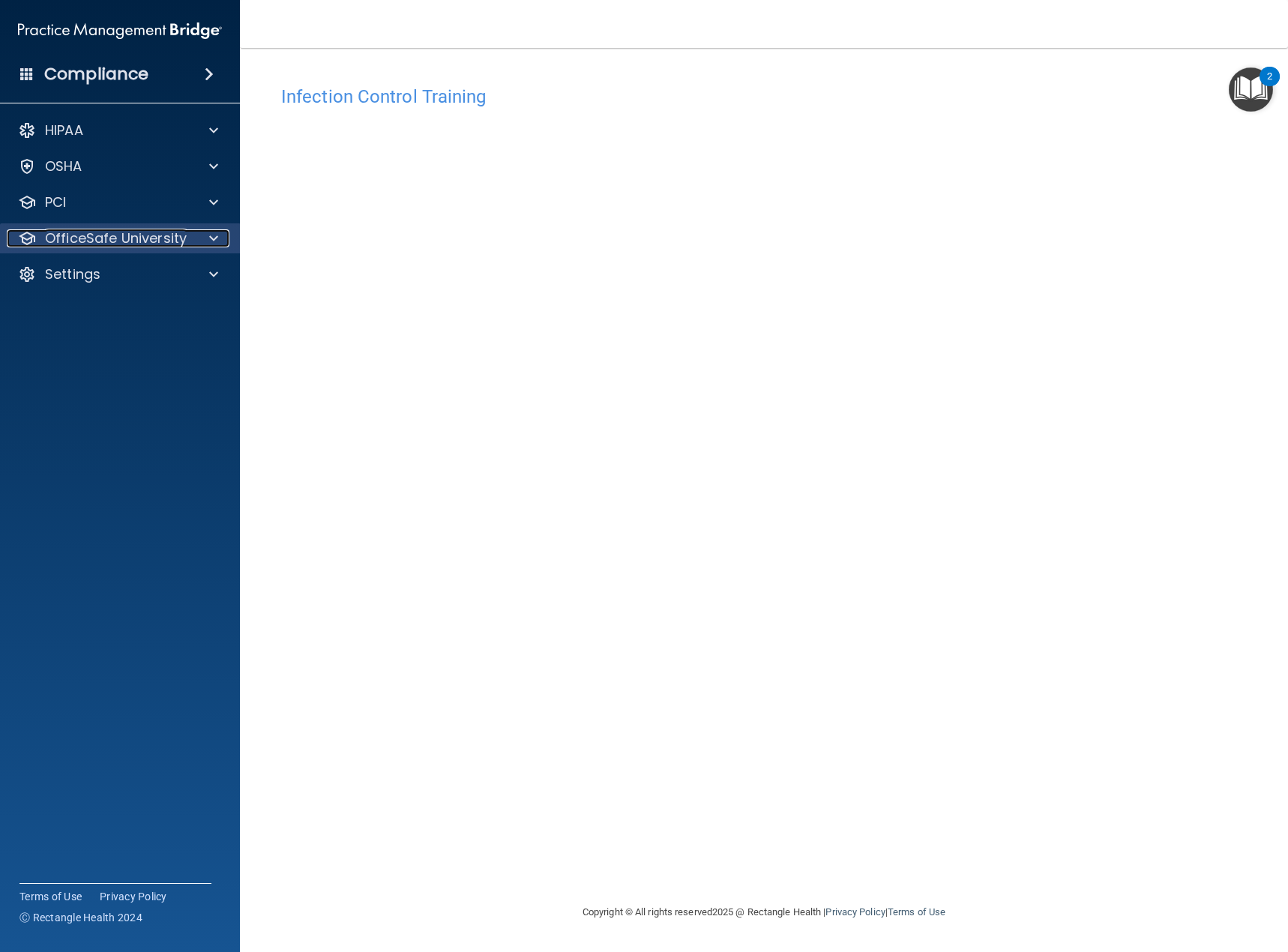
click at [135, 238] on p "OfficeSafe University" at bounding box center [116, 238] width 142 height 18
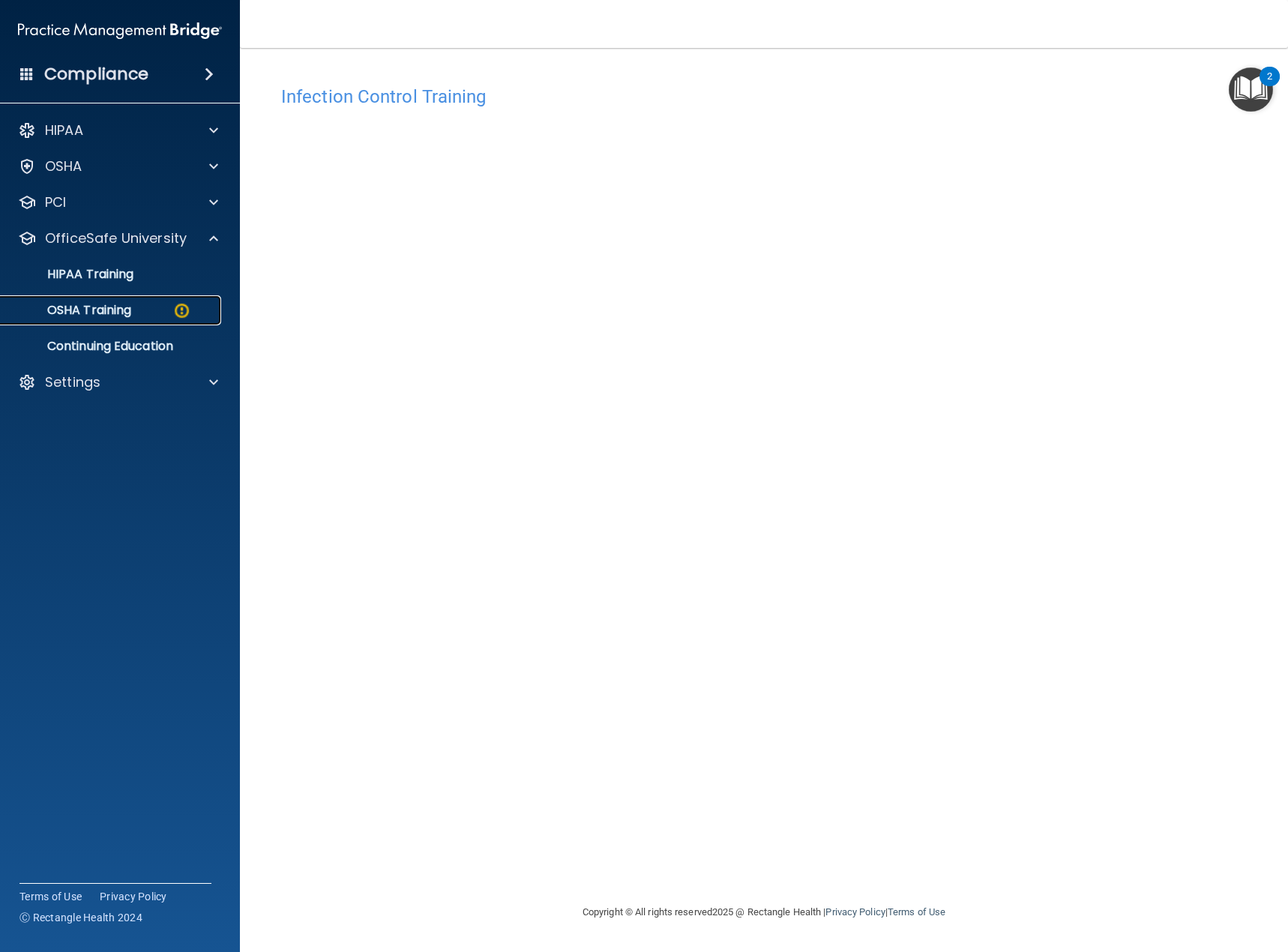
click at [130, 308] on p "OSHA Training" at bounding box center [70, 310] width 121 height 15
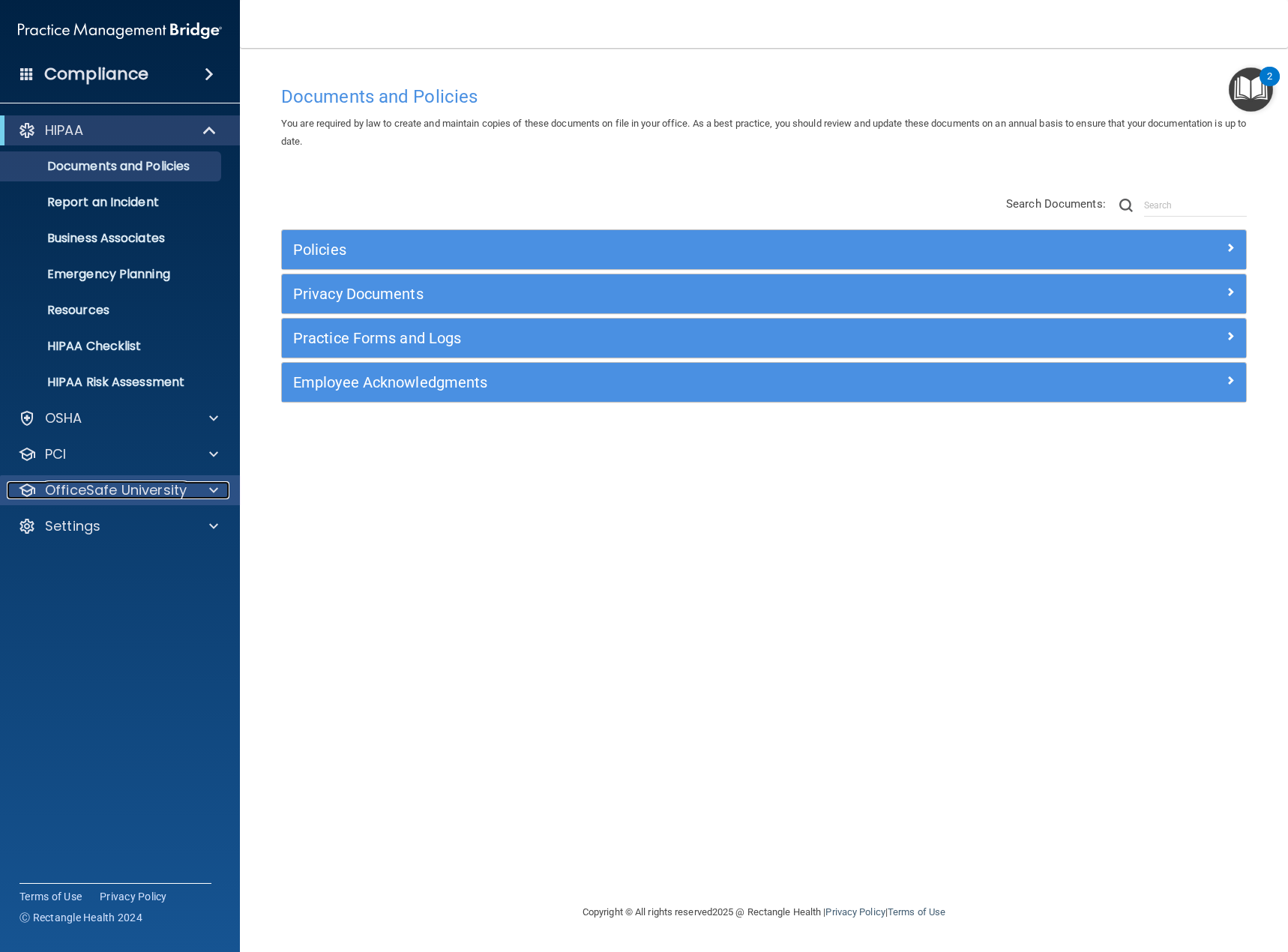
click at [116, 492] on p "OfficeSafe University" at bounding box center [116, 490] width 142 height 18
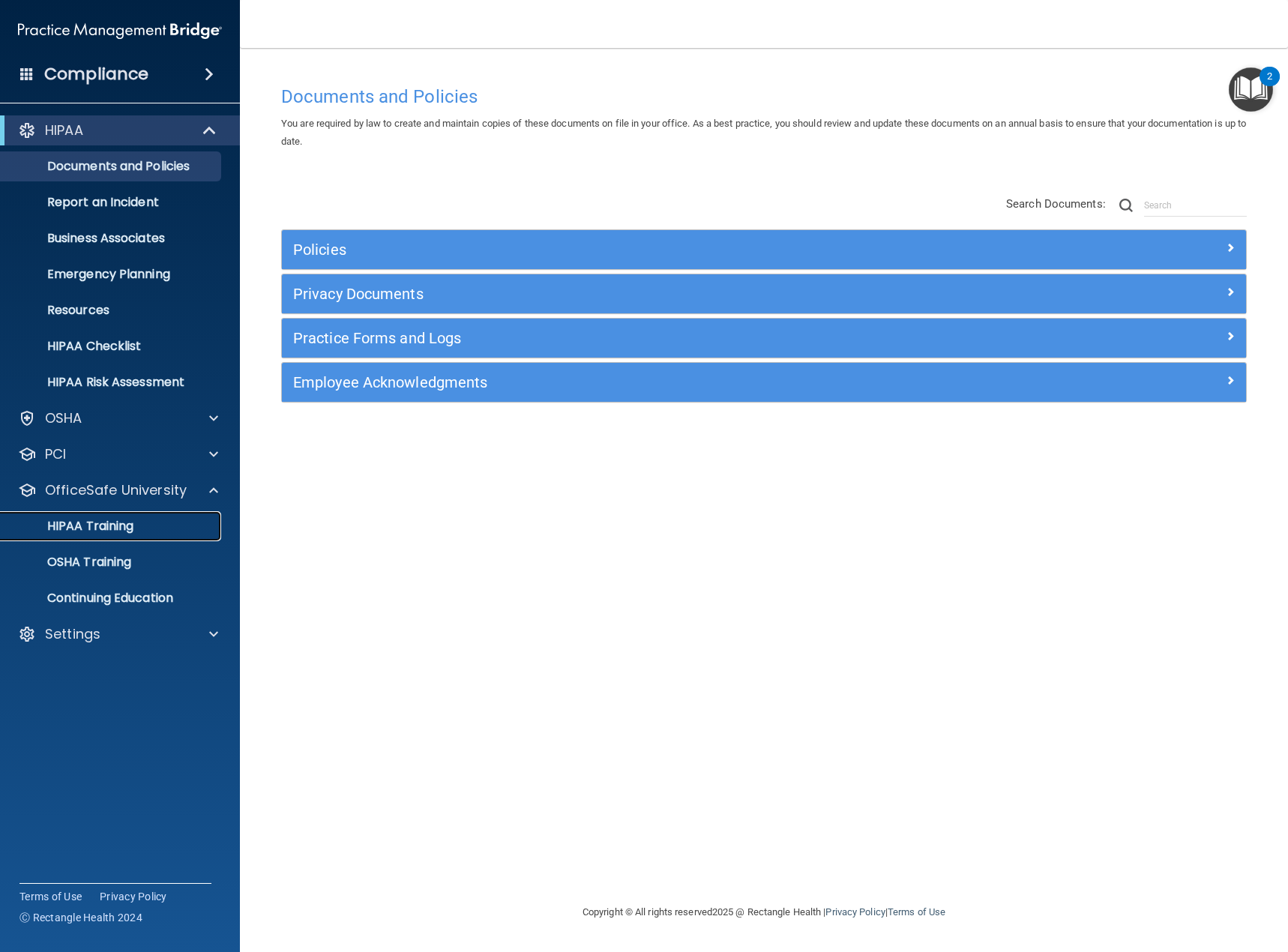
click at [117, 528] on p "HIPAA Training" at bounding box center [72, 526] width 124 height 15
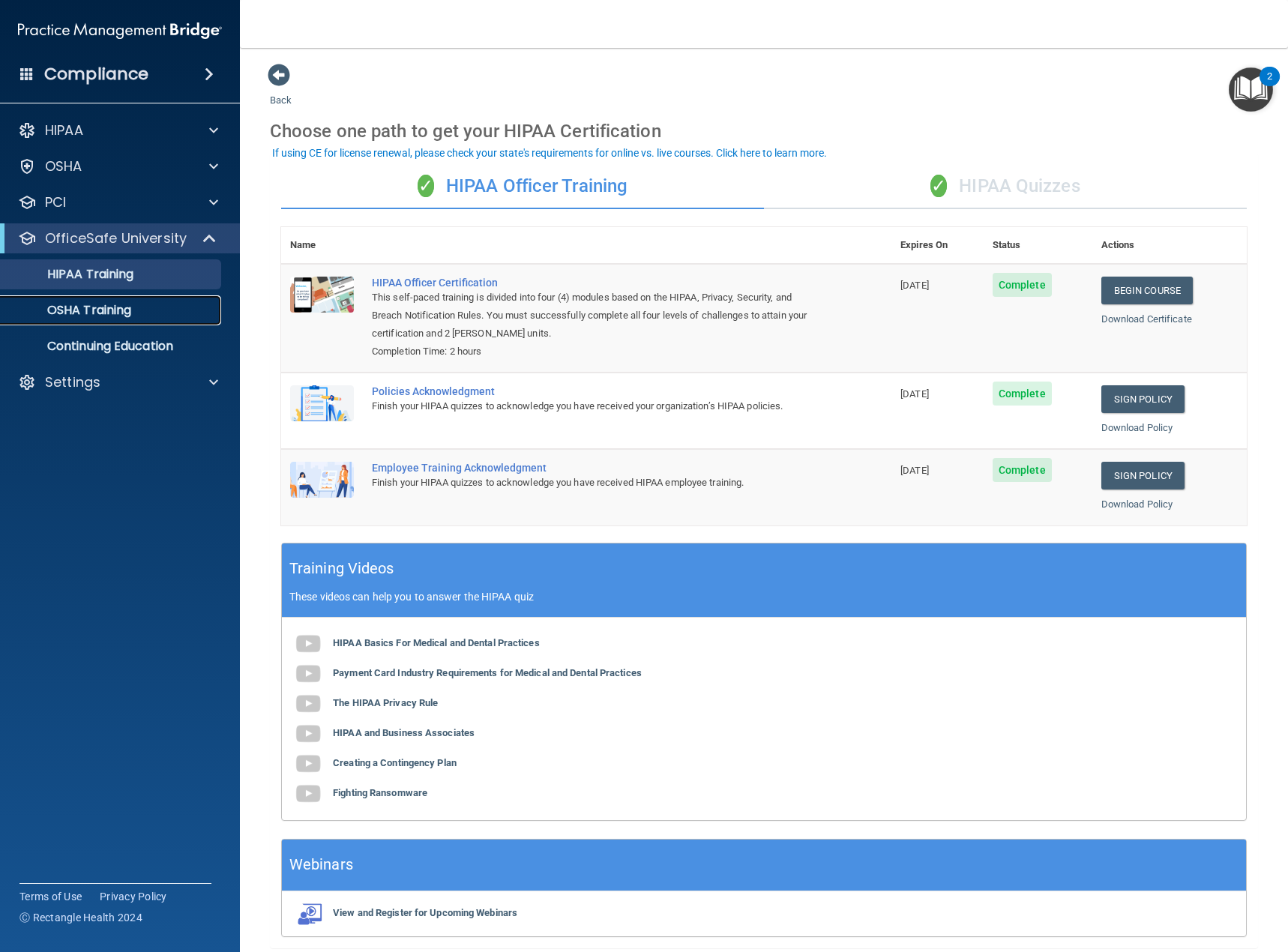
click at [111, 308] on p "OSHA Training" at bounding box center [70, 310] width 121 height 15
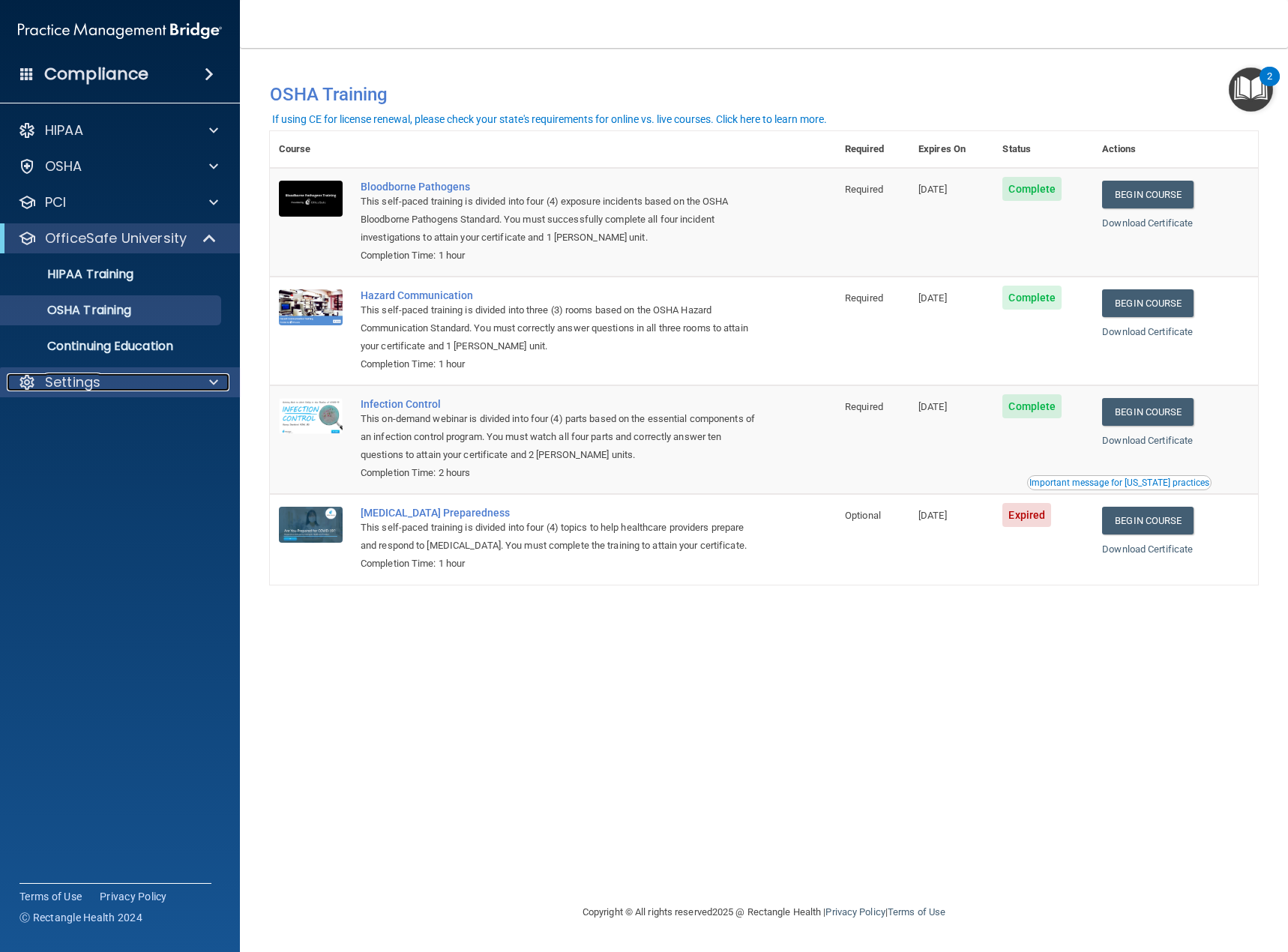
click at [124, 389] on div "Settings" at bounding box center [100, 382] width 186 height 18
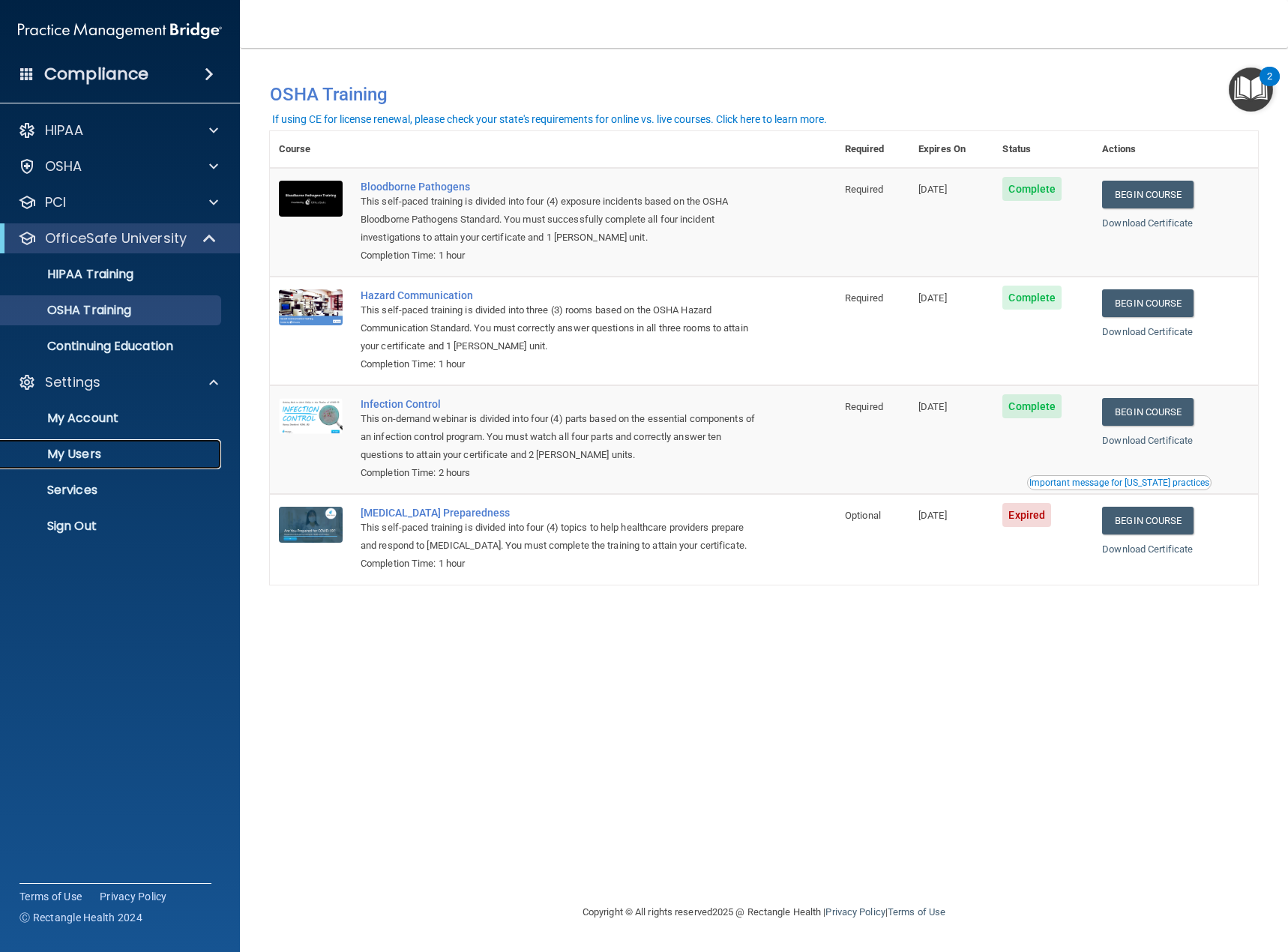
click at [105, 451] on p "My Users" at bounding box center [111, 454] width 204 height 15
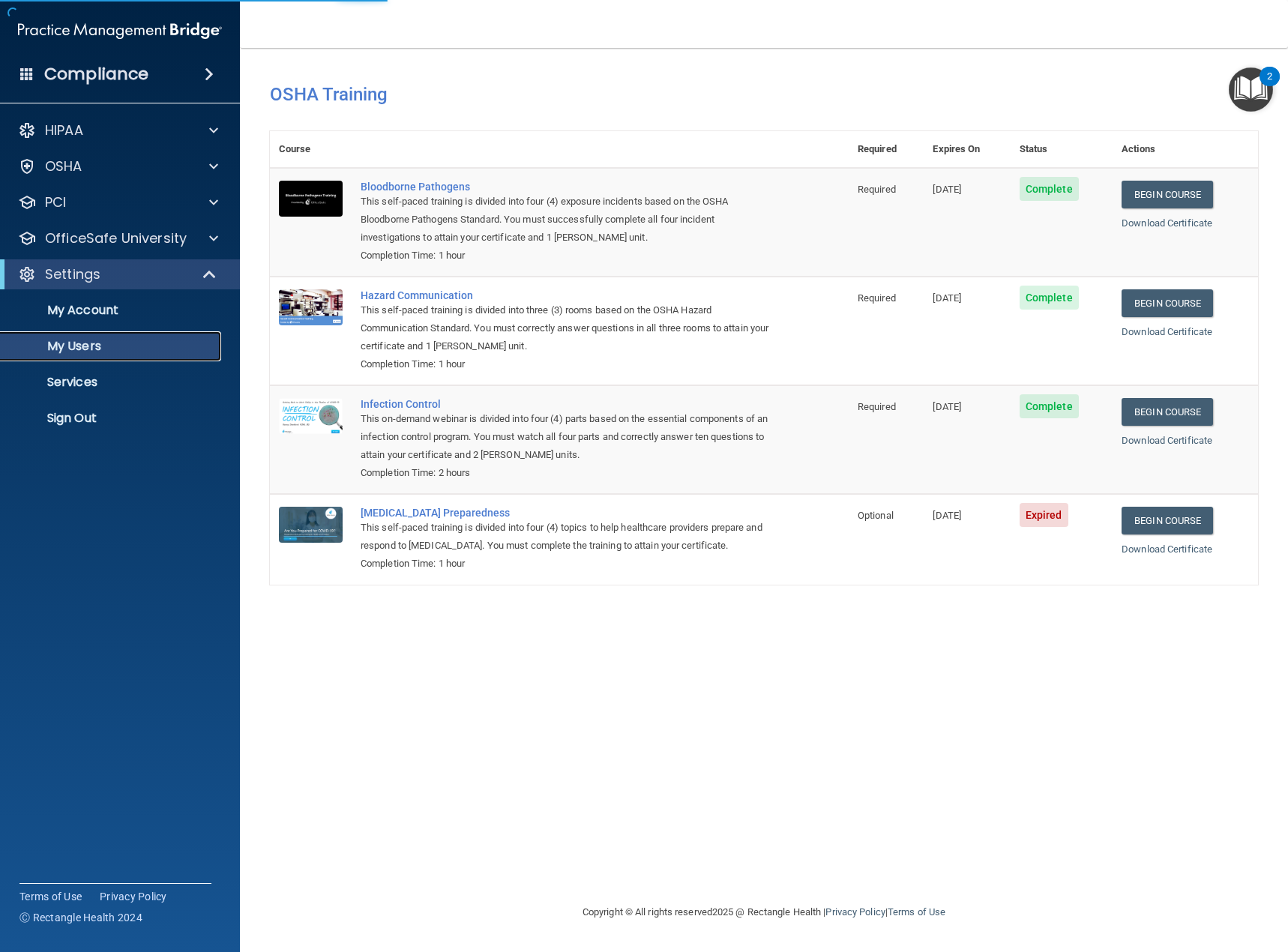
select select "20"
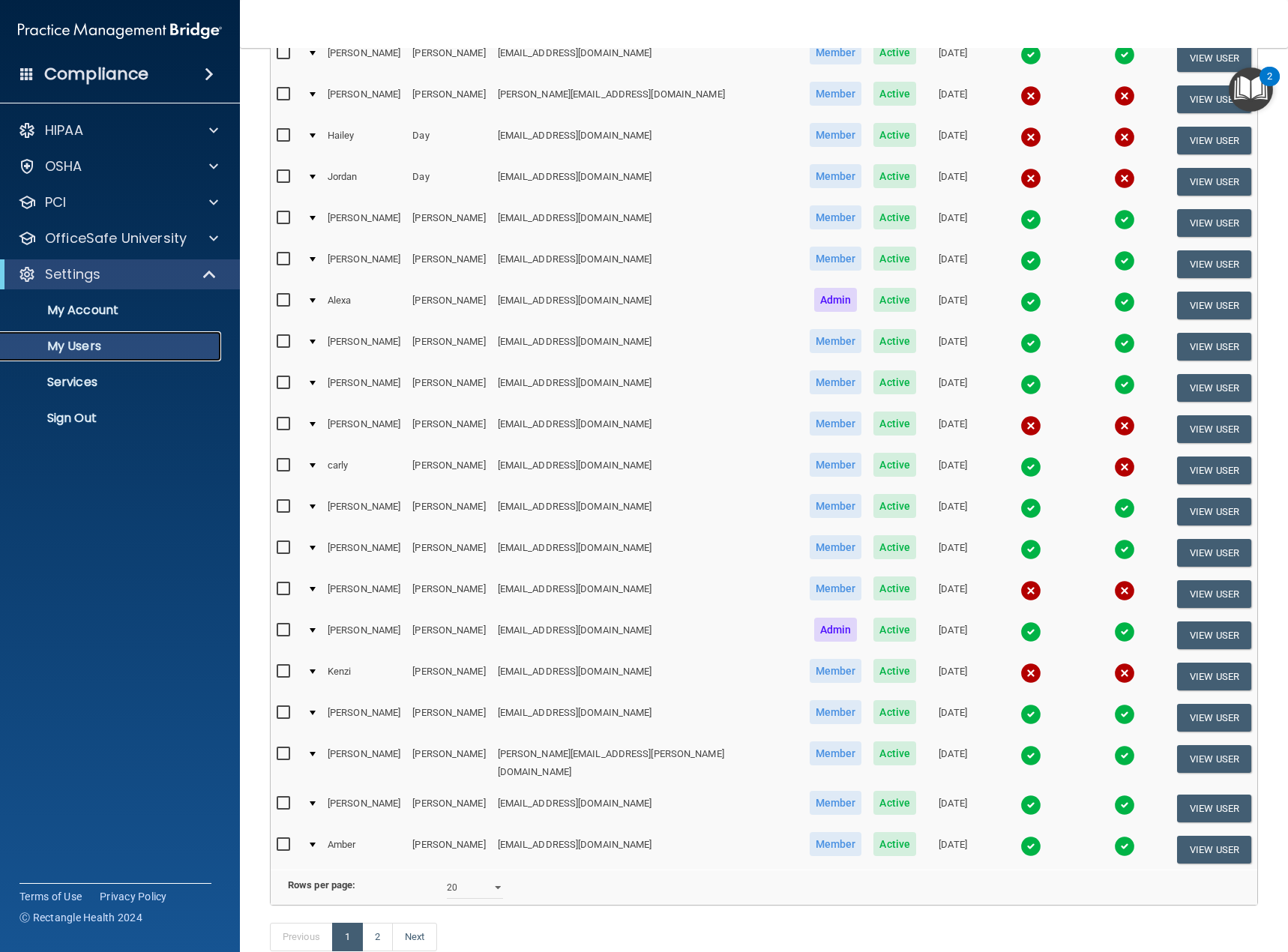
scroll to position [288, 0]
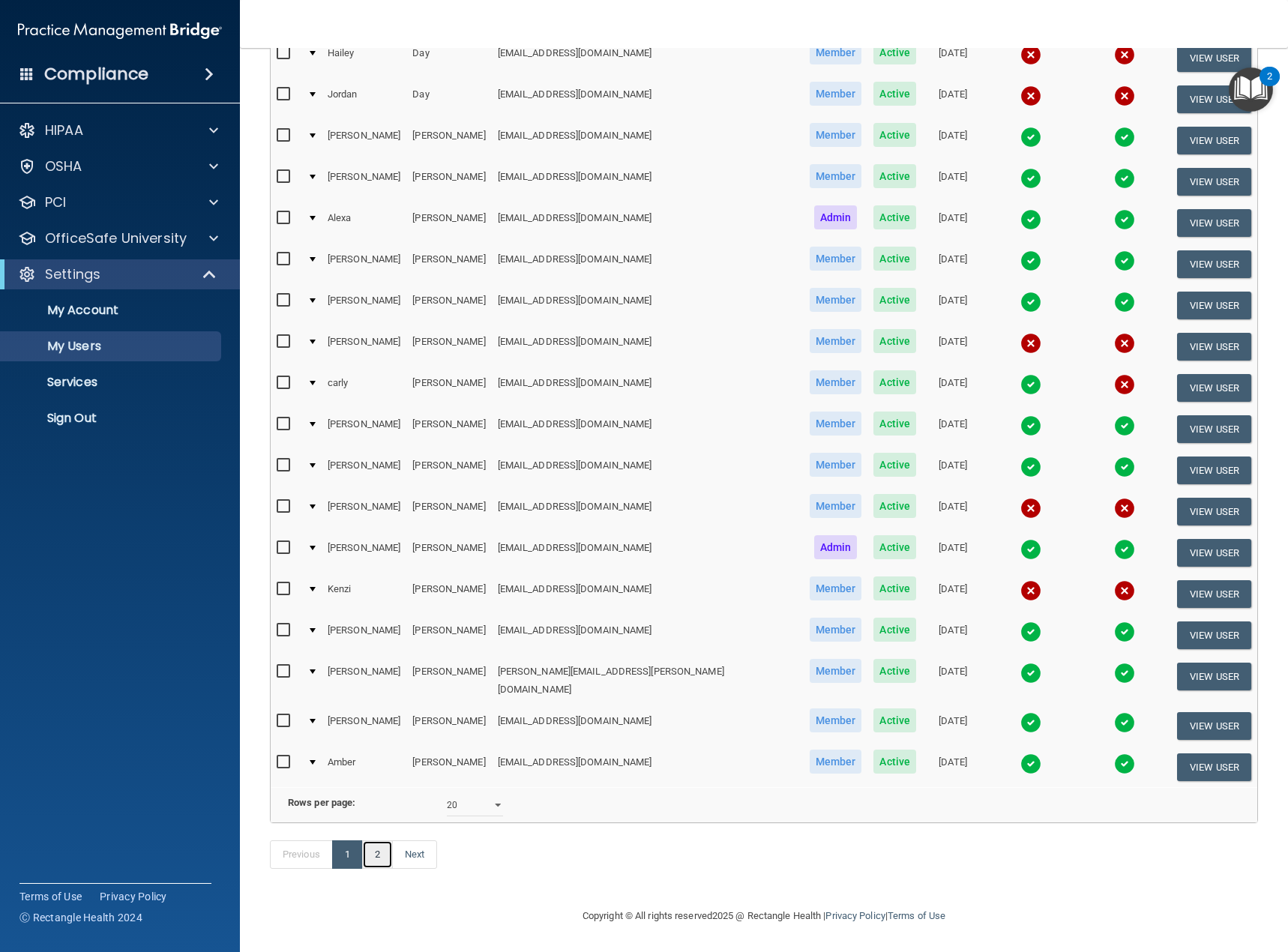
click at [379, 853] on link "2" at bounding box center [377, 855] width 31 height 28
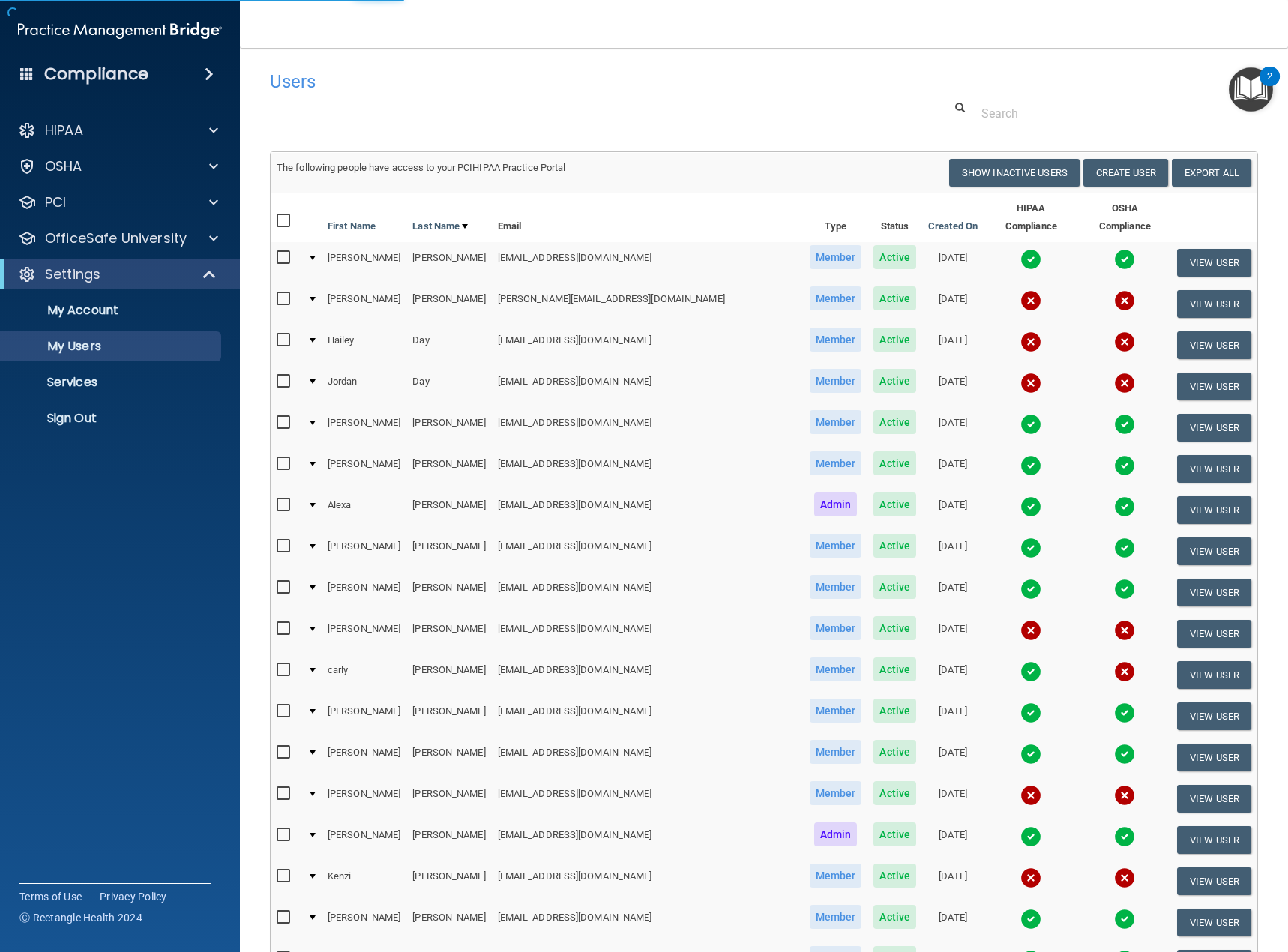
select select "20"
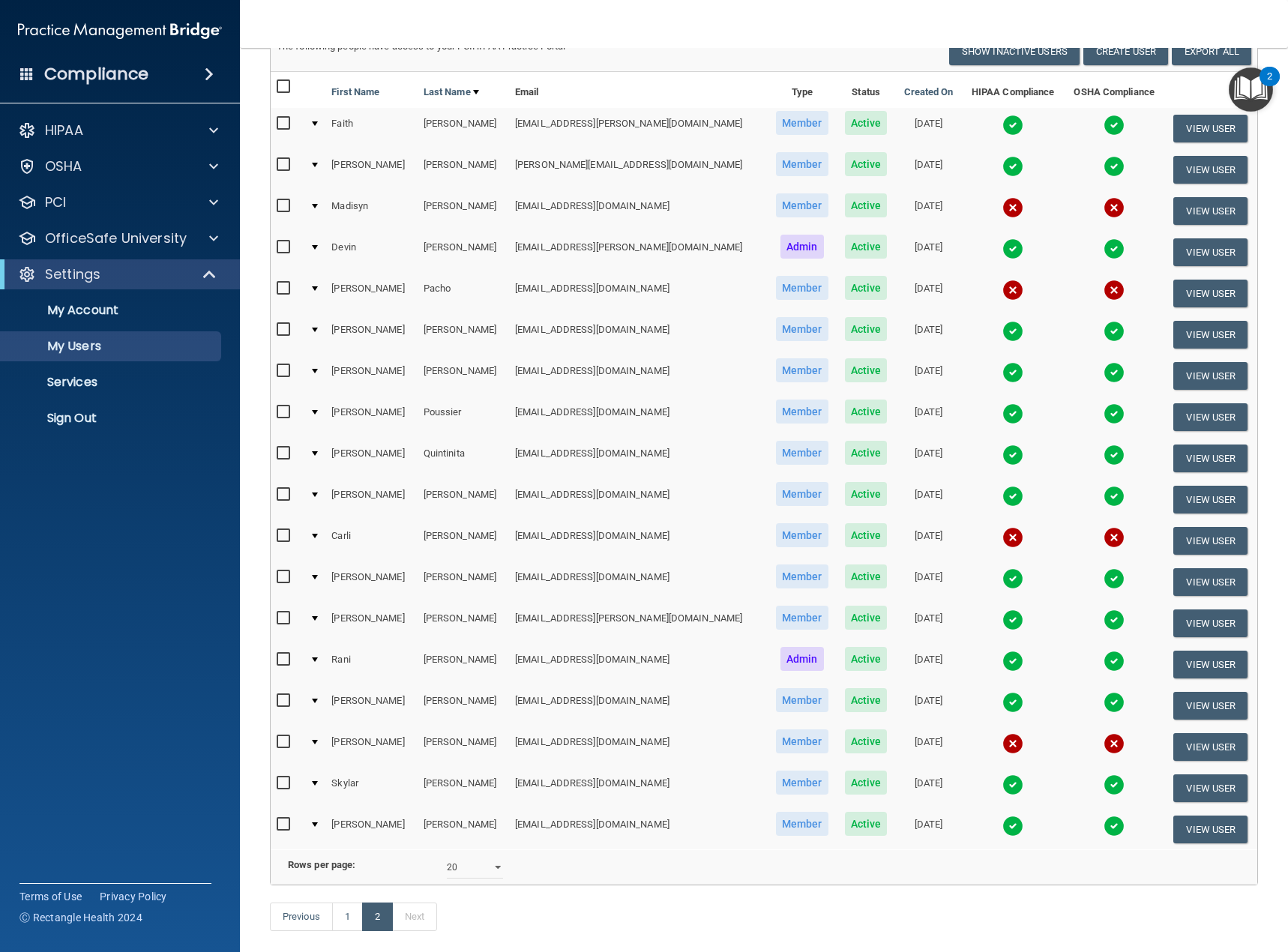
scroll to position [150, 0]
